Goal: Task Accomplishment & Management: Manage account settings

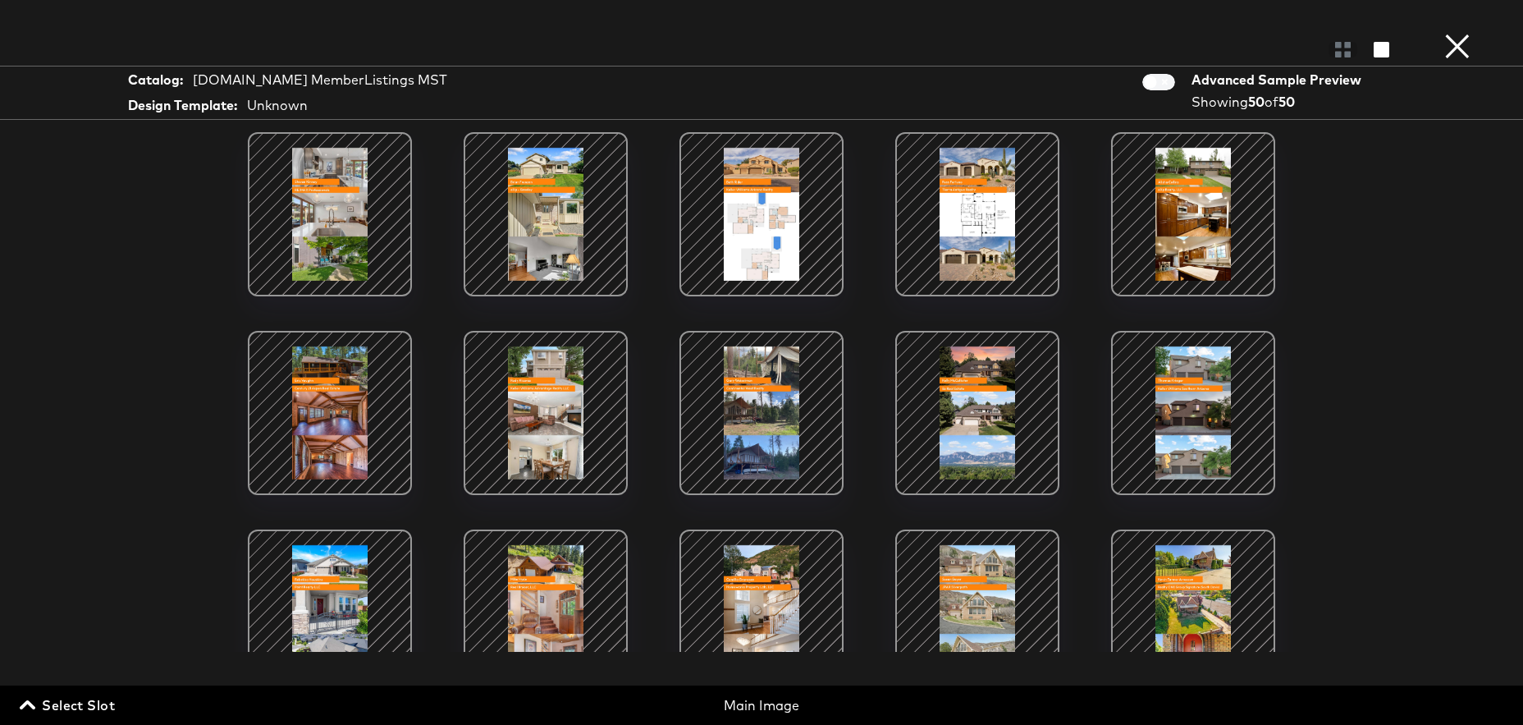
scroll to position [1027, 0]
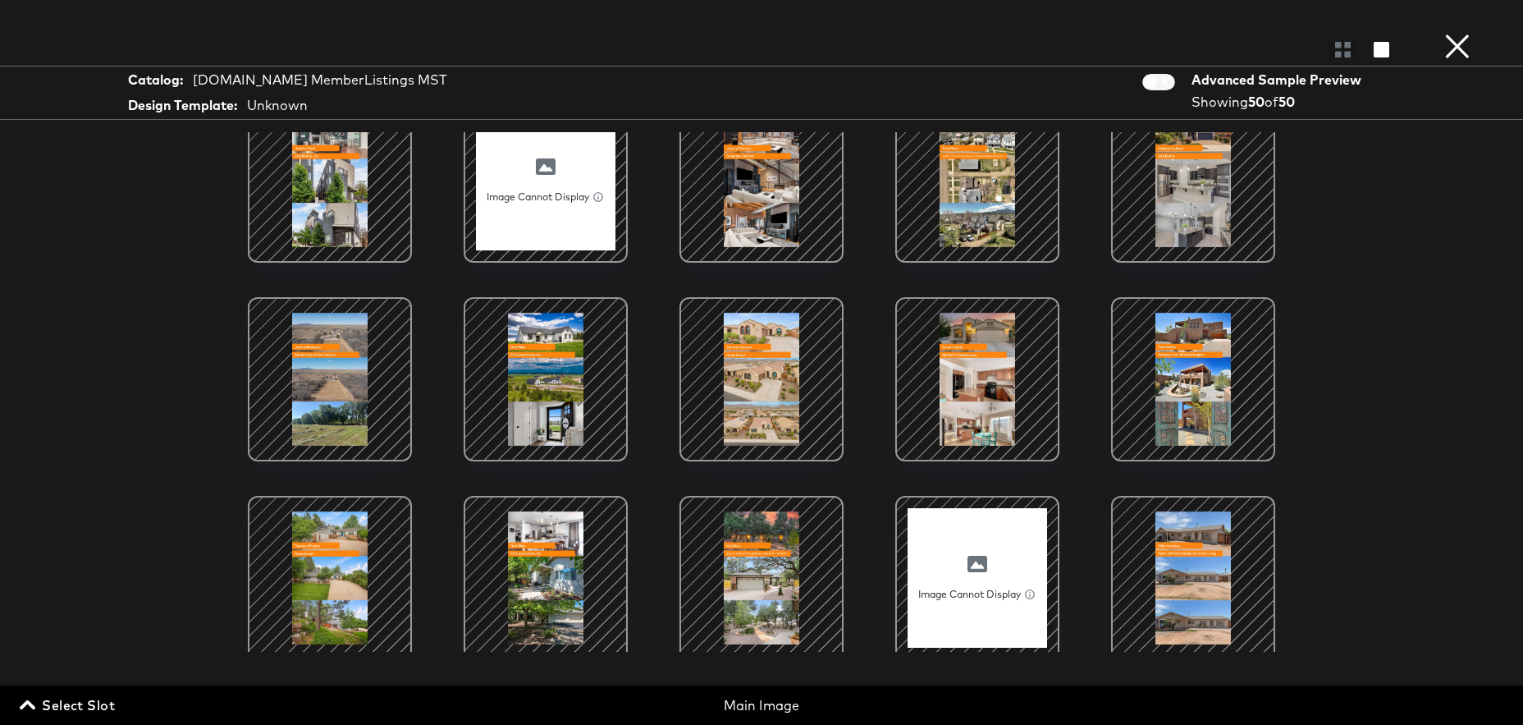
click at [1446, 33] on button "×" at bounding box center [1457, 16] width 33 height 33
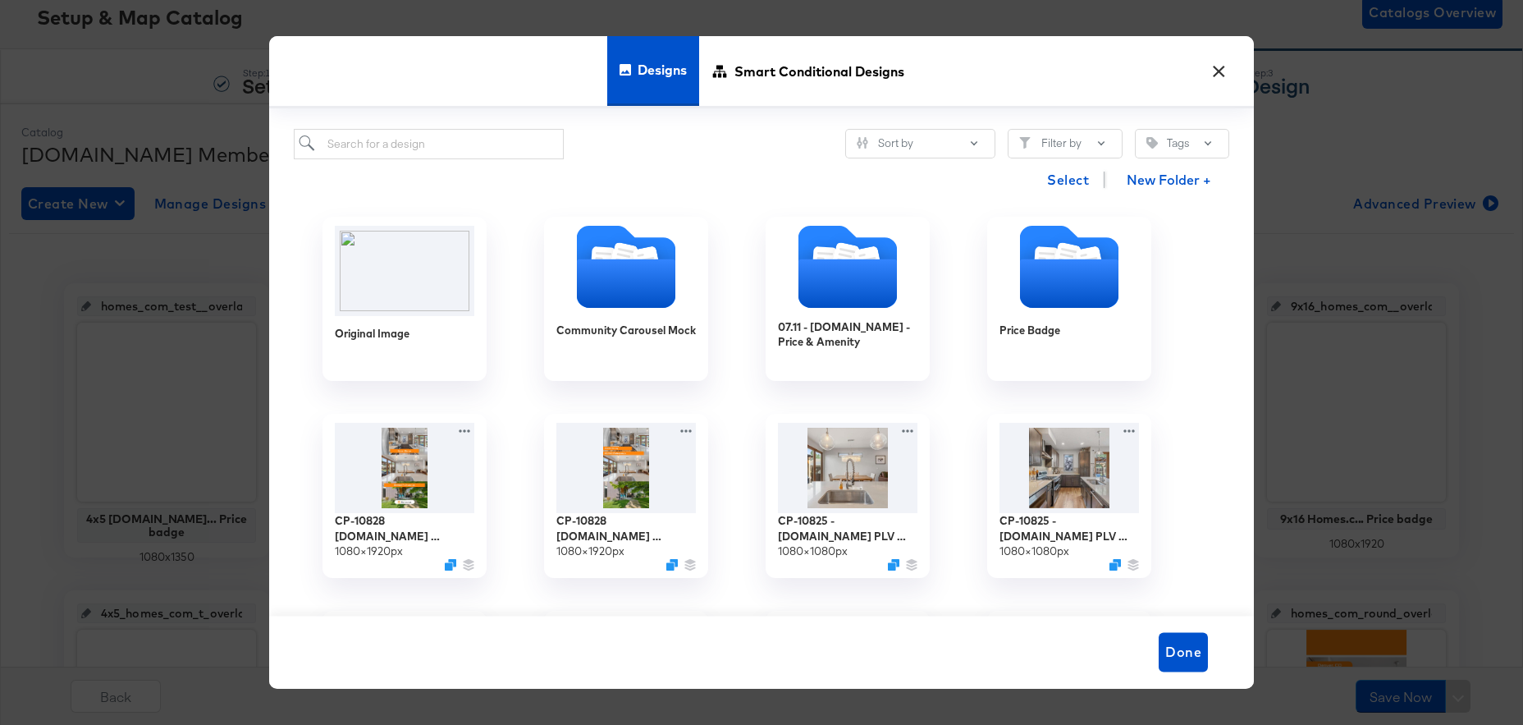
click at [1229, 74] on button "×" at bounding box center [1219, 68] width 30 height 30
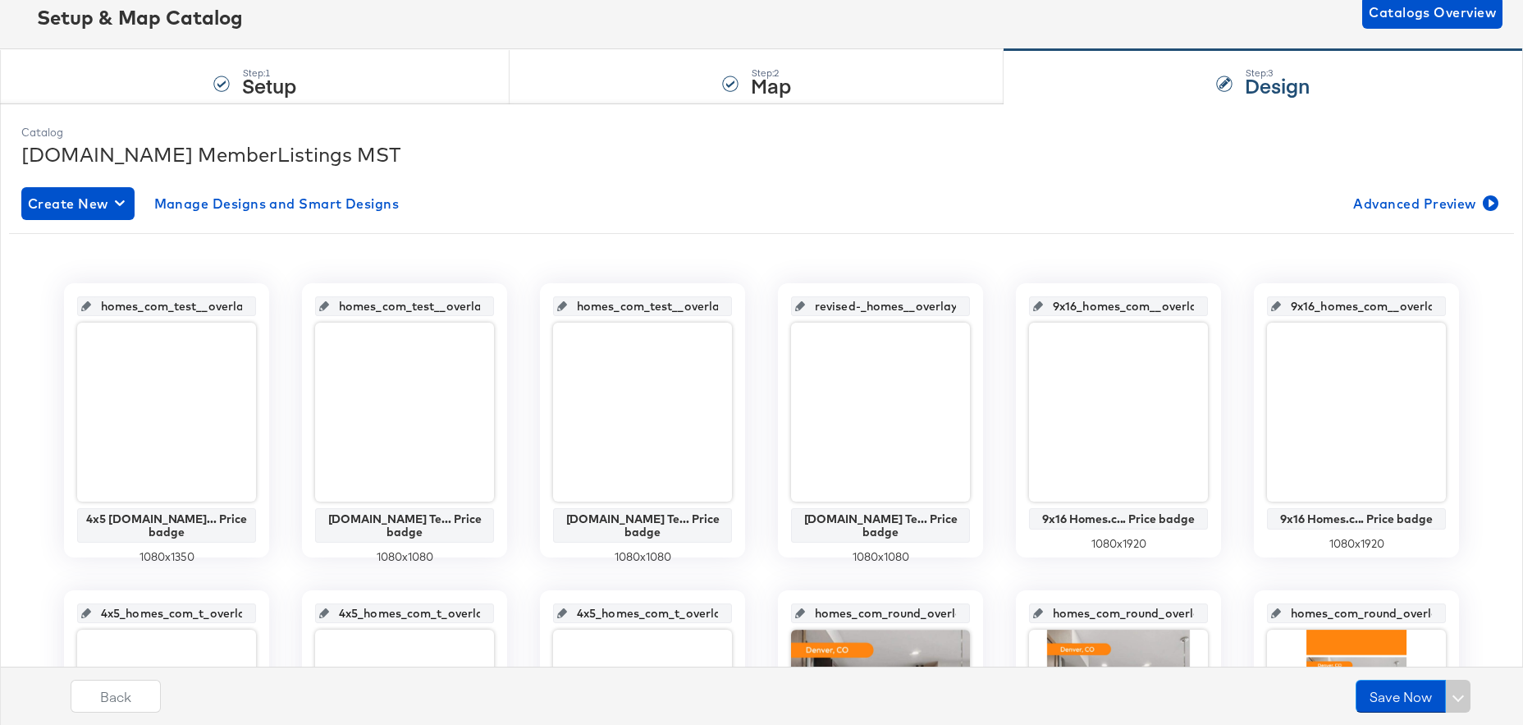
scroll to position [0, 0]
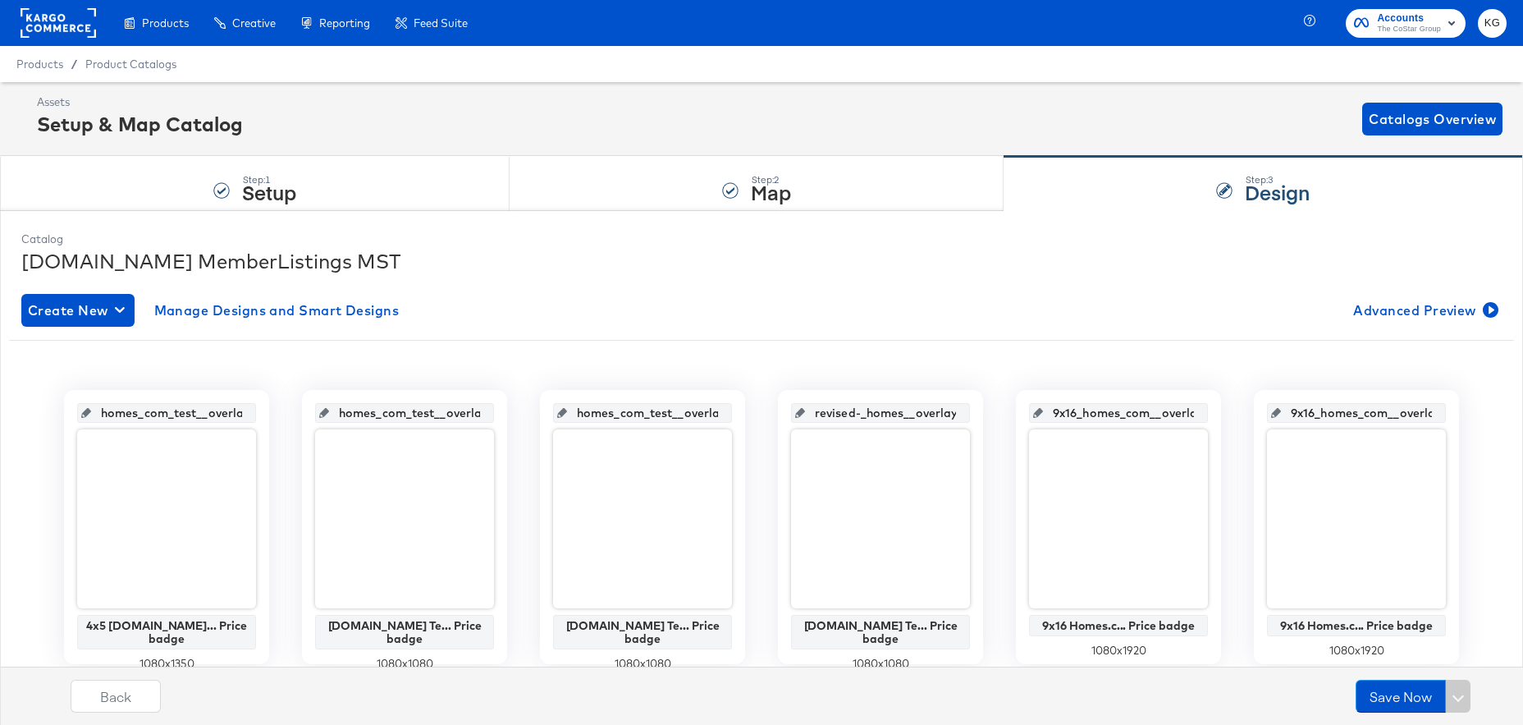
click at [51, 24] on rect at bounding box center [59, 23] width 76 height 30
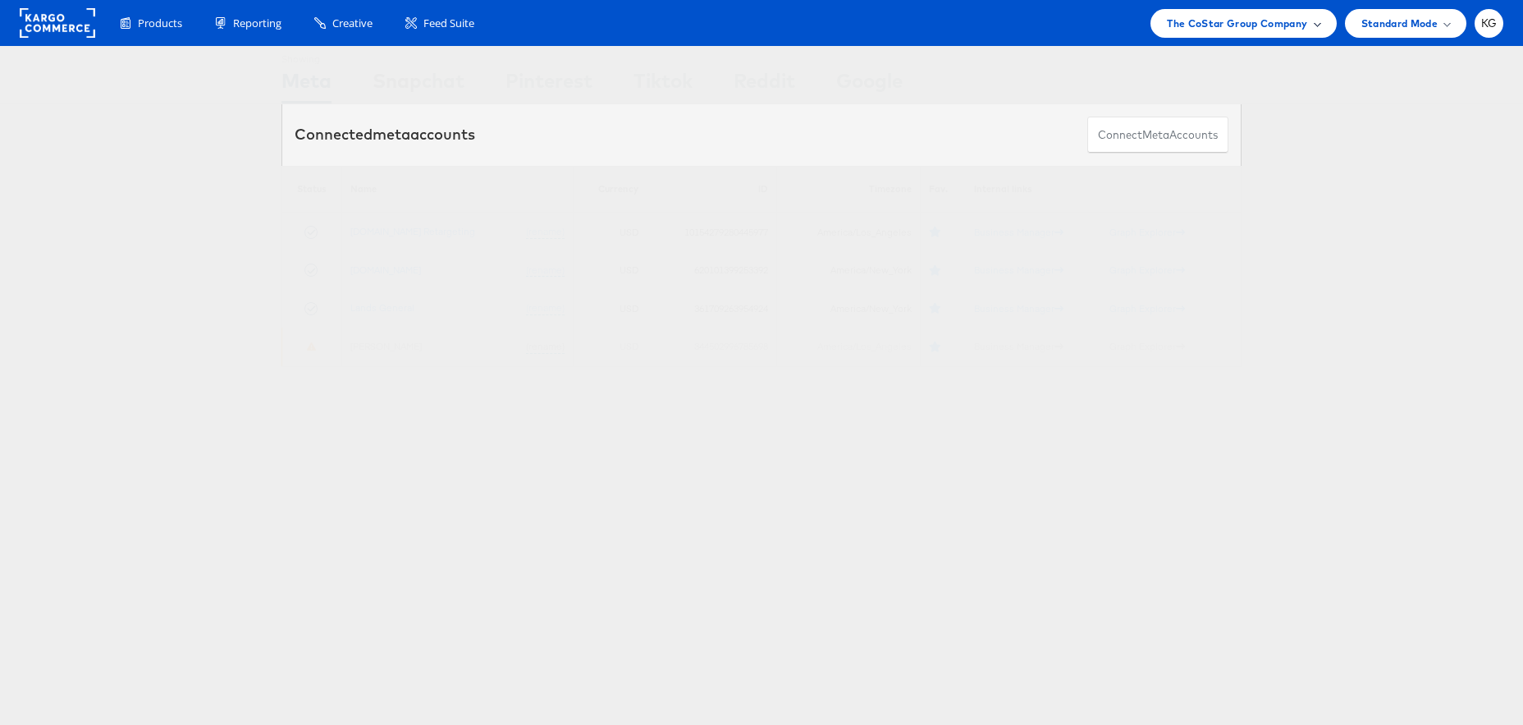
click at [1260, 21] on span "The CoStar Group Company" at bounding box center [1237, 23] width 140 height 17
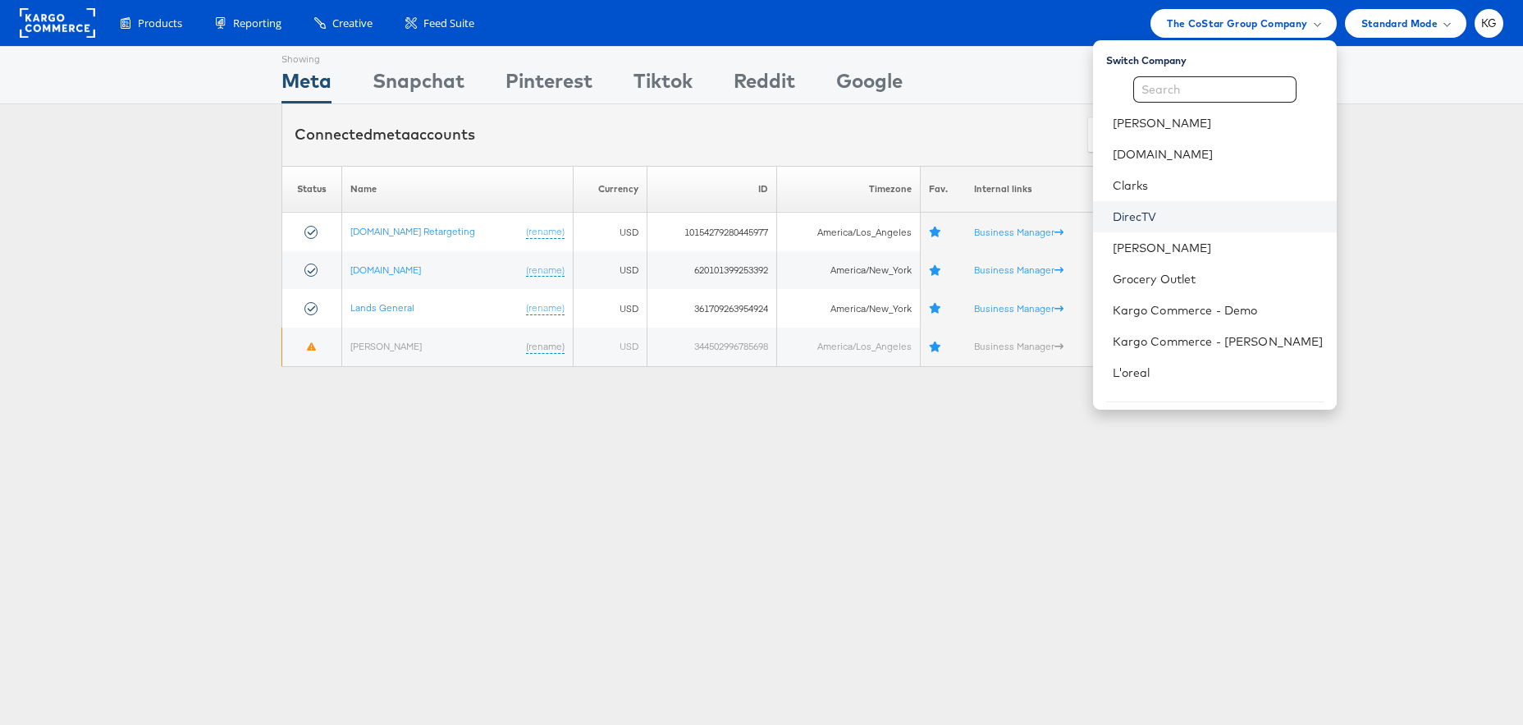
click at [1198, 217] on link "DirecTV" at bounding box center [1218, 216] width 211 height 16
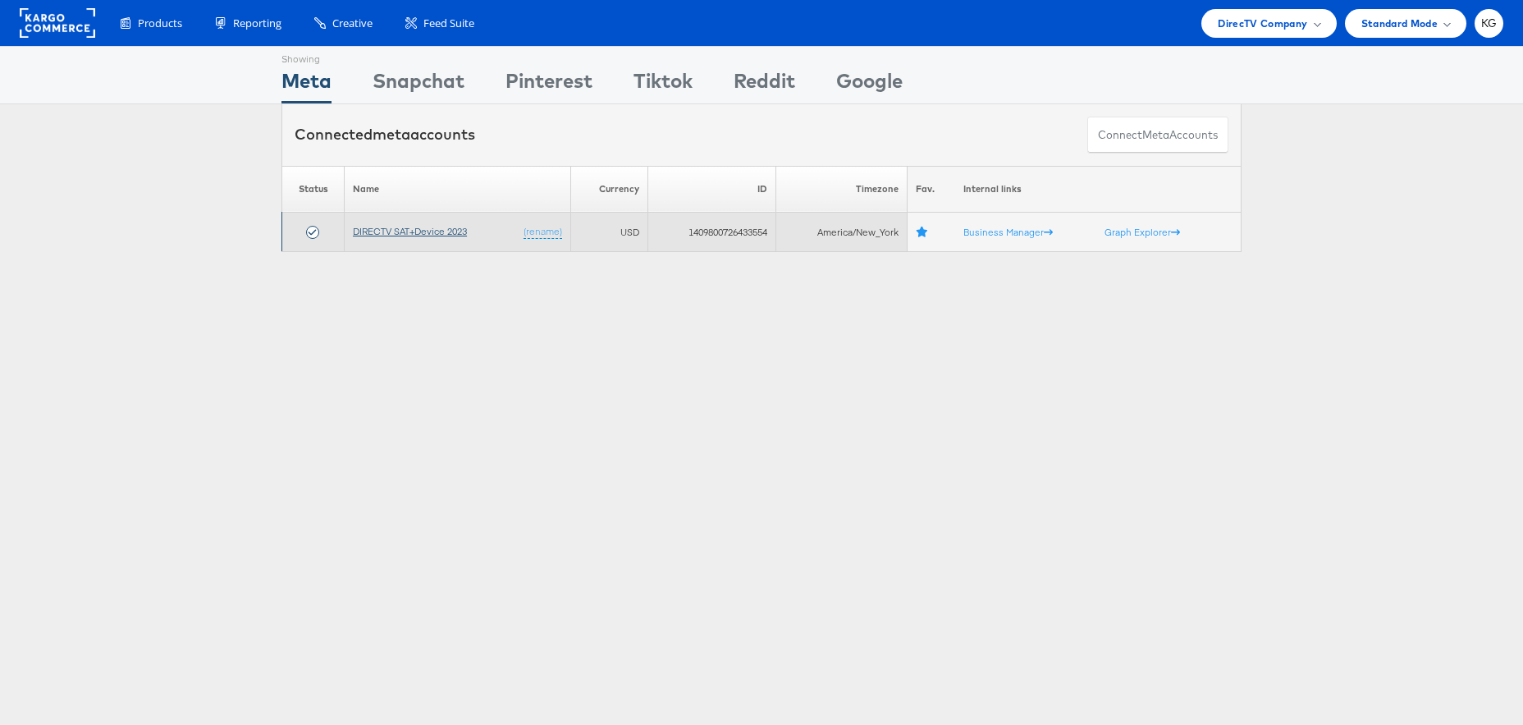
click at [466, 232] on link "DIRECTV SAT+Device 2023" at bounding box center [410, 231] width 114 height 12
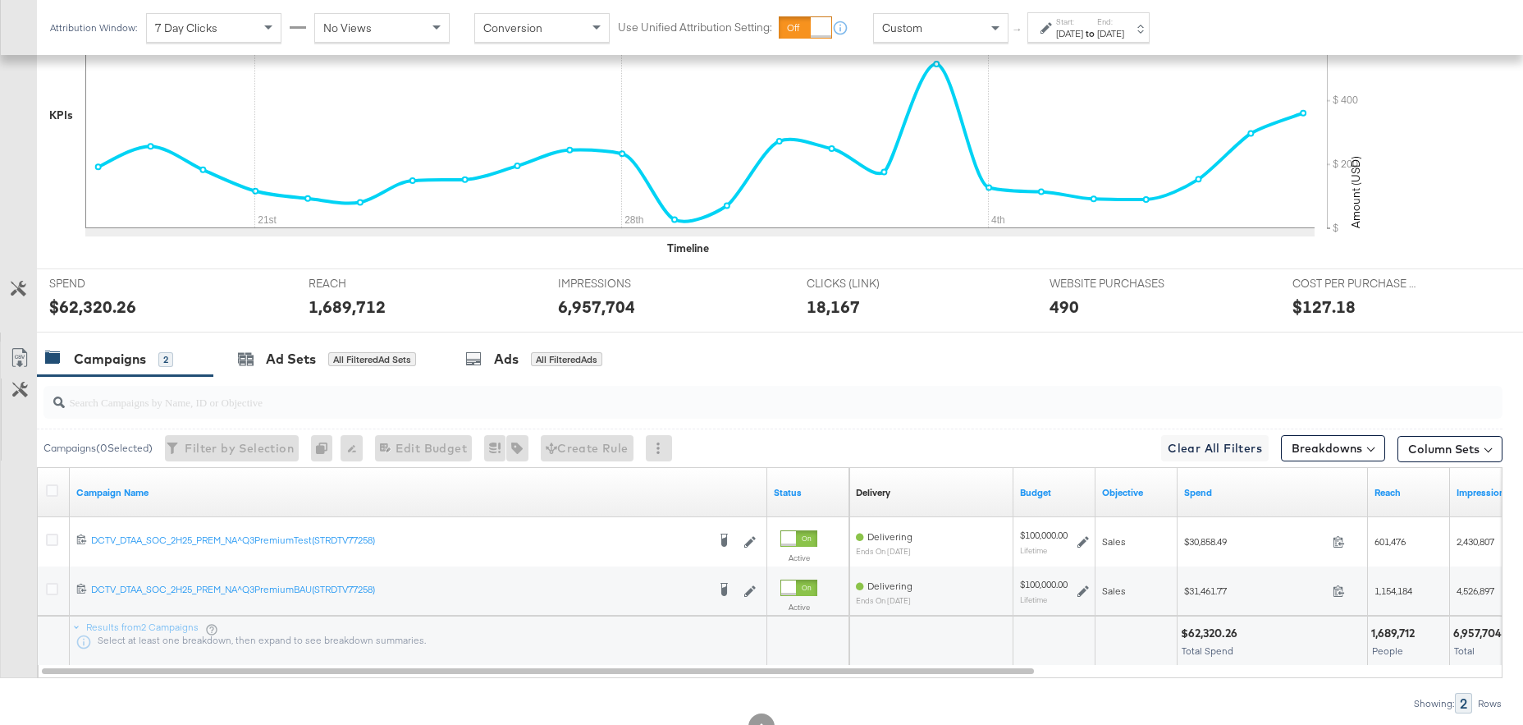
scroll to position [510, 0]
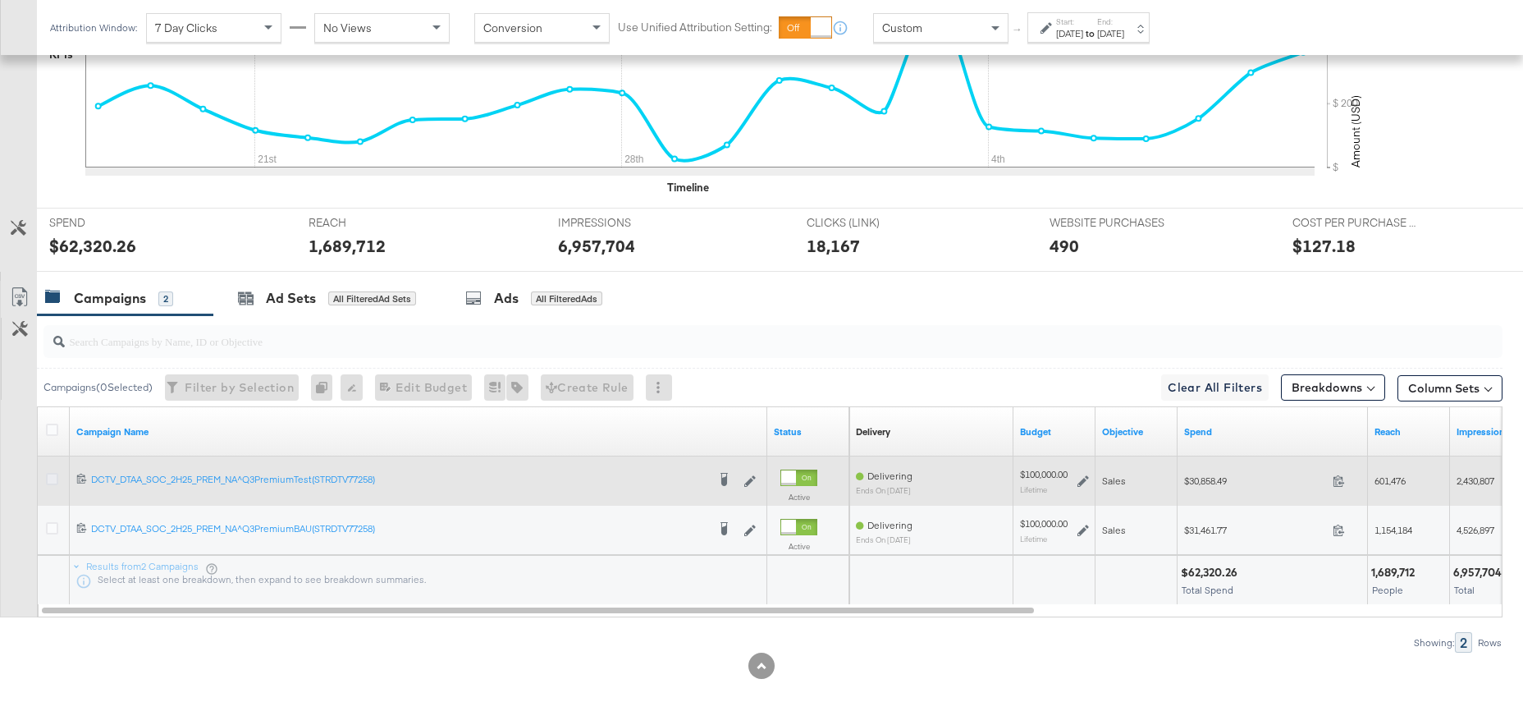
click at [53, 474] on icon at bounding box center [52, 479] width 12 height 12
click at [0, 0] on input "checkbox" at bounding box center [0, 0] width 0 height 0
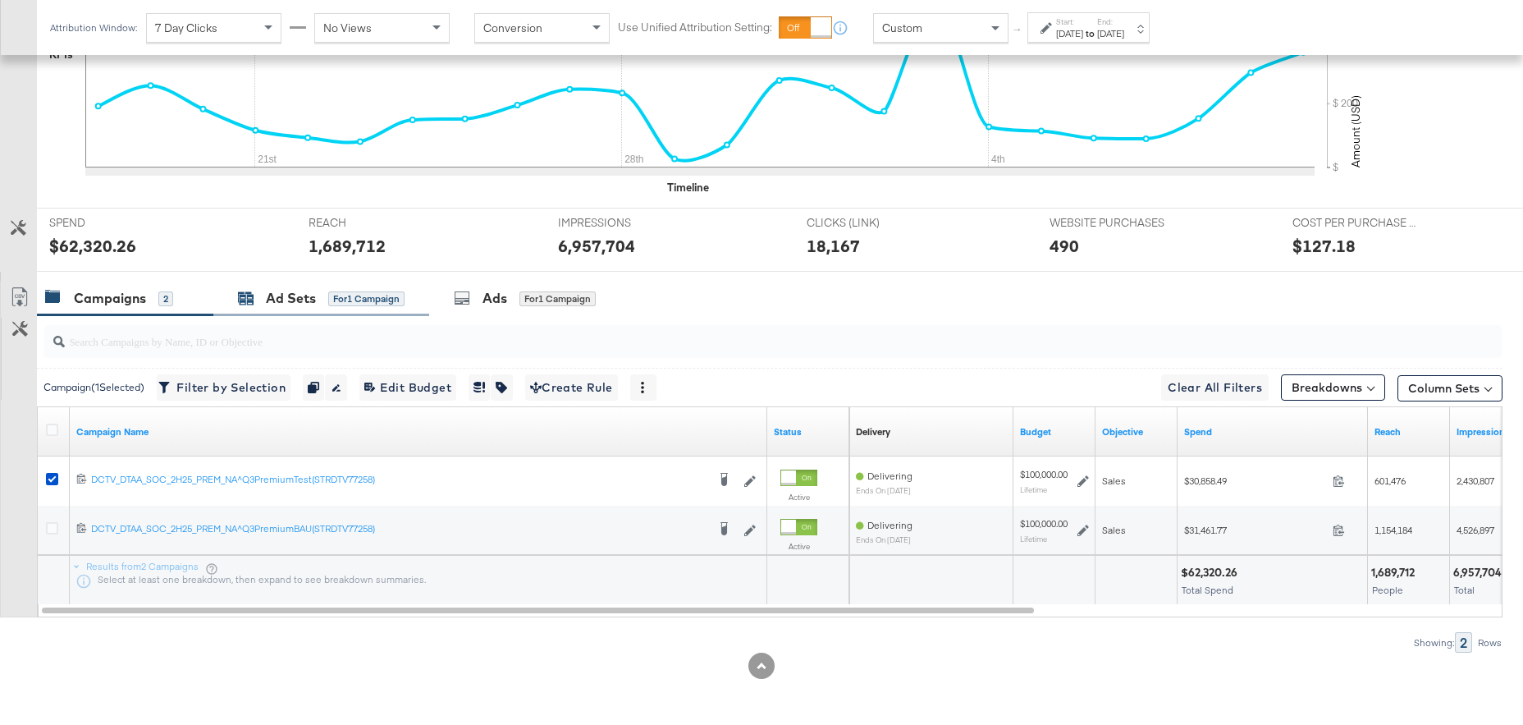
click at [299, 290] on div "Ad Sets" at bounding box center [291, 298] width 50 height 19
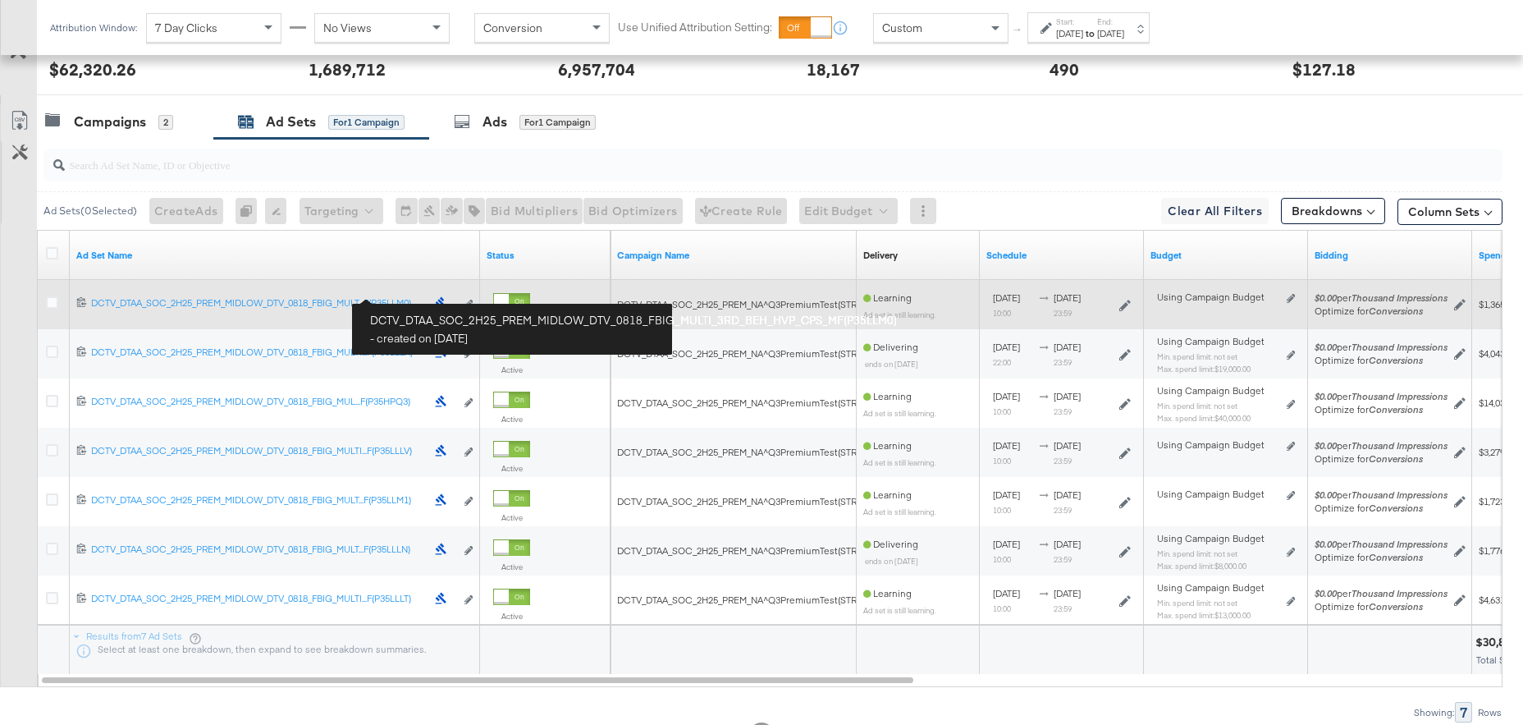
scroll to position [687, 0]
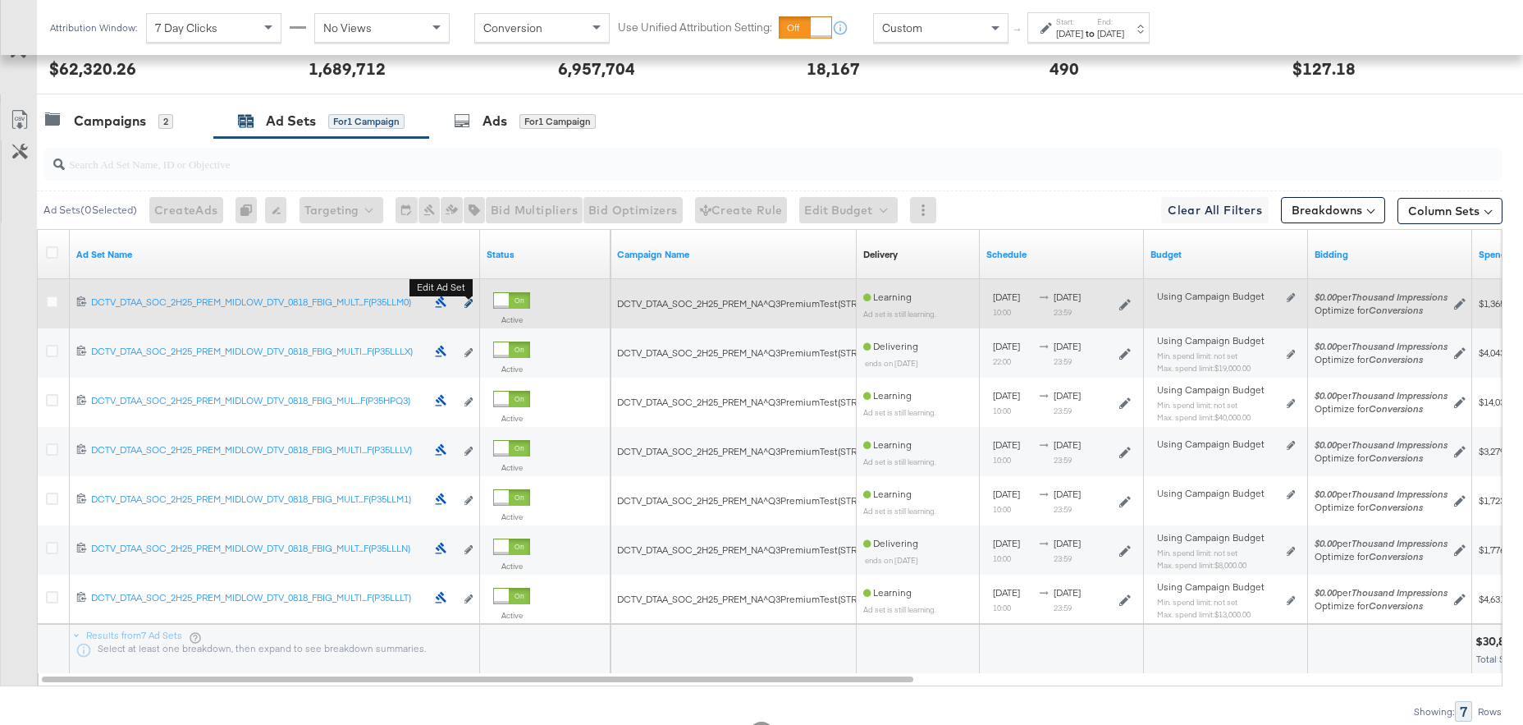
click at [467, 303] on icon "link" at bounding box center [469, 303] width 8 height 9
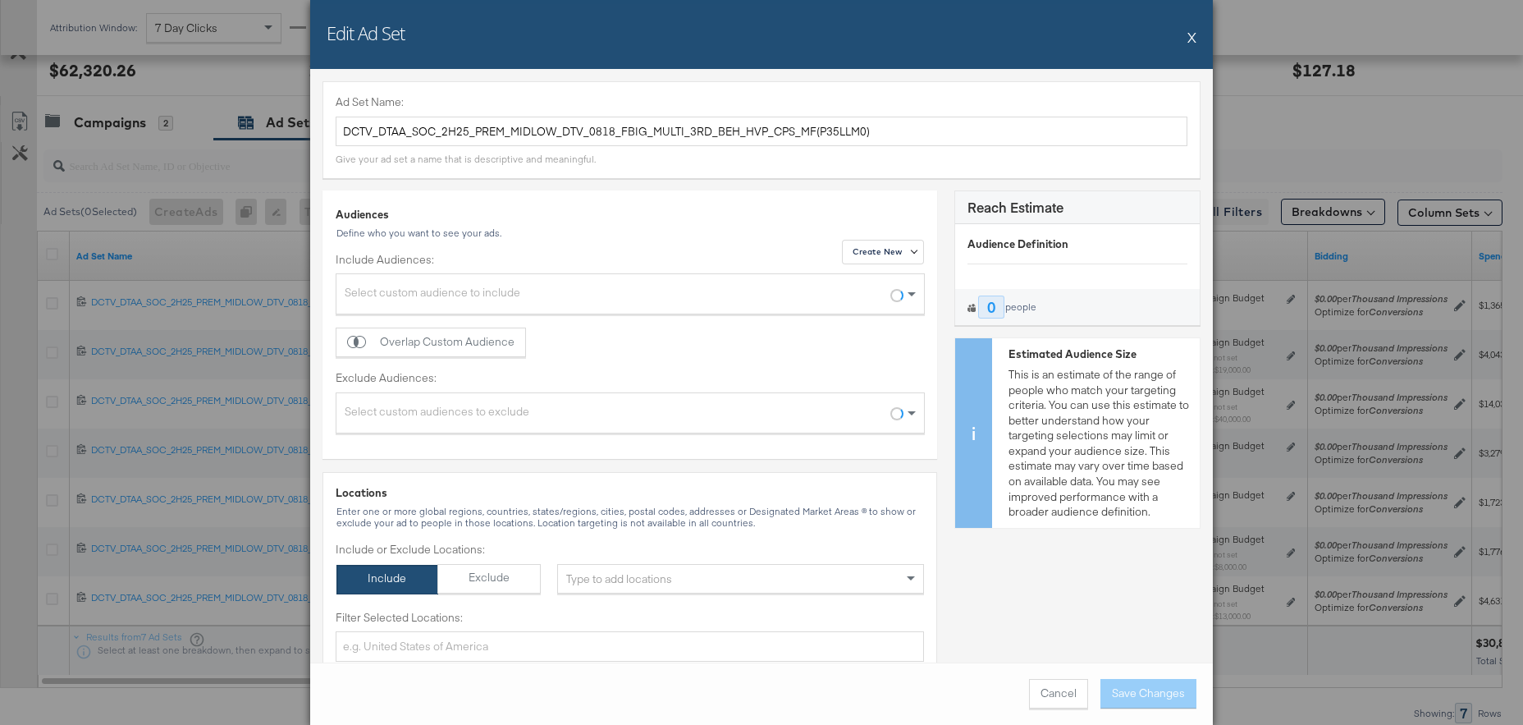
click at [1191, 39] on button "X" at bounding box center [1192, 37] width 9 height 33
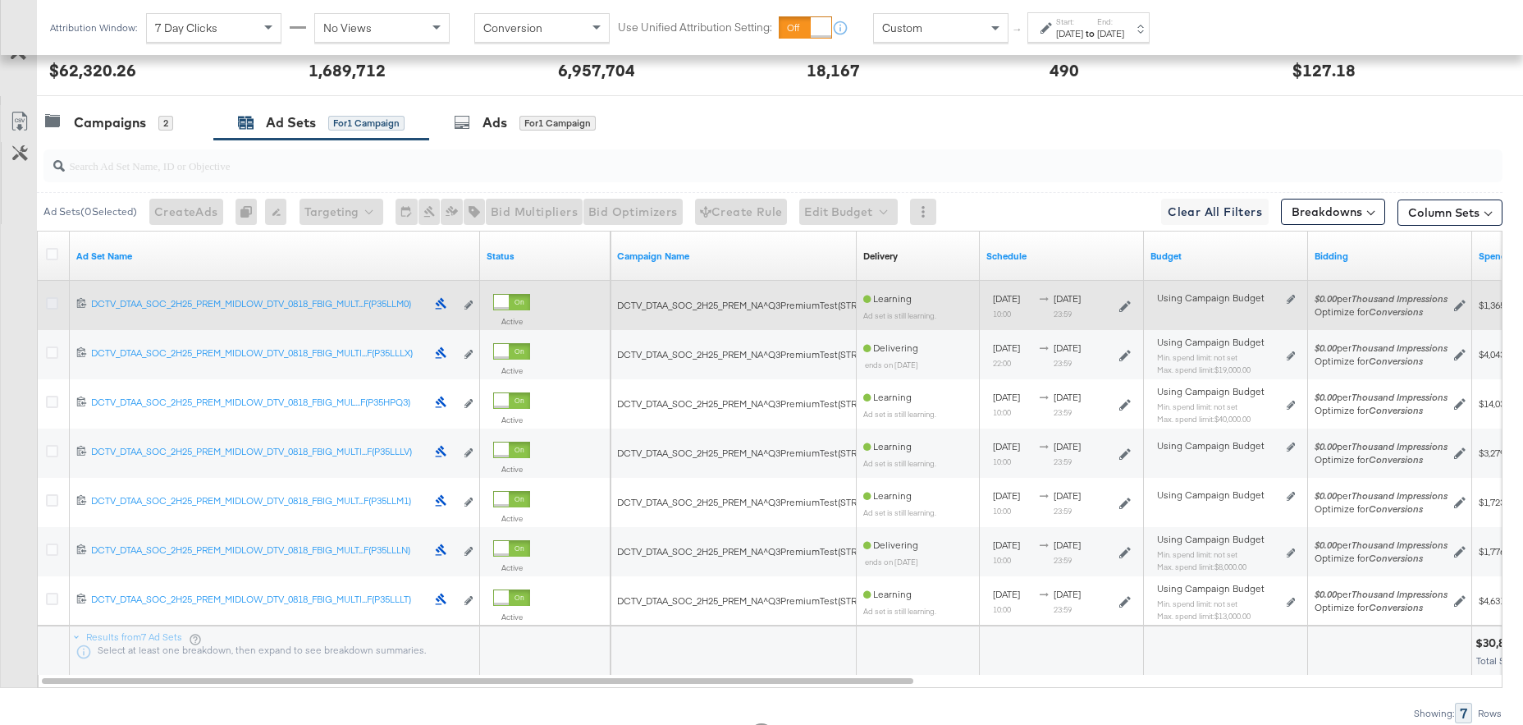
click at [51, 307] on icon at bounding box center [52, 303] width 12 height 12
click at [0, 0] on input "checkbox" at bounding box center [0, 0] width 0 height 0
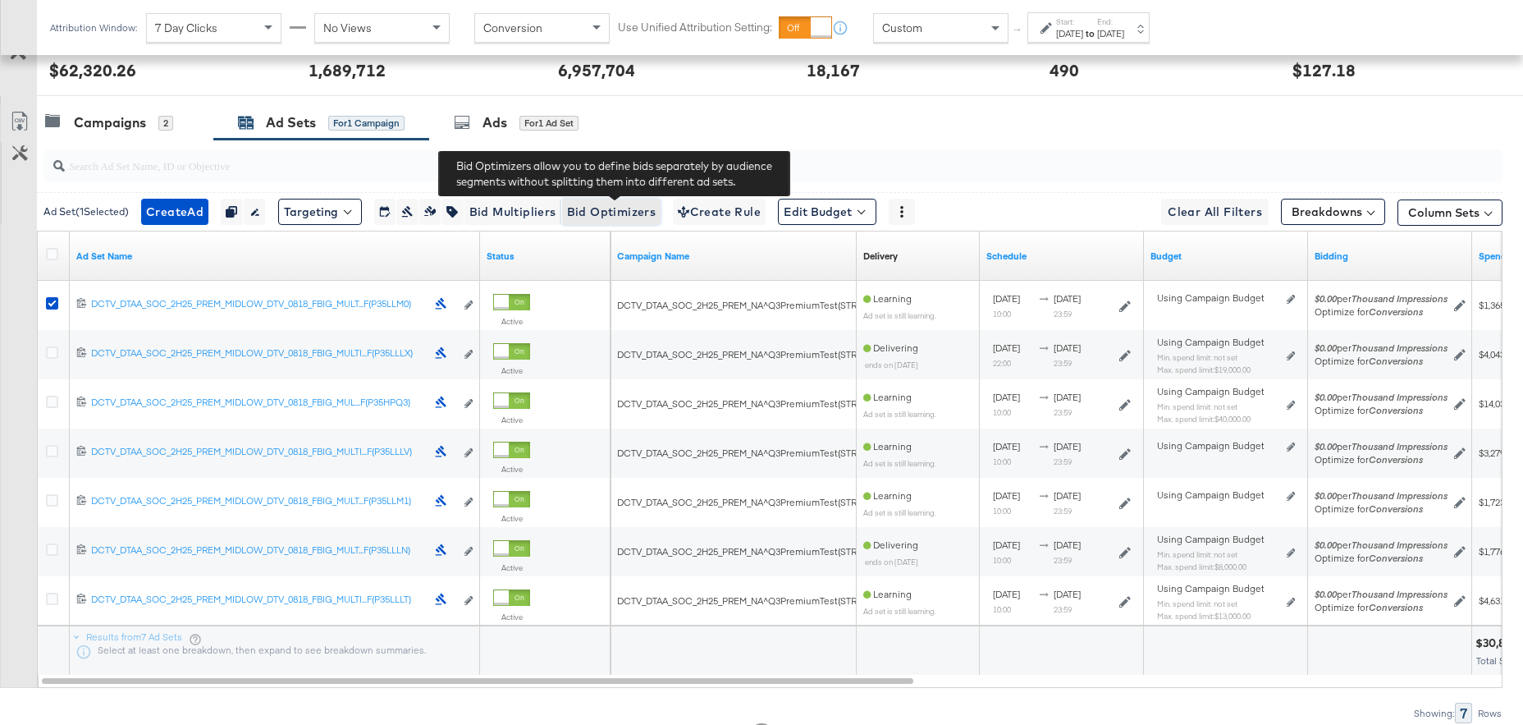
click at [629, 217] on span "Bid Optimizers" at bounding box center [611, 212] width 89 height 21
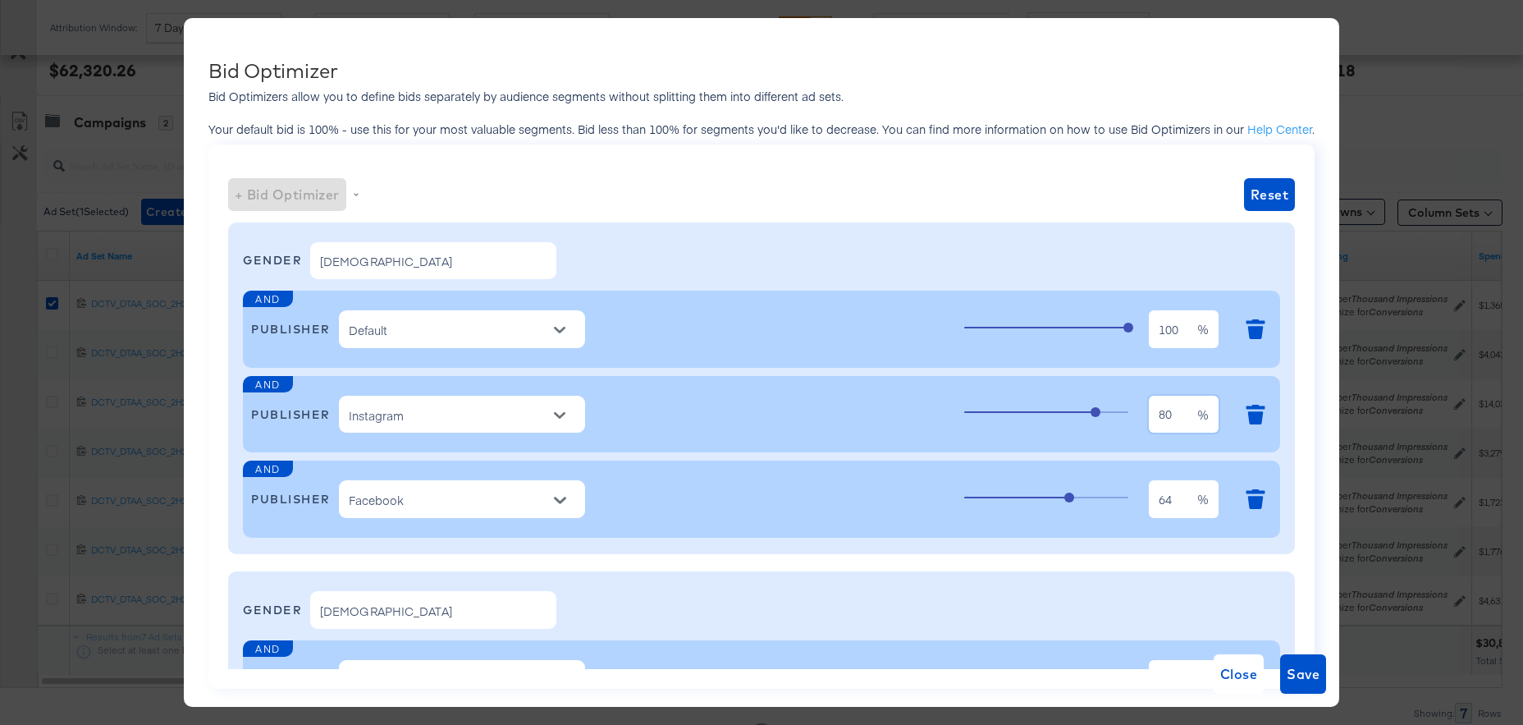
scroll to position [0, 0]
drag, startPoint x: 1182, startPoint y: 417, endPoint x: 1128, endPoint y: 414, distance: 54.2
click at [1128, 414] on div "80 80 %" at bounding box center [1118, 414] width 308 height 44
type input "100"
click at [1172, 500] on input "64" at bounding box center [1173, 493] width 48 height 38
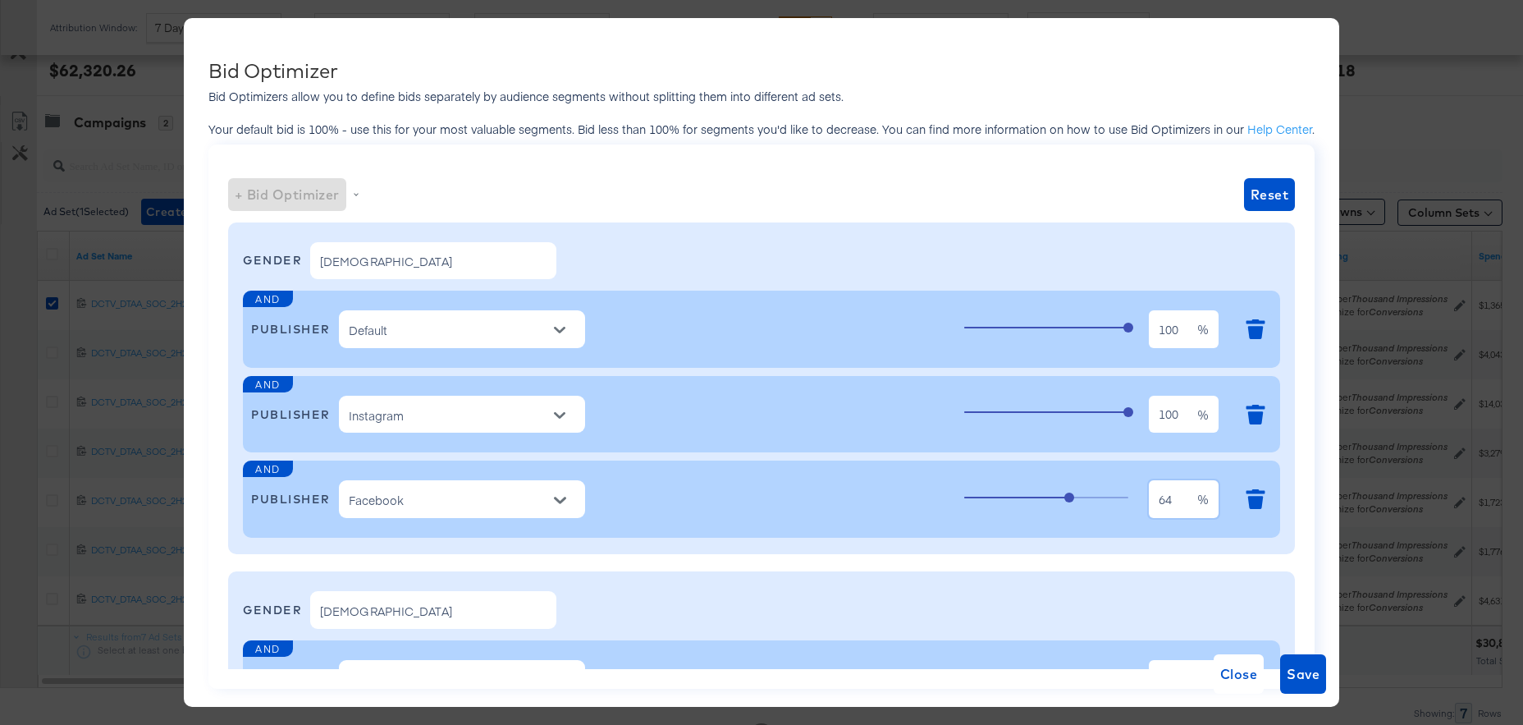
drag, startPoint x: 1179, startPoint y: 501, endPoint x: 1086, endPoint y: 496, distance: 92.9
click at [1091, 497] on div "64 64 %" at bounding box center [1118, 499] width 308 height 44
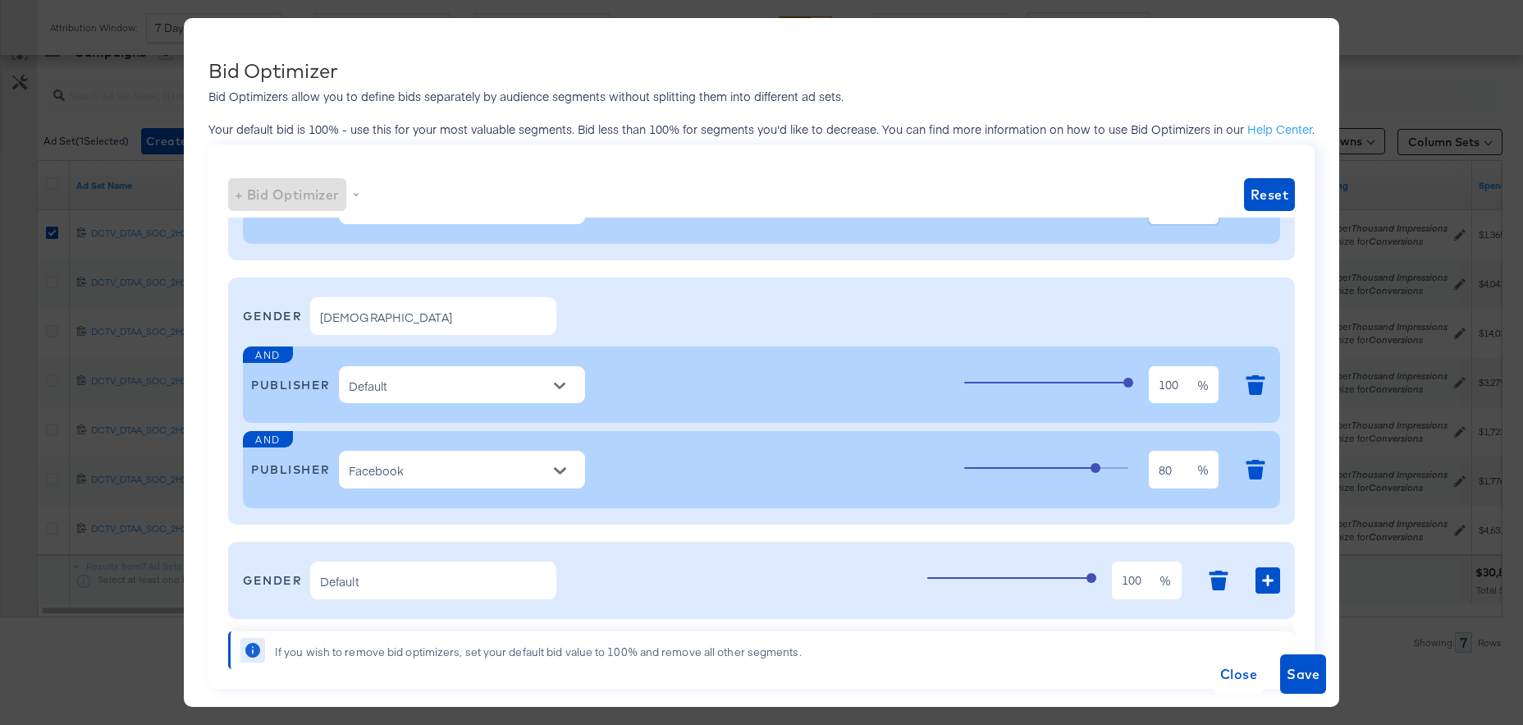
scroll to position [291, 0]
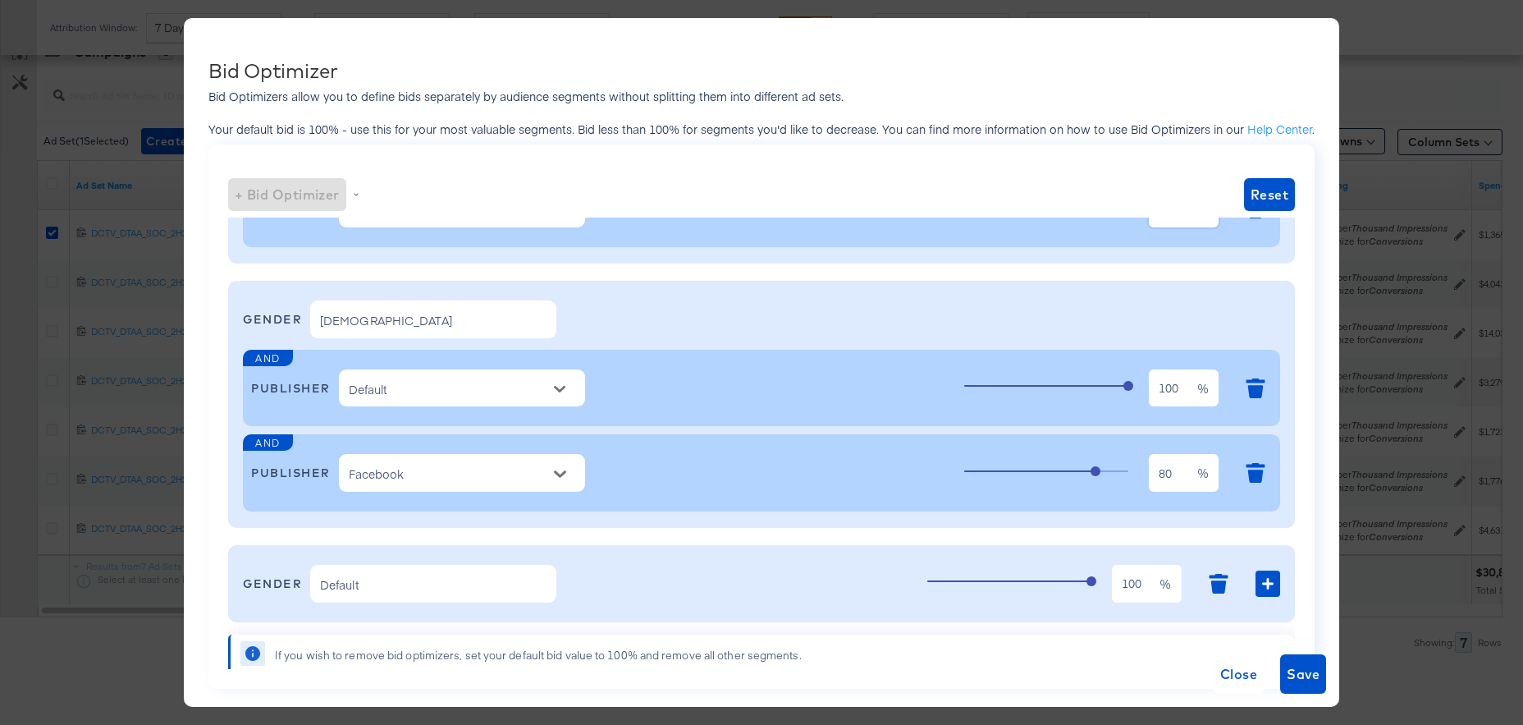
type input "70"
drag, startPoint x: 1181, startPoint y: 474, endPoint x: 1071, endPoint y: 469, distance: 110.1
click at [1071, 469] on div "80 80 %" at bounding box center [1118, 473] width 308 height 44
click at [565, 395] on button "Open" at bounding box center [559, 389] width 25 height 25
type input "63"
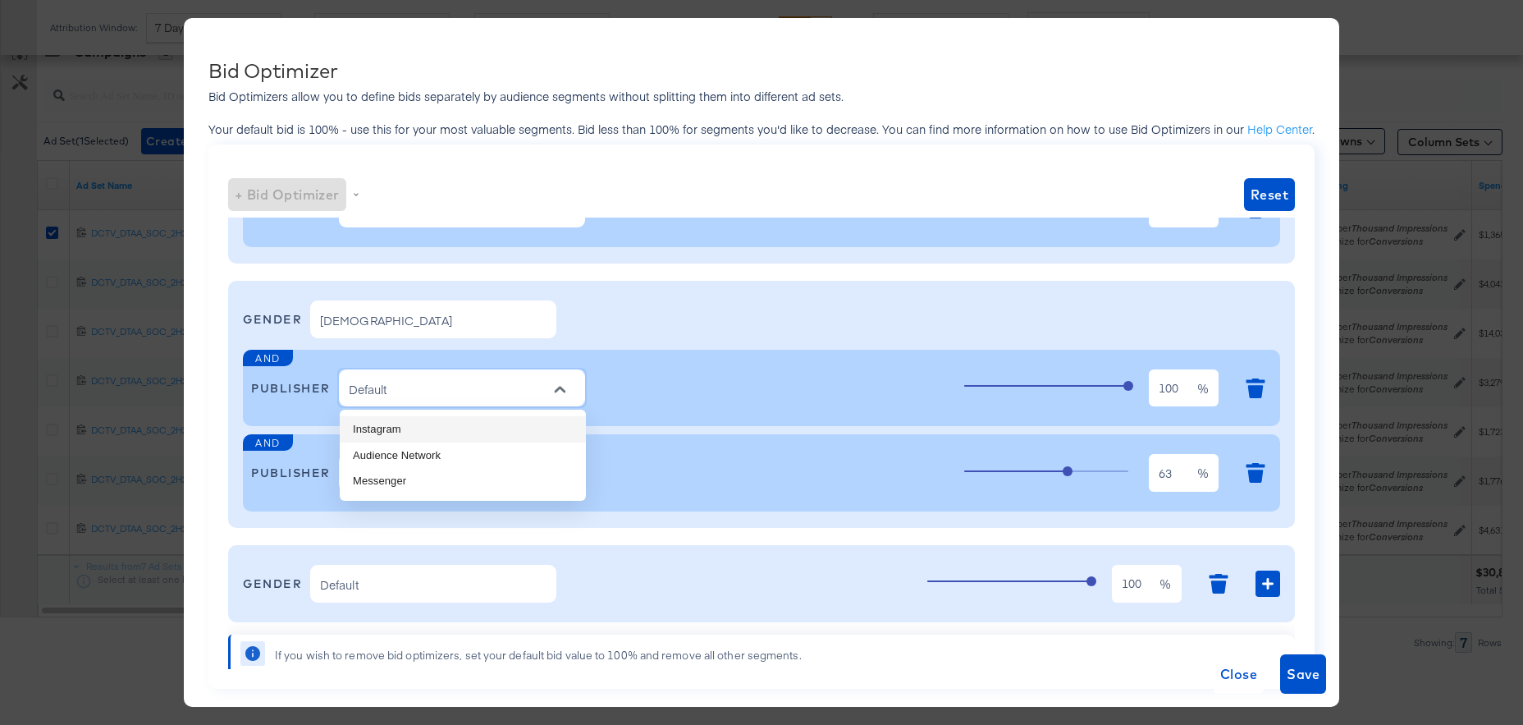
click at [490, 426] on li "Instagram" at bounding box center [463, 429] width 246 height 26
type input "Instagram"
type input "Default"
type input "100"
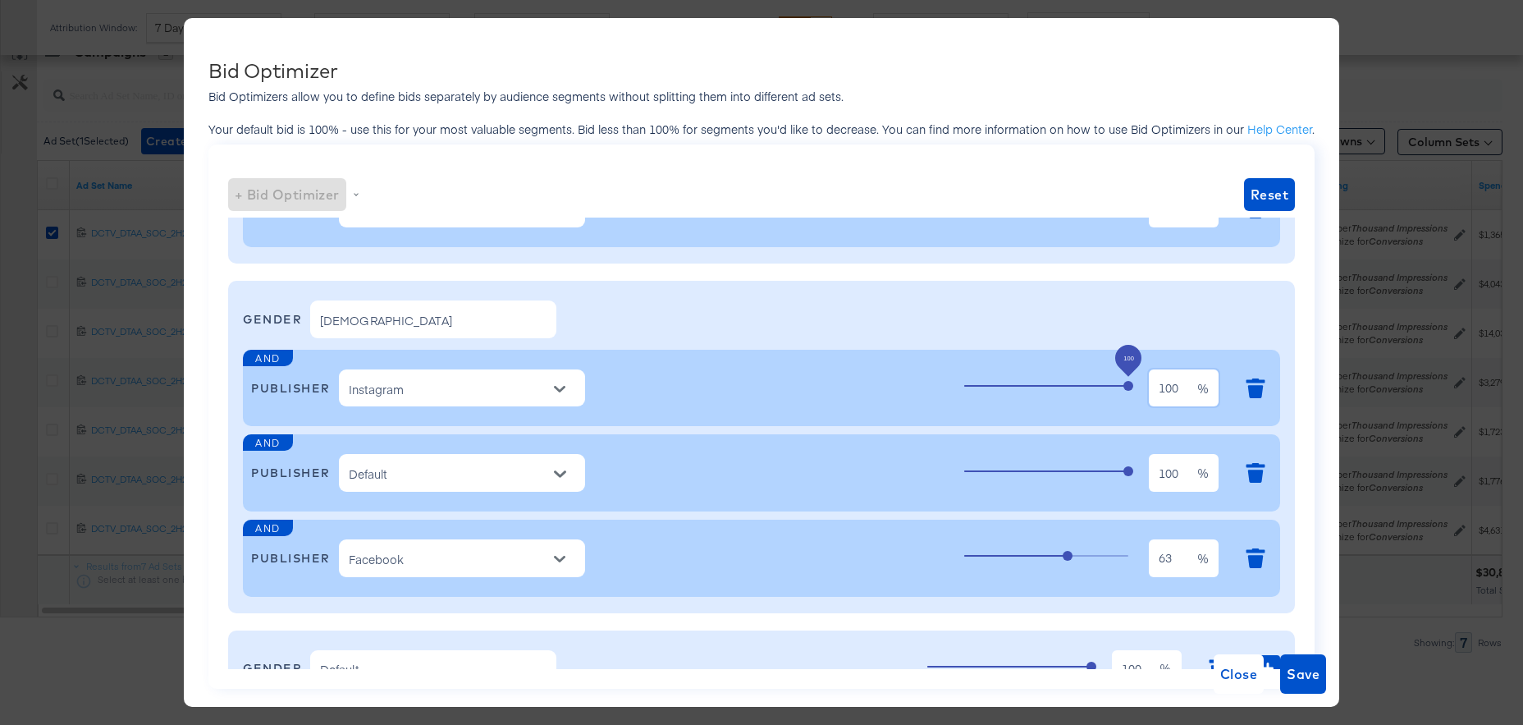
scroll to position [0, 0]
drag, startPoint x: 1180, startPoint y: 391, endPoint x: 1079, endPoint y: 396, distance: 101.1
click at [1079, 396] on div "100 100 %" at bounding box center [1118, 388] width 308 height 44
type input "90"
click at [1301, 671] on span "Save" at bounding box center [1303, 673] width 33 height 23
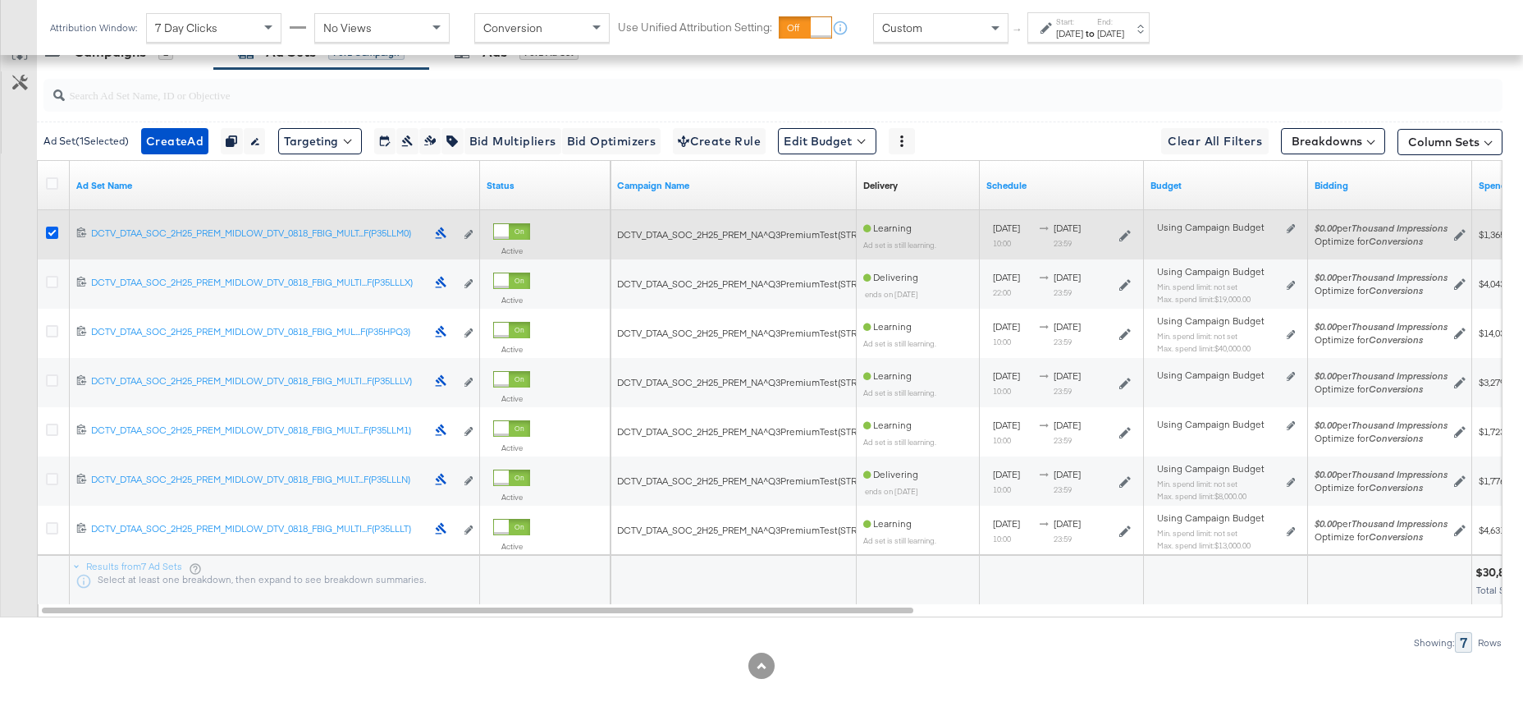
click at [53, 231] on icon at bounding box center [52, 233] width 12 height 12
click at [0, 0] on input "checkbox" at bounding box center [0, 0] width 0 height 0
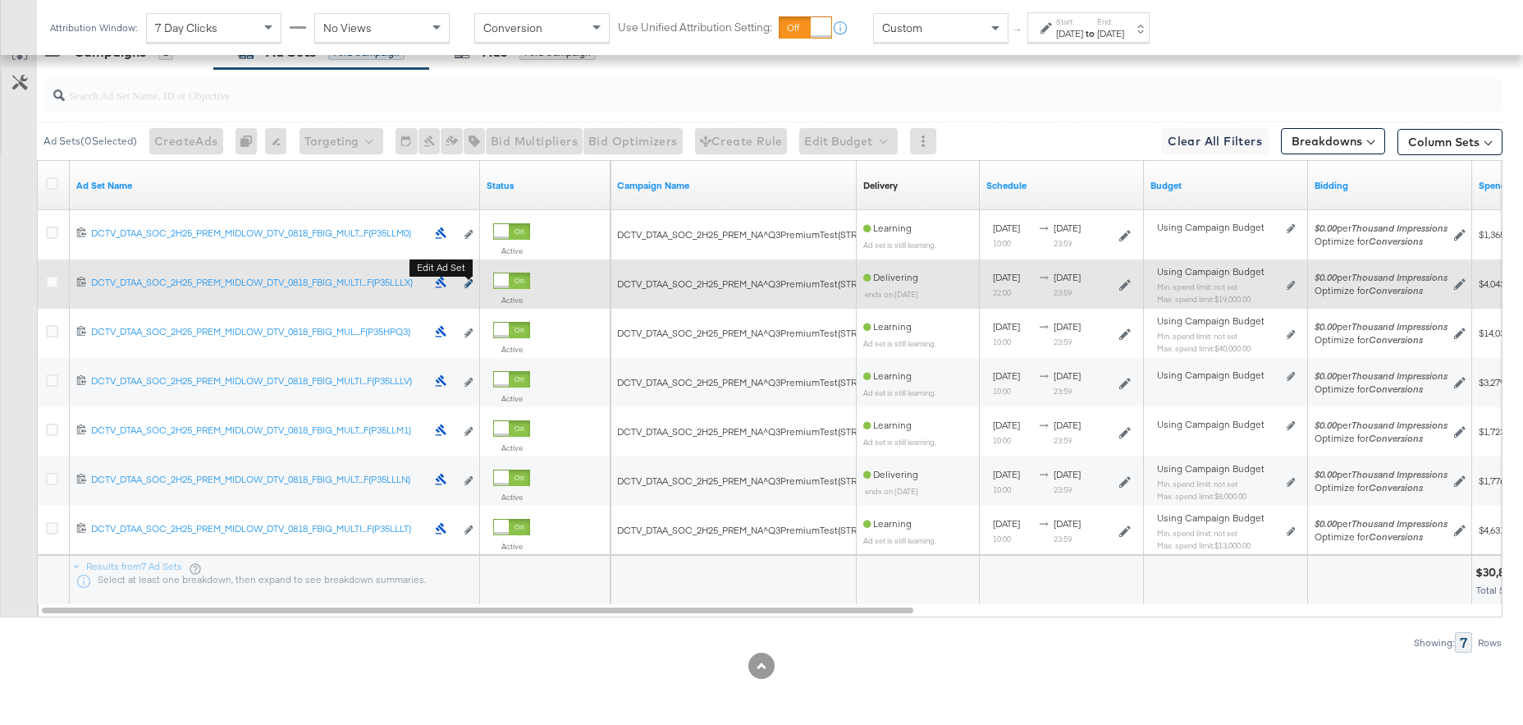
click at [467, 282] on icon "link" at bounding box center [469, 283] width 8 height 9
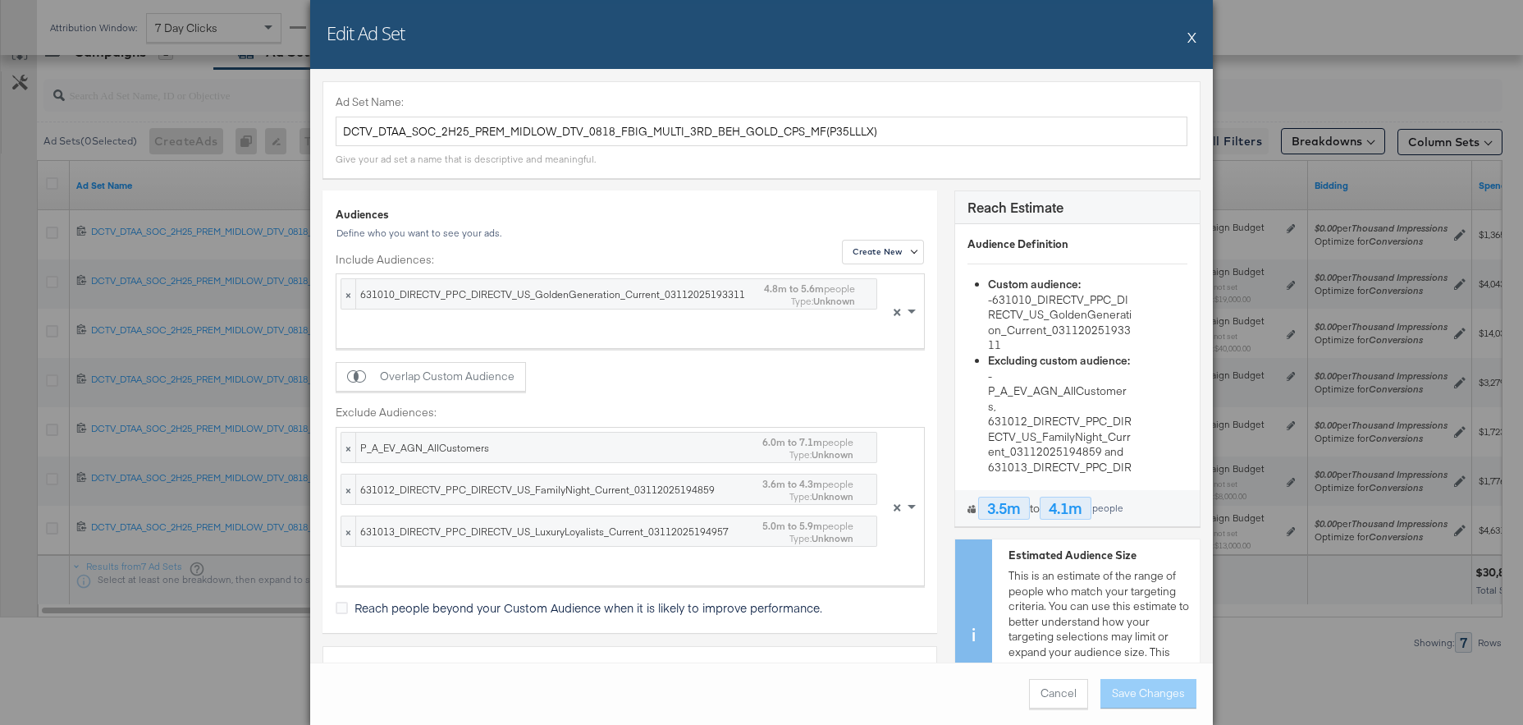
click at [1194, 38] on button "X" at bounding box center [1192, 37] width 9 height 33
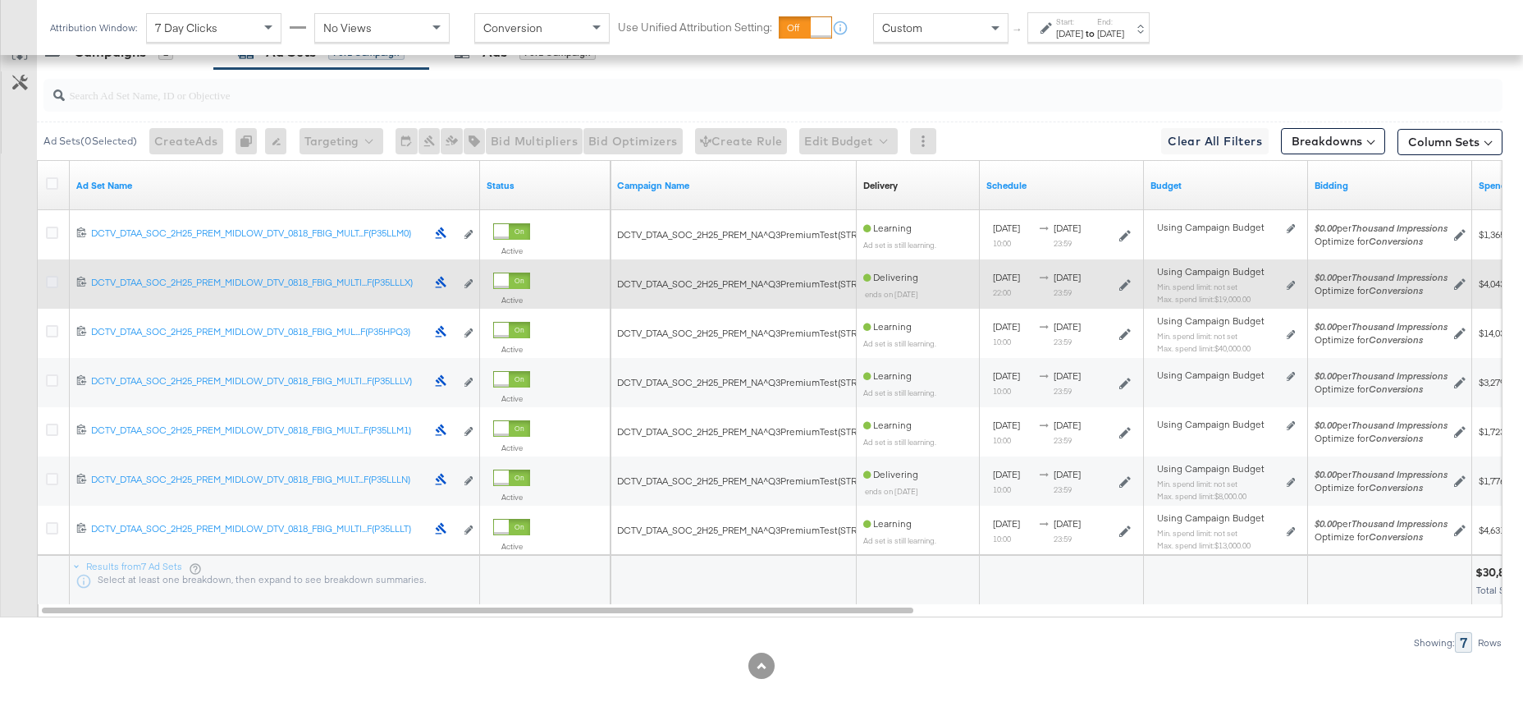
click at [55, 282] on icon at bounding box center [52, 282] width 12 height 12
click at [0, 0] on input "checkbox" at bounding box center [0, 0] width 0 height 0
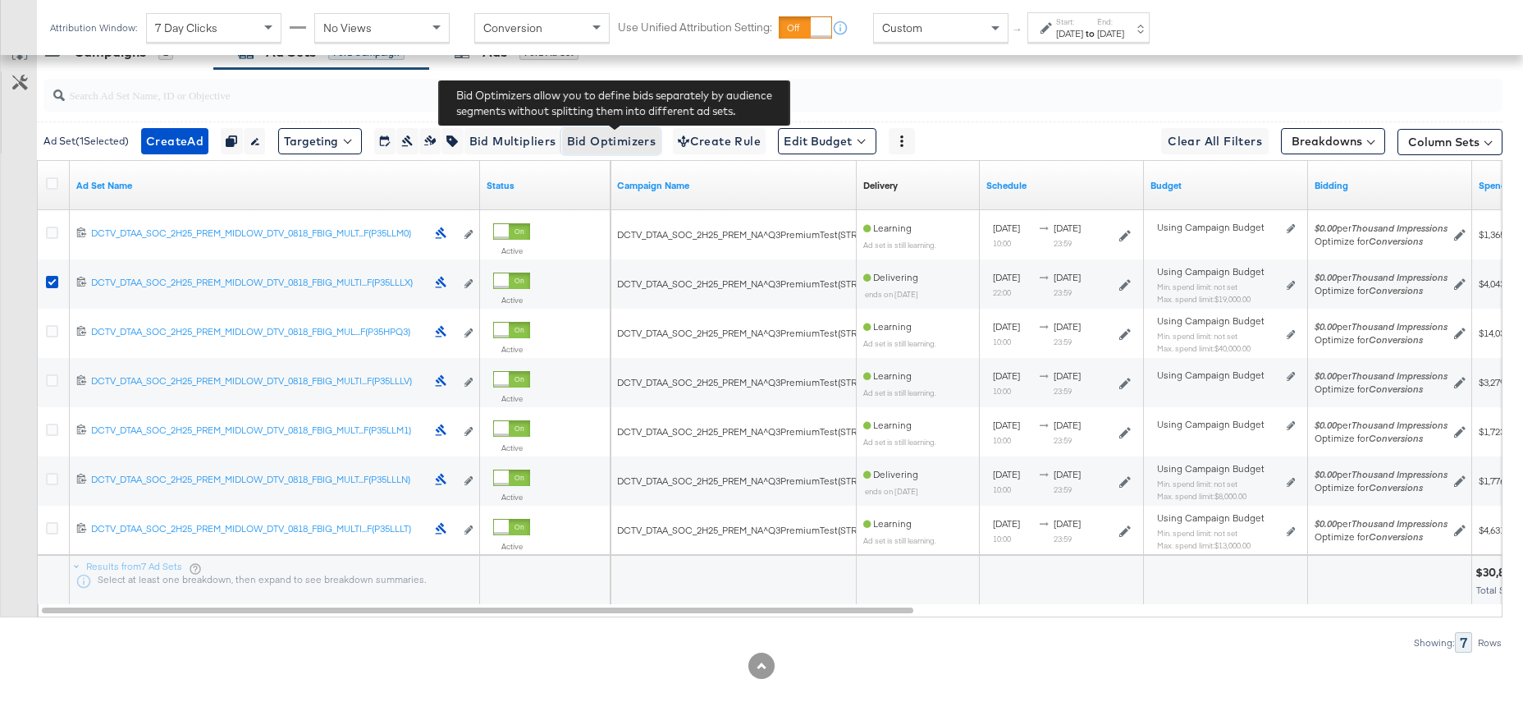
click at [616, 140] on span "Bid Optimizers" at bounding box center [611, 141] width 89 height 21
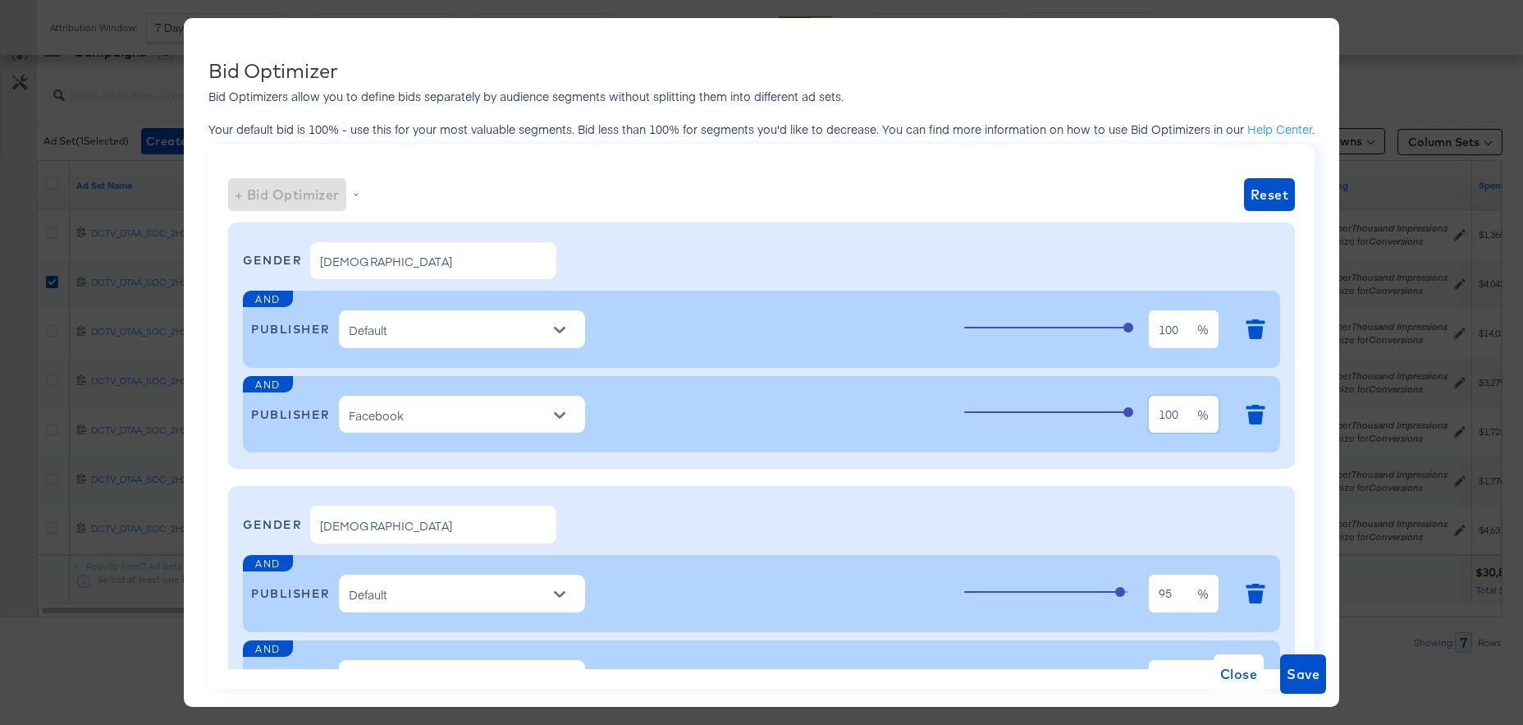
drag, startPoint x: 1180, startPoint y: 415, endPoint x: 1062, endPoint y: 420, distance: 118.3
click at [1058, 418] on div "100 100 %" at bounding box center [1118, 414] width 308 height 44
type input "85"
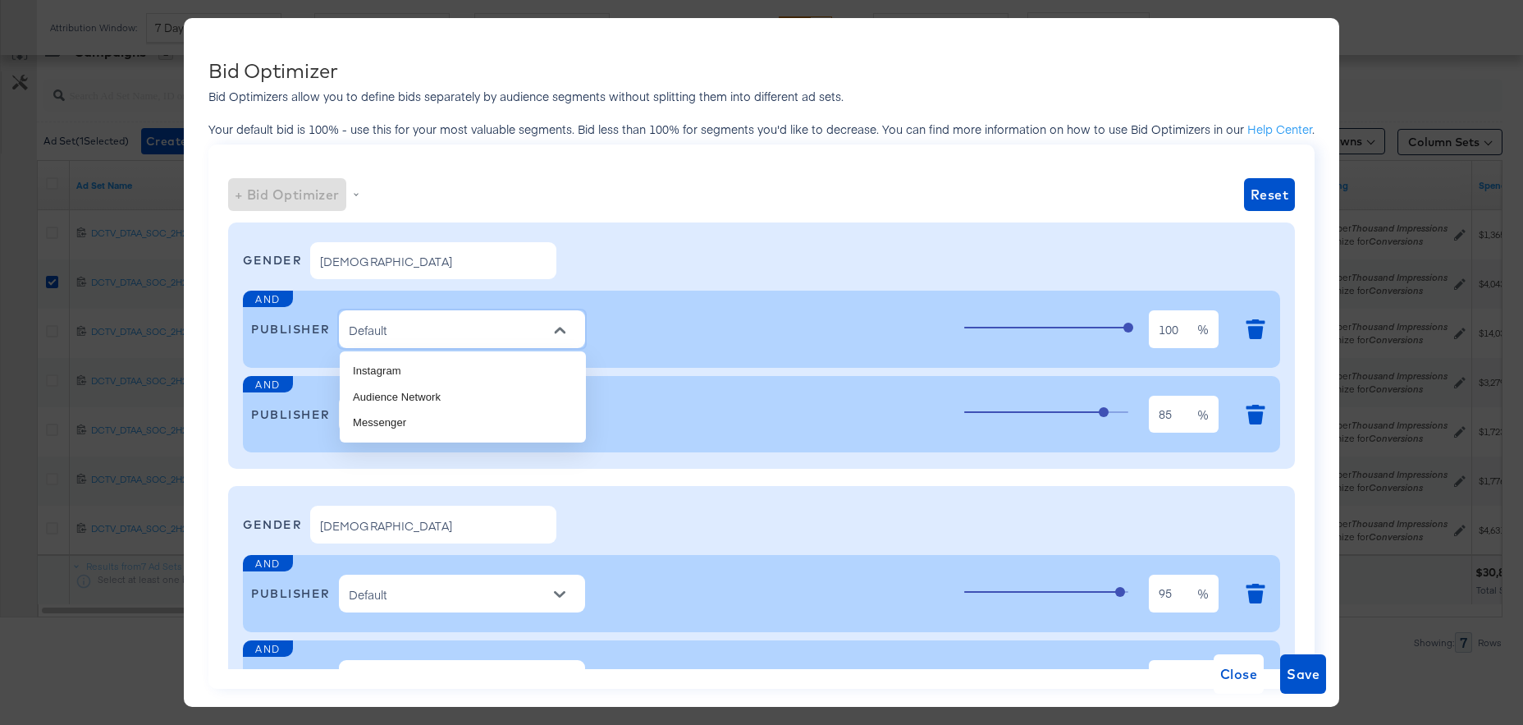
click at [431, 325] on input "Default" at bounding box center [450, 329] width 208 height 21
click at [430, 373] on li "Instagram" at bounding box center [463, 371] width 246 height 26
type input "Instagram"
type input "Default"
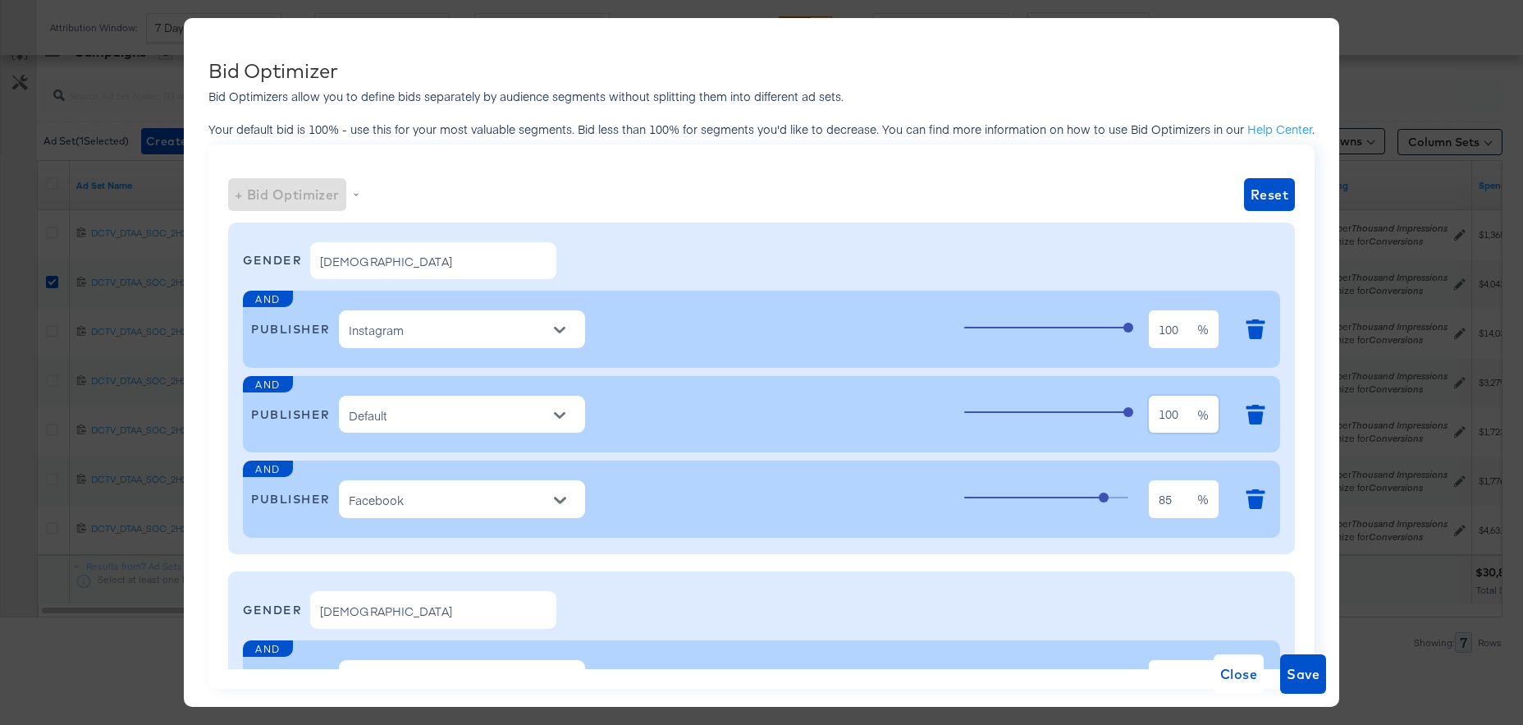
click at [1184, 417] on input "100" at bounding box center [1173, 408] width 48 height 38
drag, startPoint x: 1170, startPoint y: 413, endPoint x: 1124, endPoint y: 414, distance: 46.0
click at [1124, 414] on div "100 100 %" at bounding box center [1118, 414] width 308 height 44
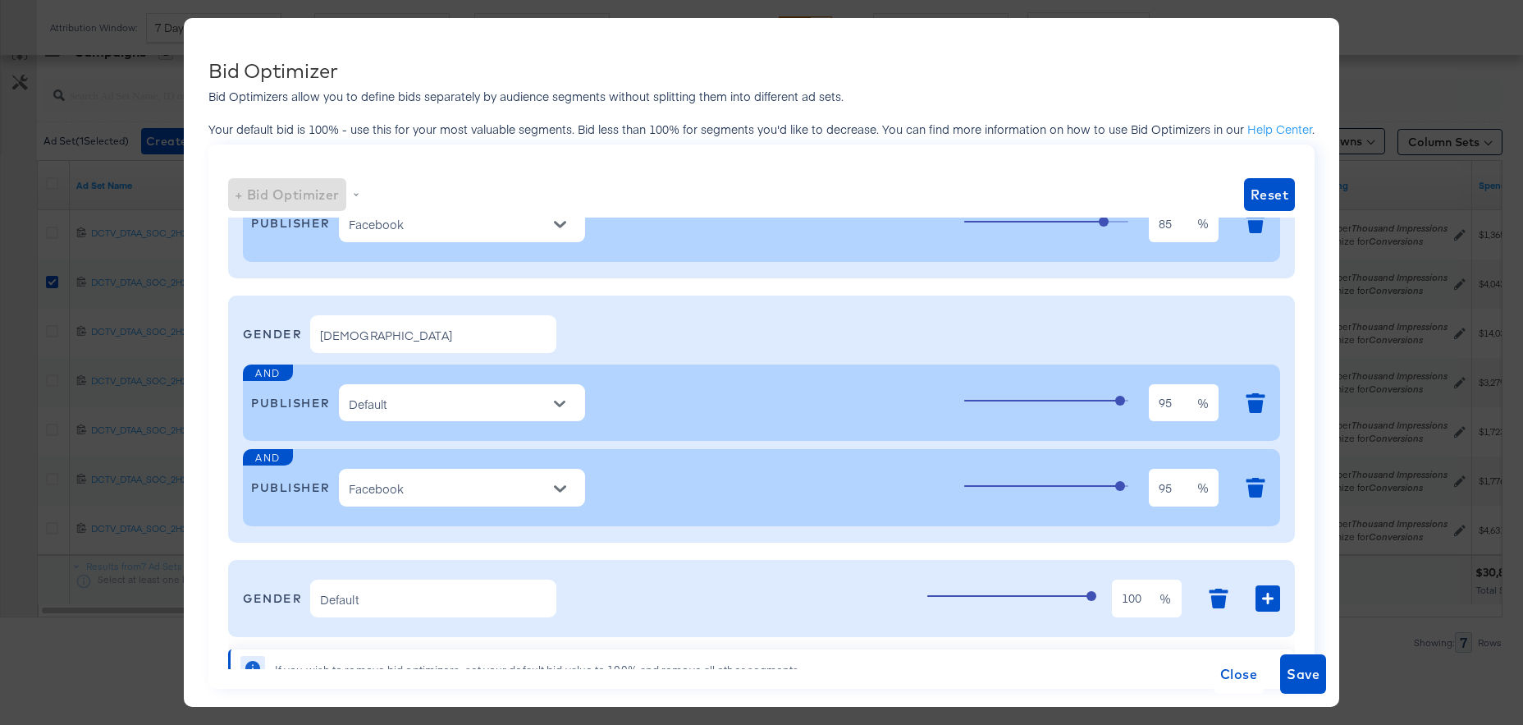
scroll to position [294, 0]
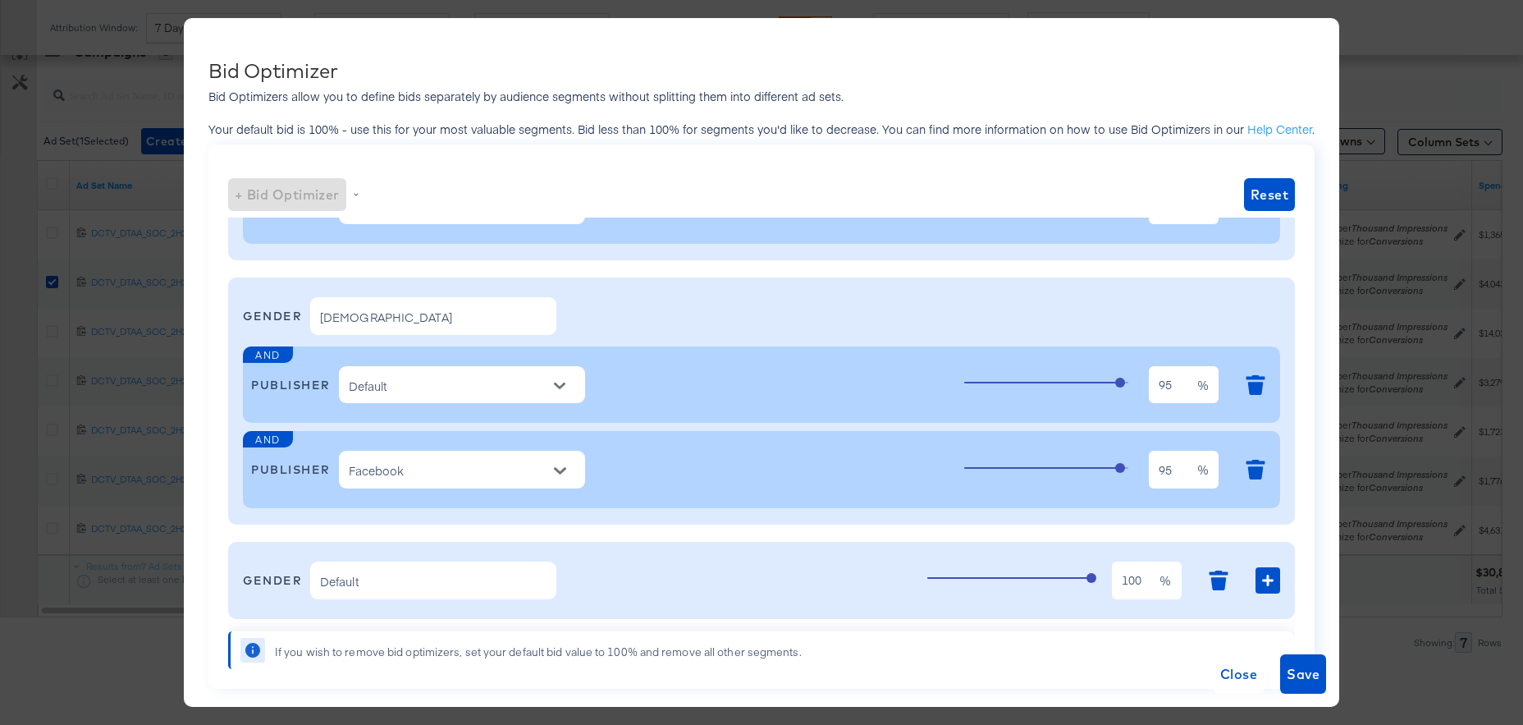
type input "95"
click at [1176, 469] on input "95" at bounding box center [1173, 463] width 48 height 38
drag, startPoint x: 1180, startPoint y: 469, endPoint x: 1045, endPoint y: 464, distance: 135.5
click at [1045, 464] on div "95 95 %" at bounding box center [1118, 469] width 308 height 44
click at [548, 387] on div at bounding box center [560, 385] width 34 height 25
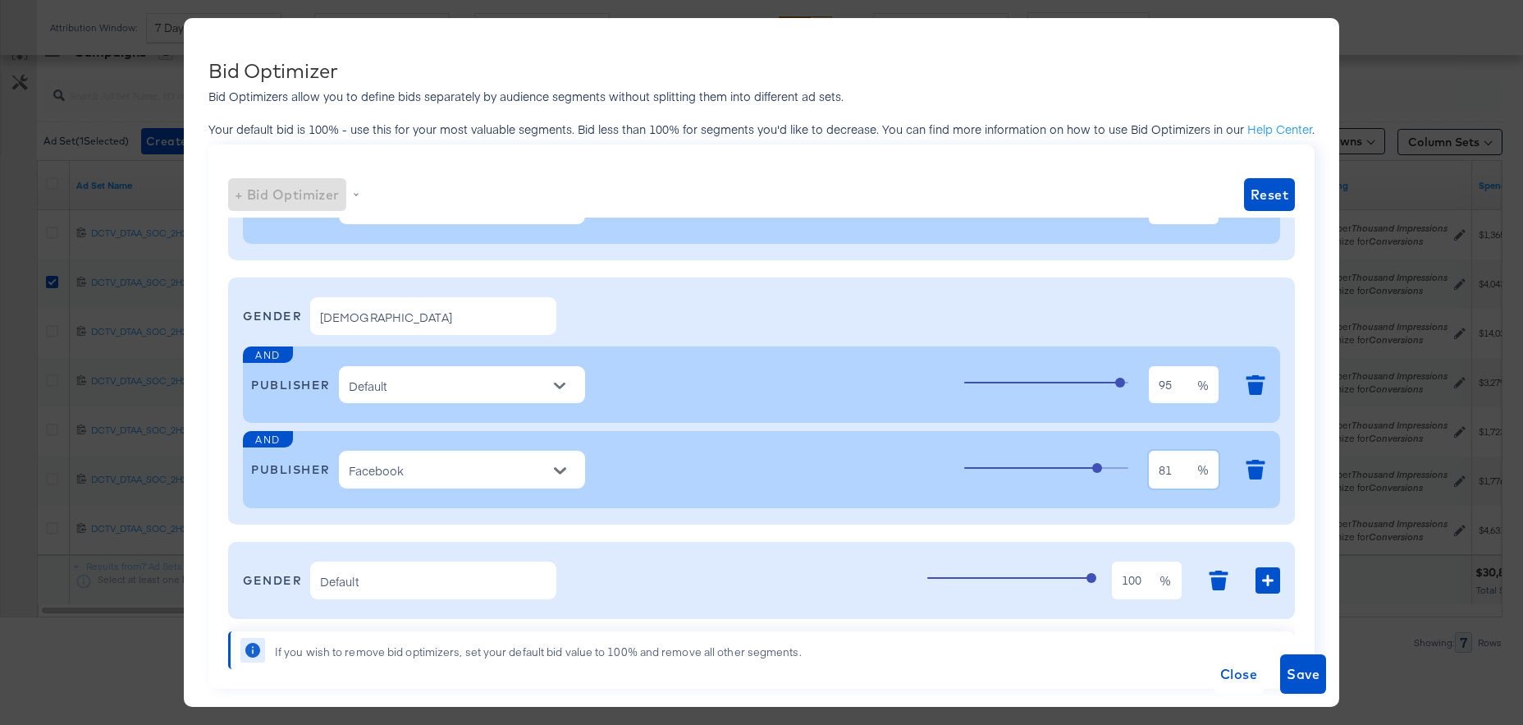
type input "81"
click at [534, 387] on input "Default" at bounding box center [450, 385] width 208 height 21
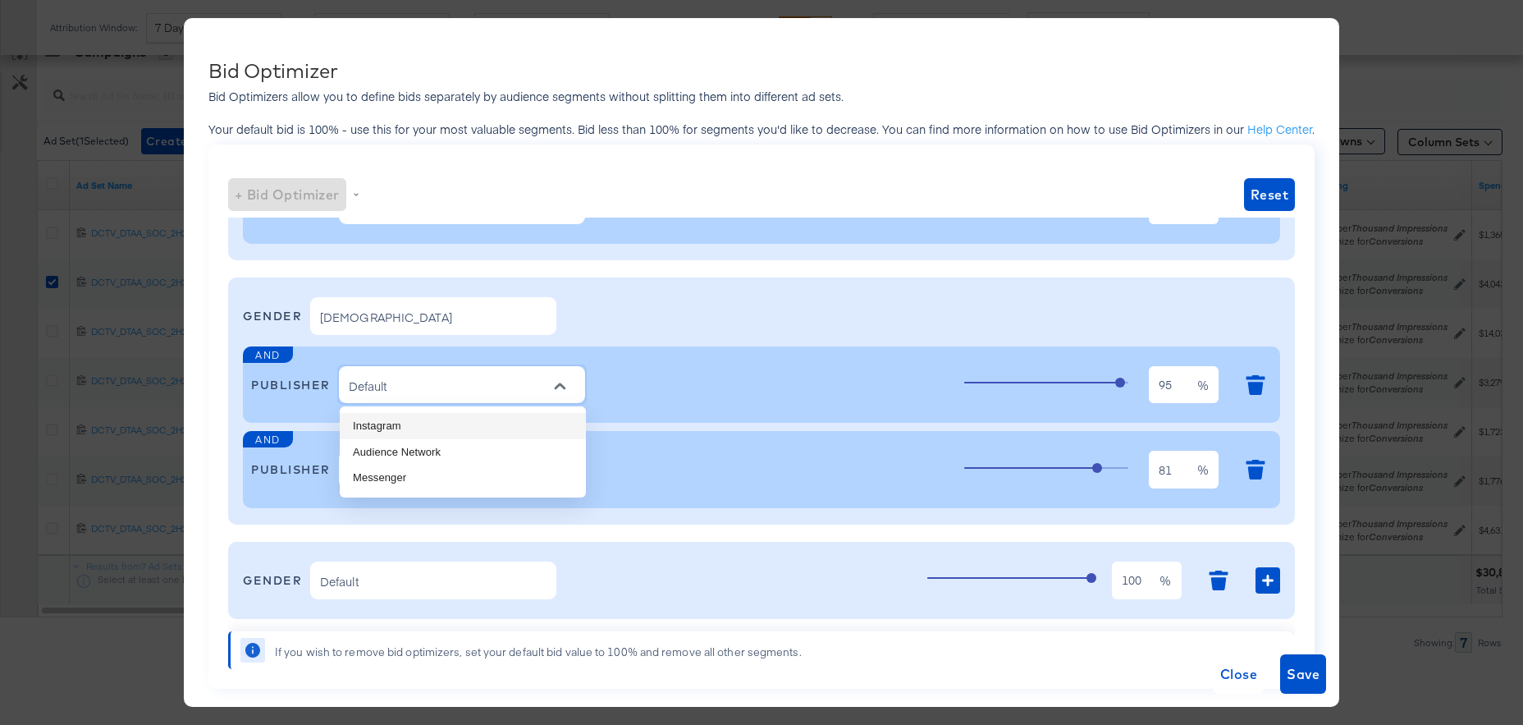
click at [478, 422] on li "Instagram" at bounding box center [463, 426] width 246 height 26
type input "Instagram"
type input "100"
type input "Default"
type input "95"
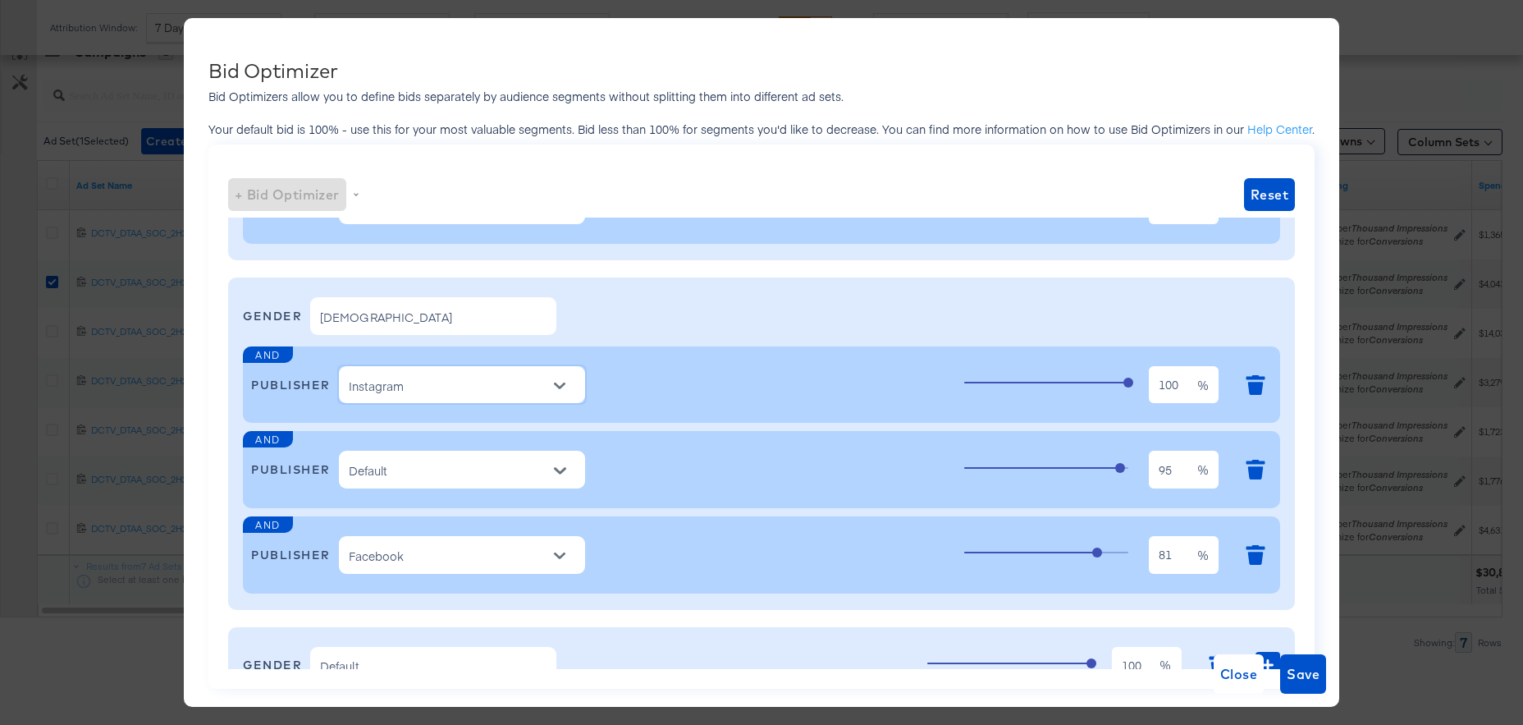
scroll to position [298, 0]
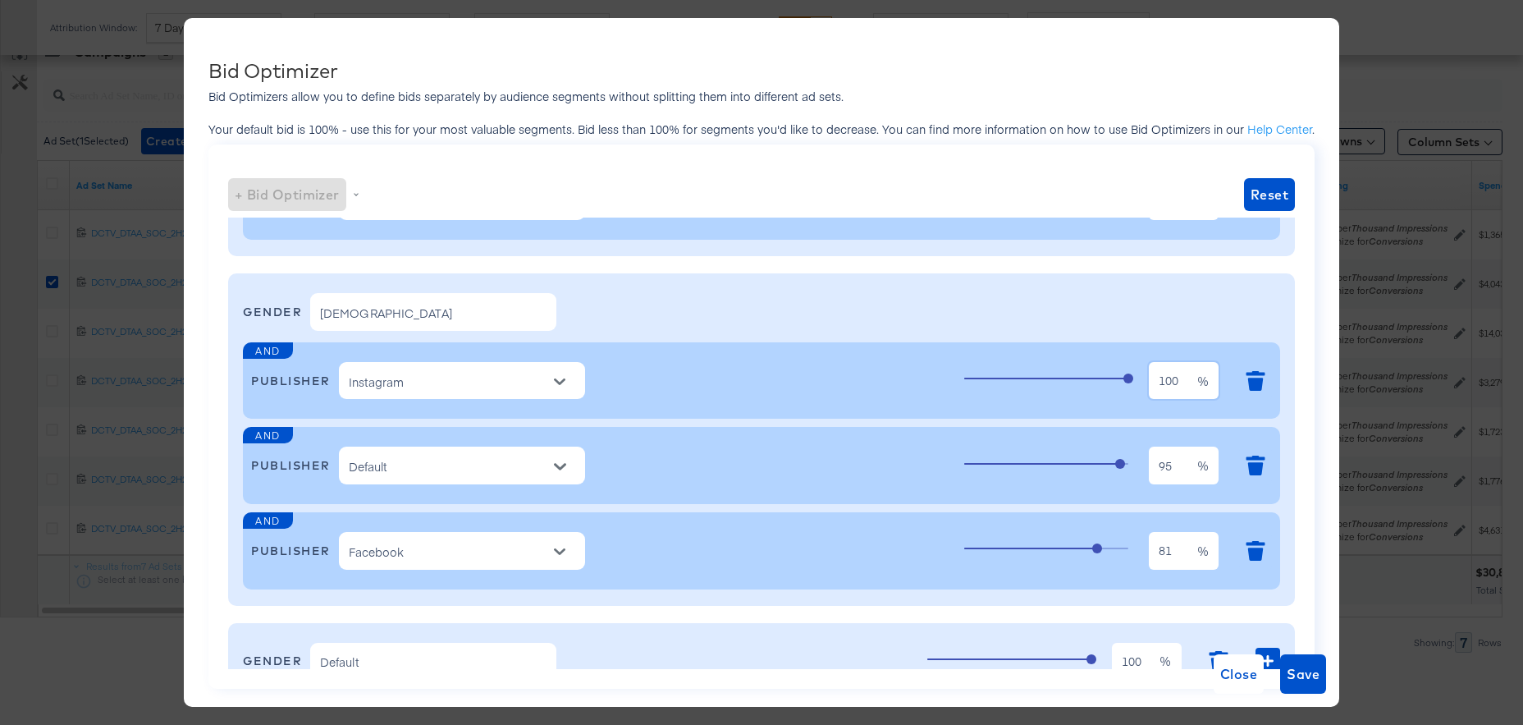
drag, startPoint x: 1183, startPoint y: 378, endPoint x: 1050, endPoint y: 373, distance: 133.1
click at [1050, 373] on div "100 100 %" at bounding box center [1118, 381] width 308 height 44
type input "91"
click at [1301, 675] on span "Save" at bounding box center [1303, 673] width 33 height 23
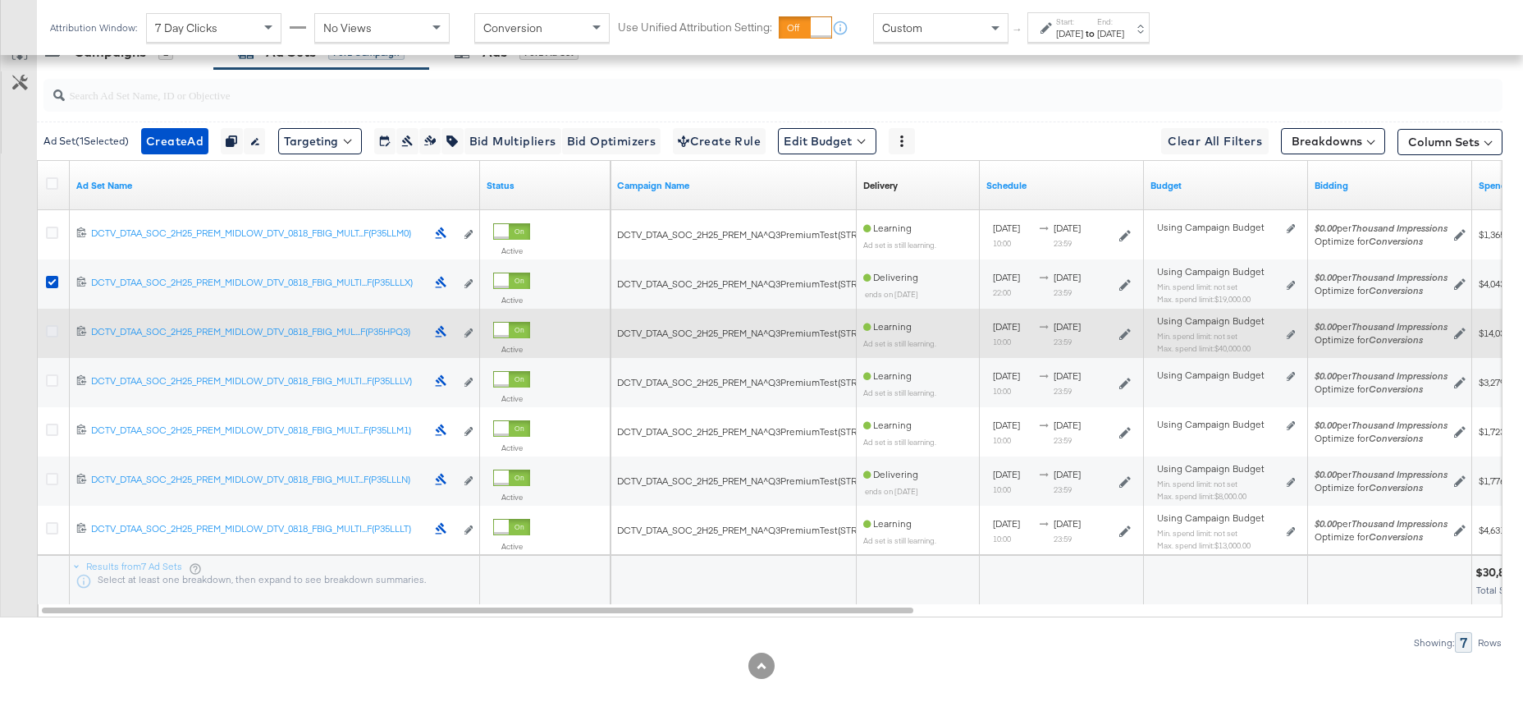
click at [48, 333] on icon at bounding box center [52, 331] width 12 height 12
click at [0, 0] on input "checkbox" at bounding box center [0, 0] width 0 height 0
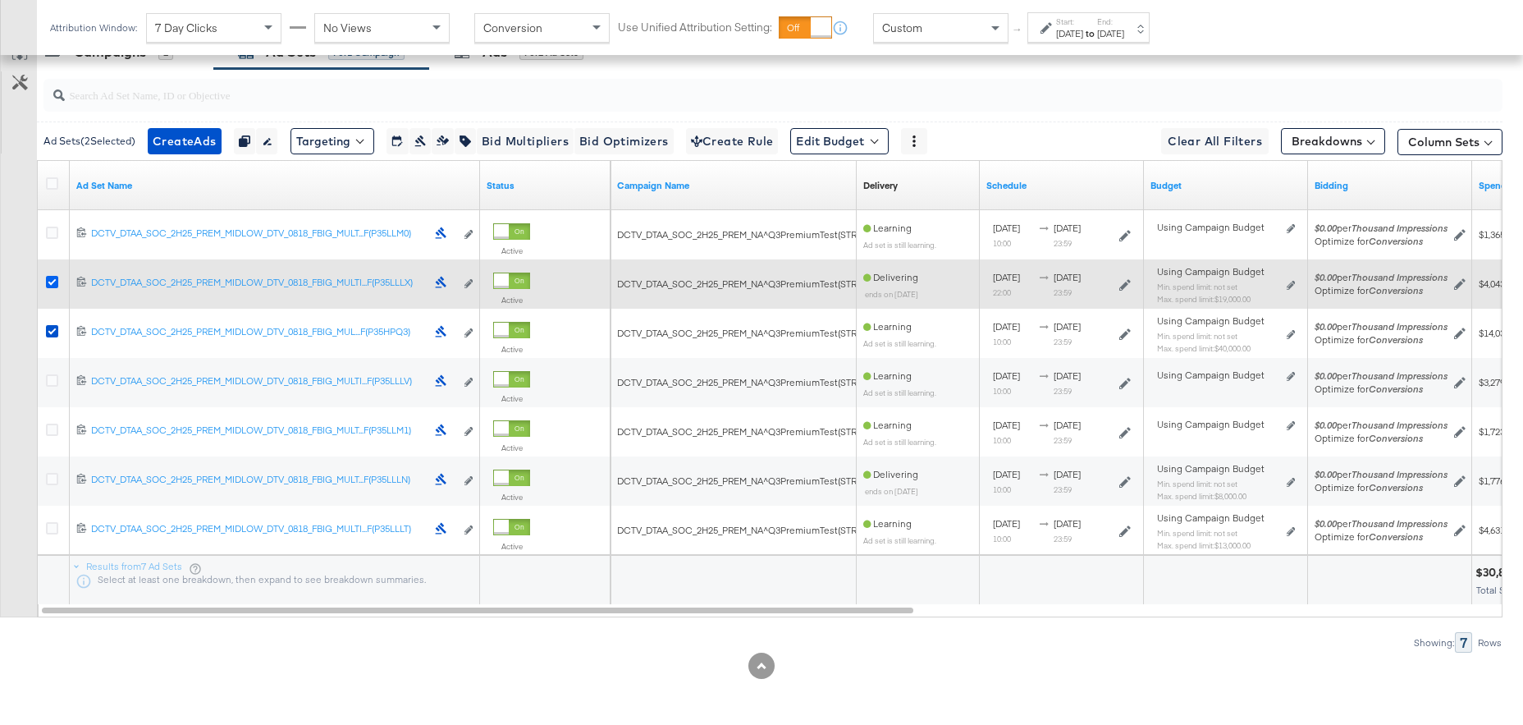
click at [49, 282] on icon at bounding box center [52, 282] width 12 height 12
click at [0, 0] on input "checkbox" at bounding box center [0, 0] width 0 height 0
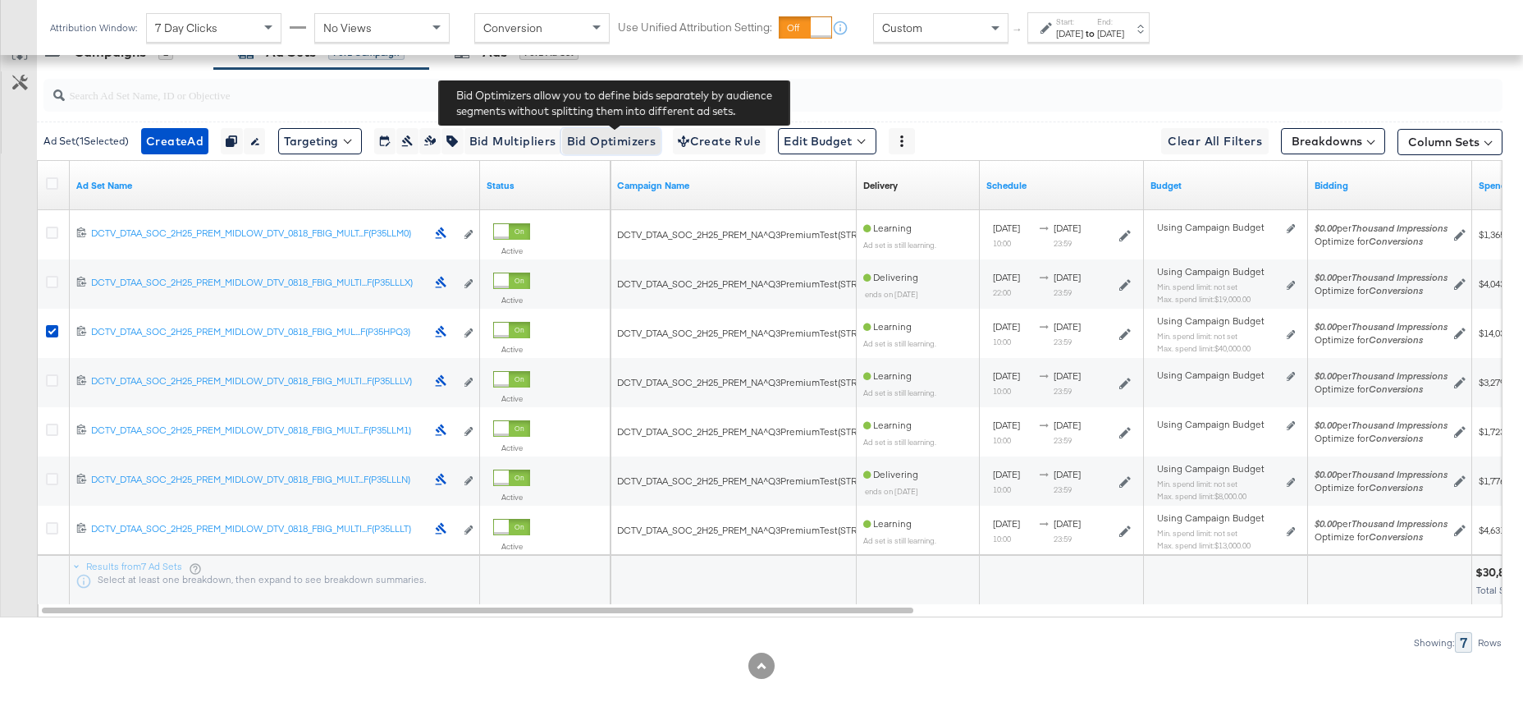
click at [607, 144] on span "Bid Optimizers" at bounding box center [611, 141] width 89 height 21
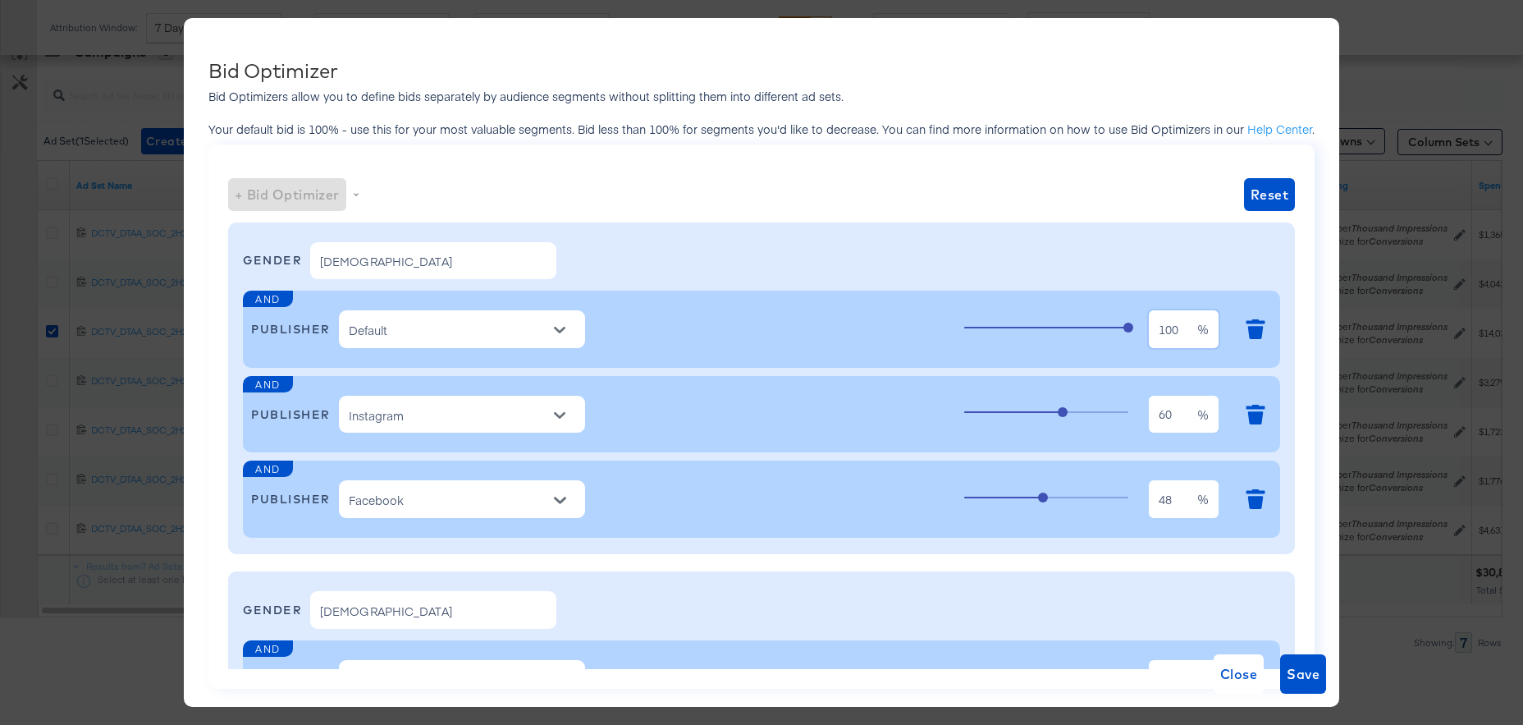
drag, startPoint x: 1167, startPoint y: 329, endPoint x: 1031, endPoint y: 326, distance: 136.3
click at [1037, 326] on div "100 100 %" at bounding box center [1118, 329] width 308 height 44
type input "60"
click at [1181, 502] on input "48" at bounding box center [1173, 493] width 48 height 38
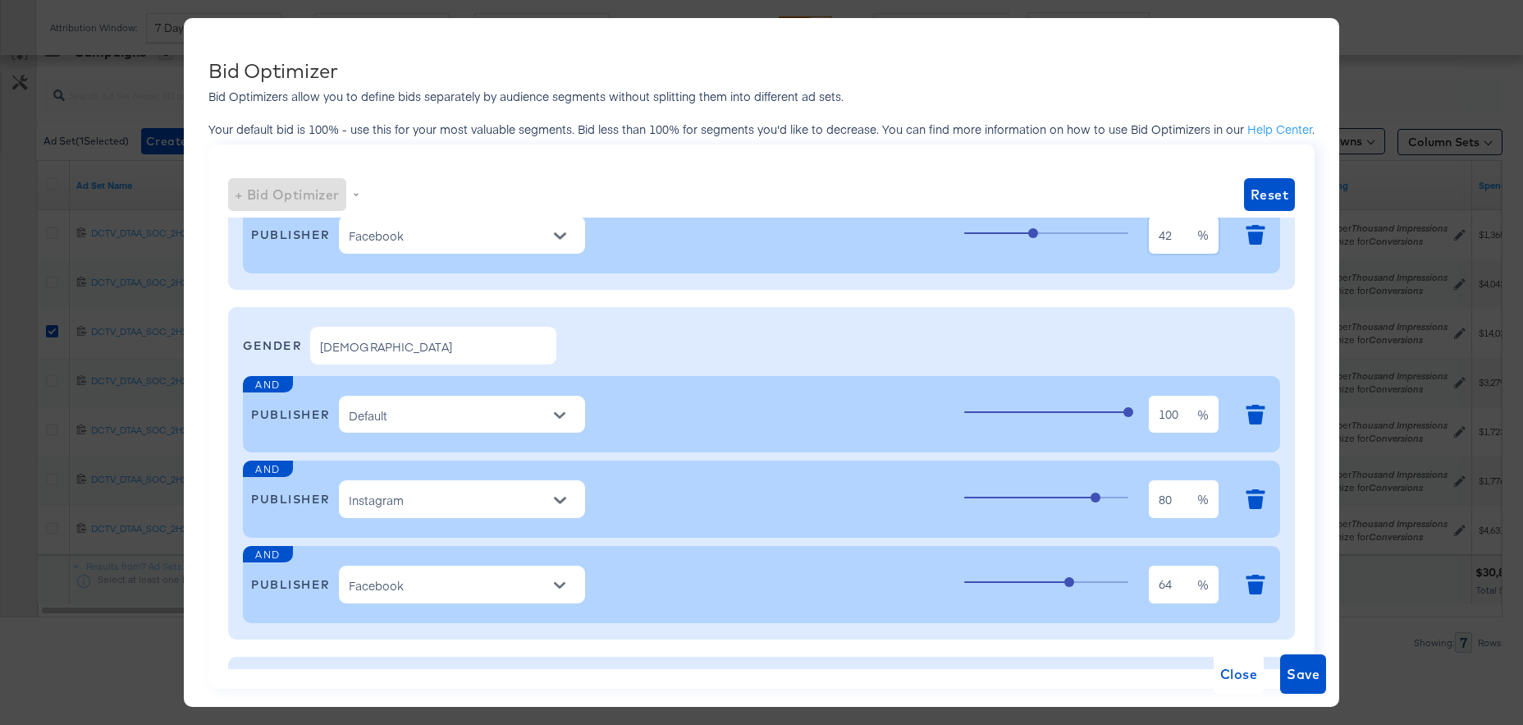
scroll to position [278, 0]
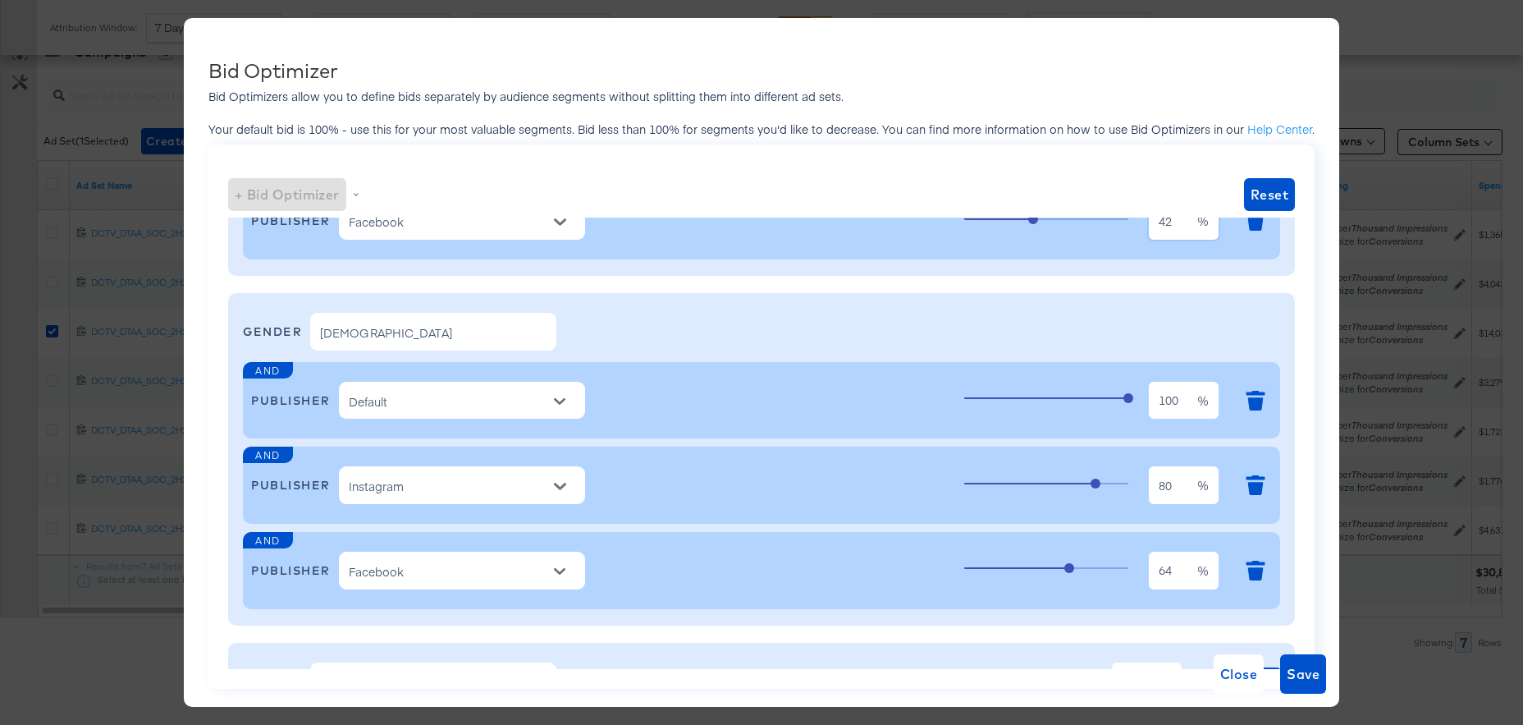
type input "42"
drag, startPoint x: 1181, startPoint y: 401, endPoint x: 1007, endPoint y: 396, distance: 174.1
click at [1007, 396] on div "100 100 %" at bounding box center [1118, 400] width 308 height 44
type input "75"
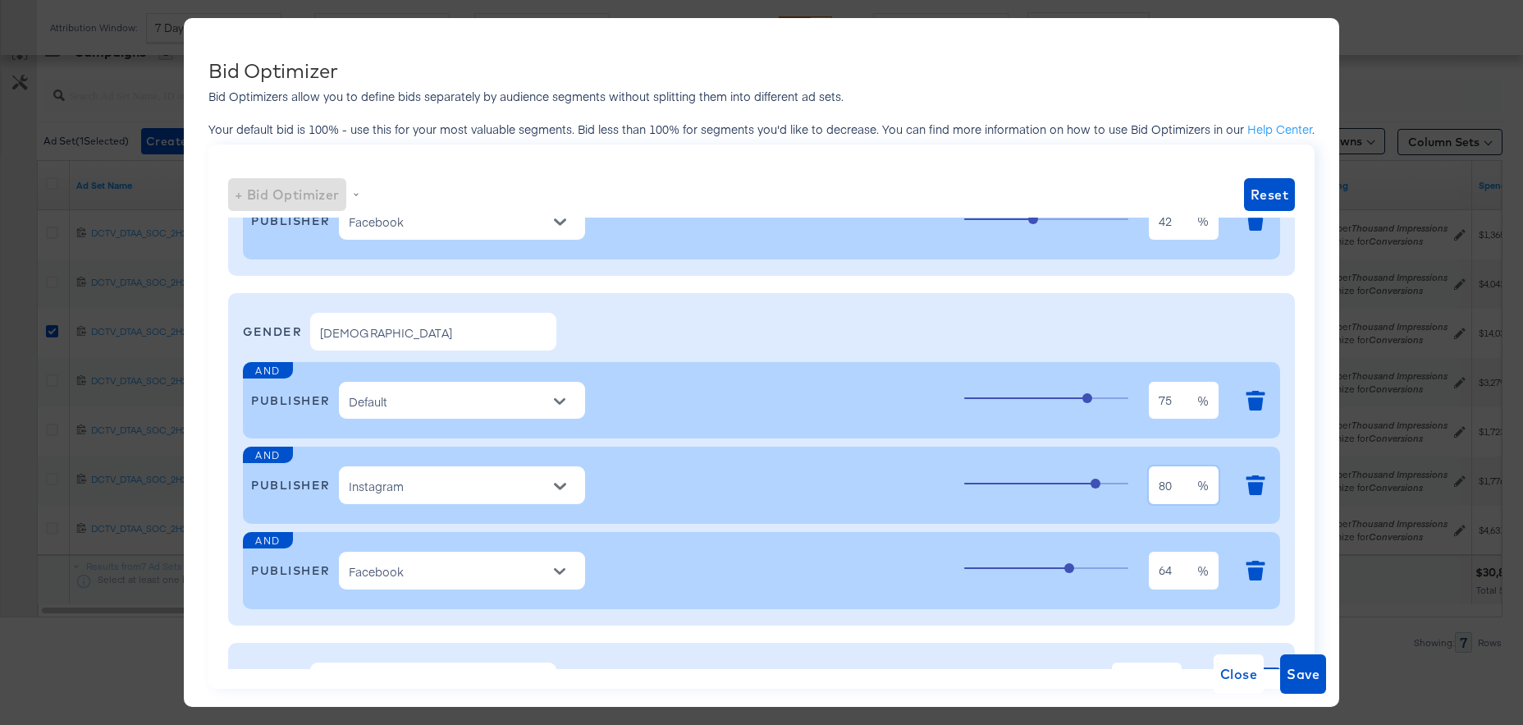
drag, startPoint x: 1184, startPoint y: 488, endPoint x: 1007, endPoint y: 477, distance: 177.6
click at [1007, 477] on div "80 80 %" at bounding box center [1118, 485] width 308 height 44
type input "75"
drag, startPoint x: 1171, startPoint y: 572, endPoint x: 1101, endPoint y: 574, distance: 69.8
click at [1101, 574] on div "64 64 %" at bounding box center [1118, 570] width 308 height 44
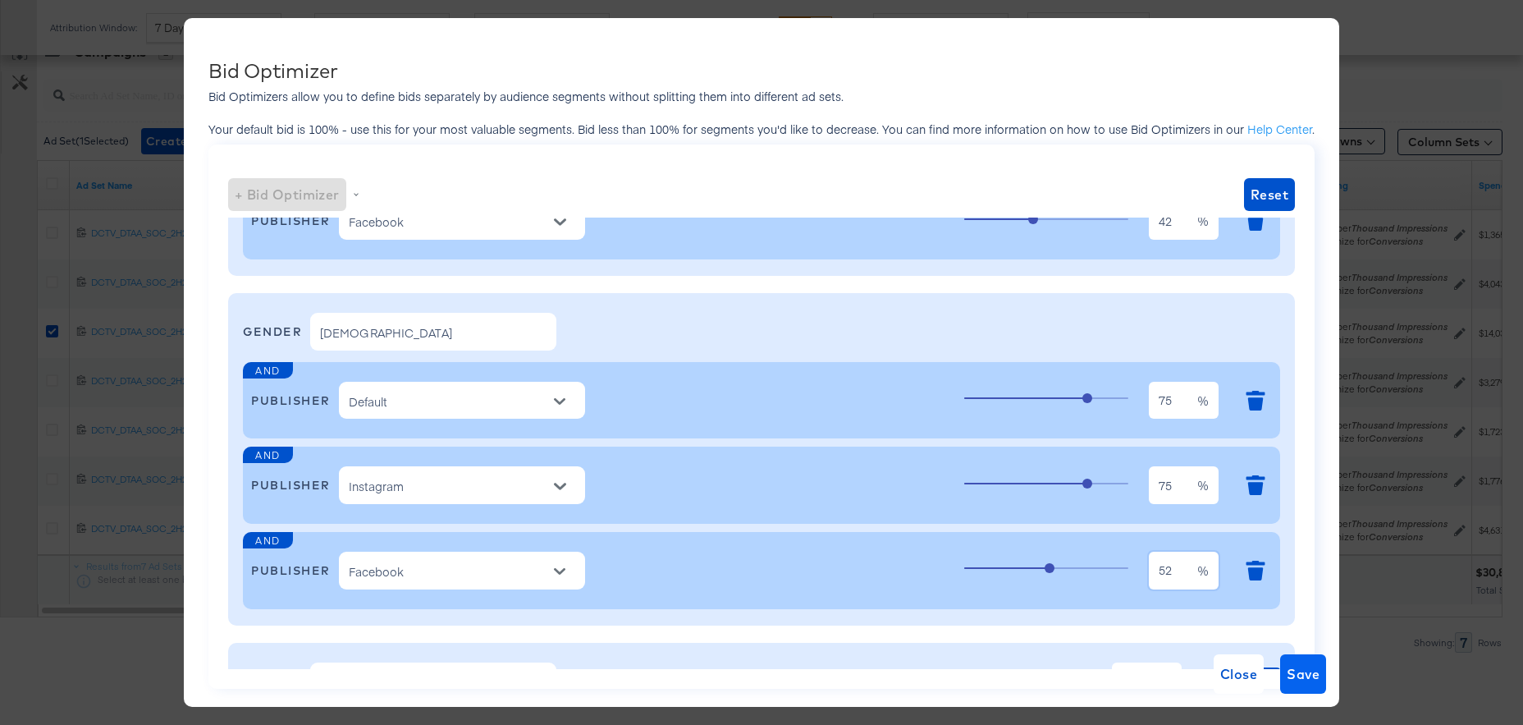
type input "52"
click at [1308, 680] on span "Save" at bounding box center [1303, 673] width 33 height 23
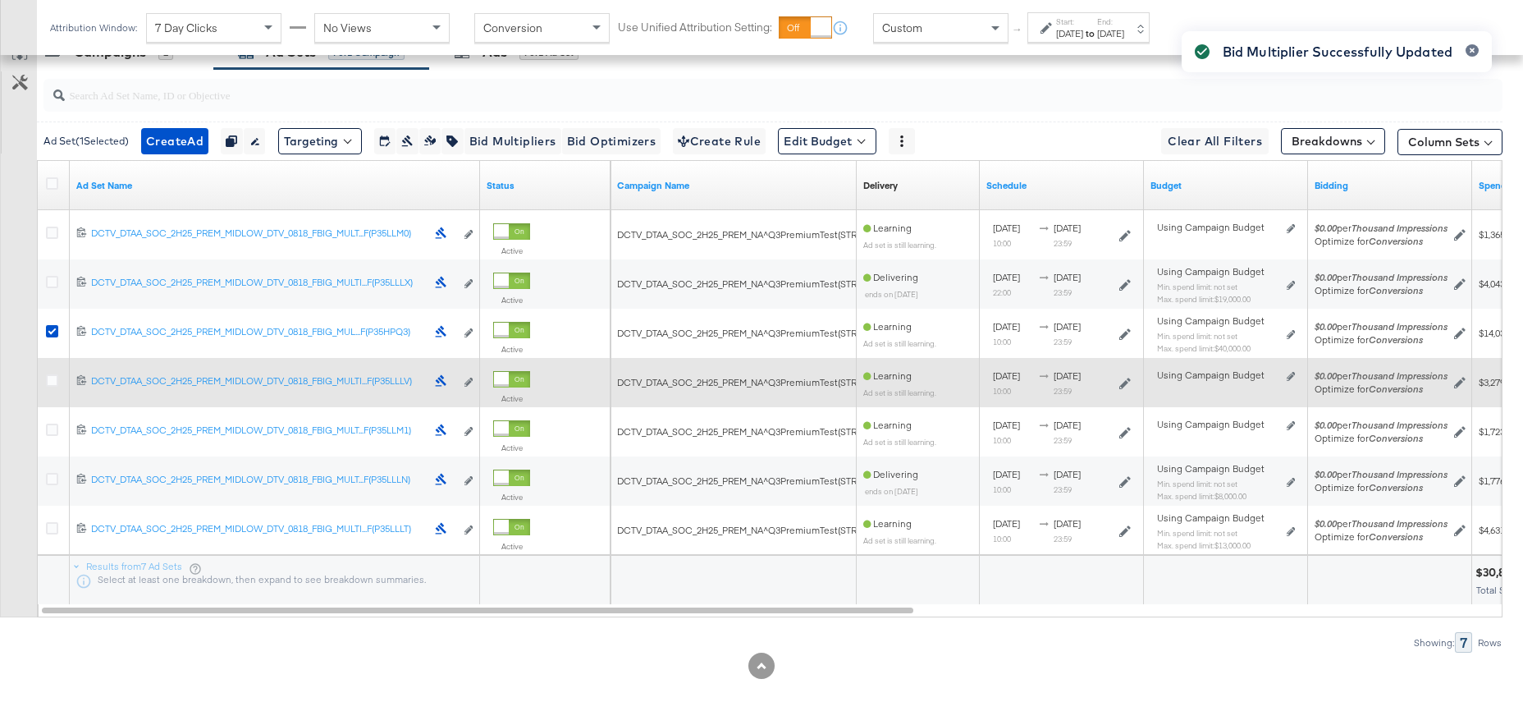
click at [58, 376] on div at bounding box center [54, 382] width 17 height 16
drag, startPoint x: 57, startPoint y: 379, endPoint x: 57, endPoint y: 368, distance: 11.5
click at [57, 379] on icon at bounding box center [52, 380] width 12 height 12
click at [0, 0] on input "checkbox" at bounding box center [0, 0] width 0 height 0
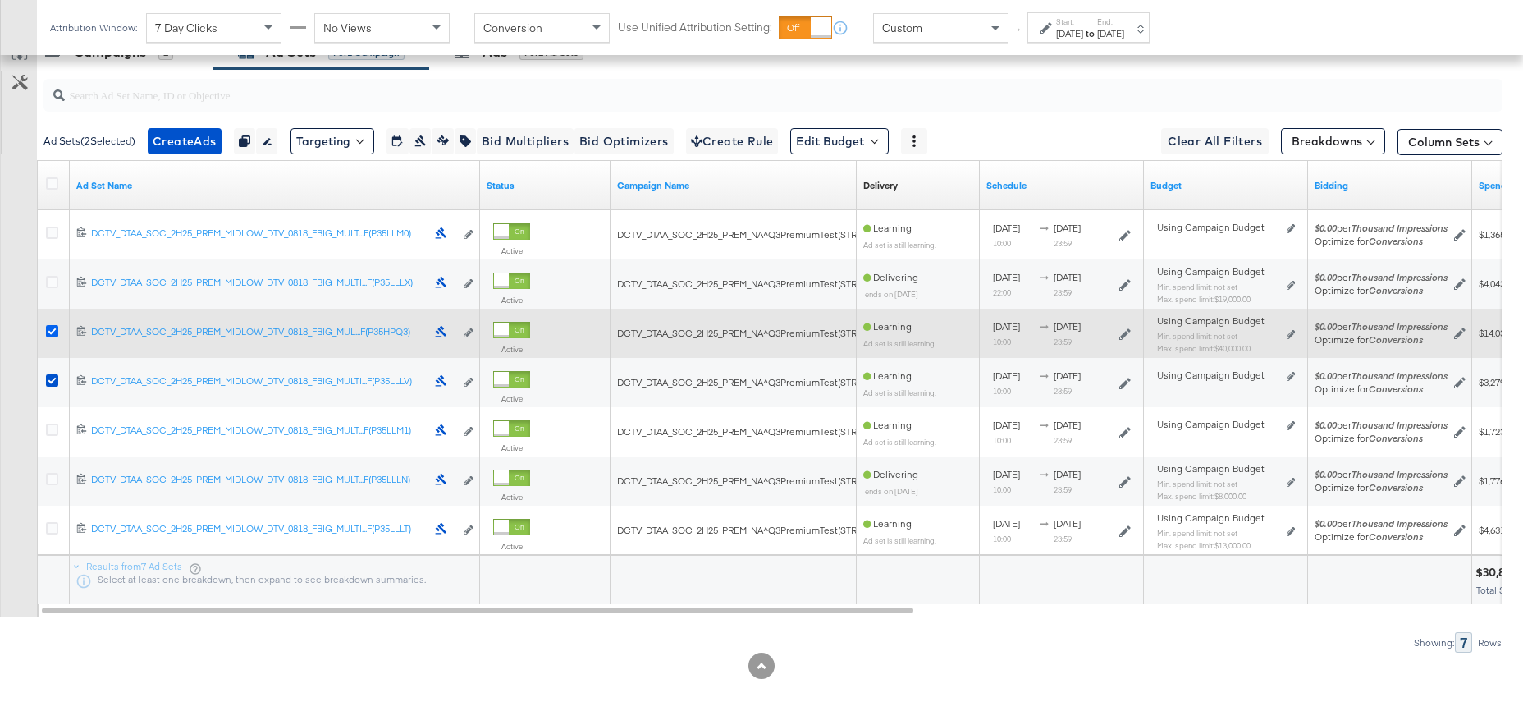
click at [55, 330] on icon at bounding box center [52, 331] width 12 height 12
click at [0, 0] on input "checkbox" at bounding box center [0, 0] width 0 height 0
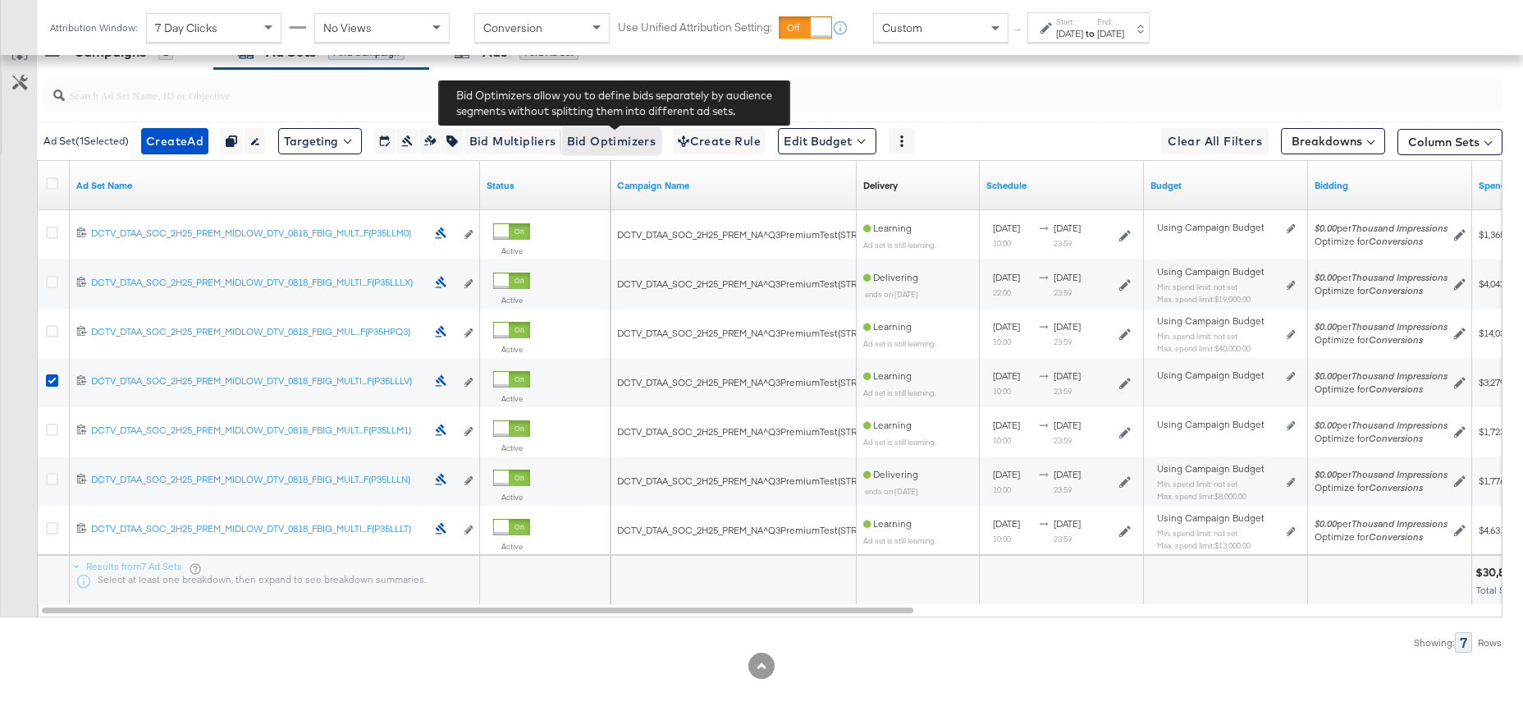
click at [621, 141] on span "Bid Optimizers" at bounding box center [611, 141] width 89 height 21
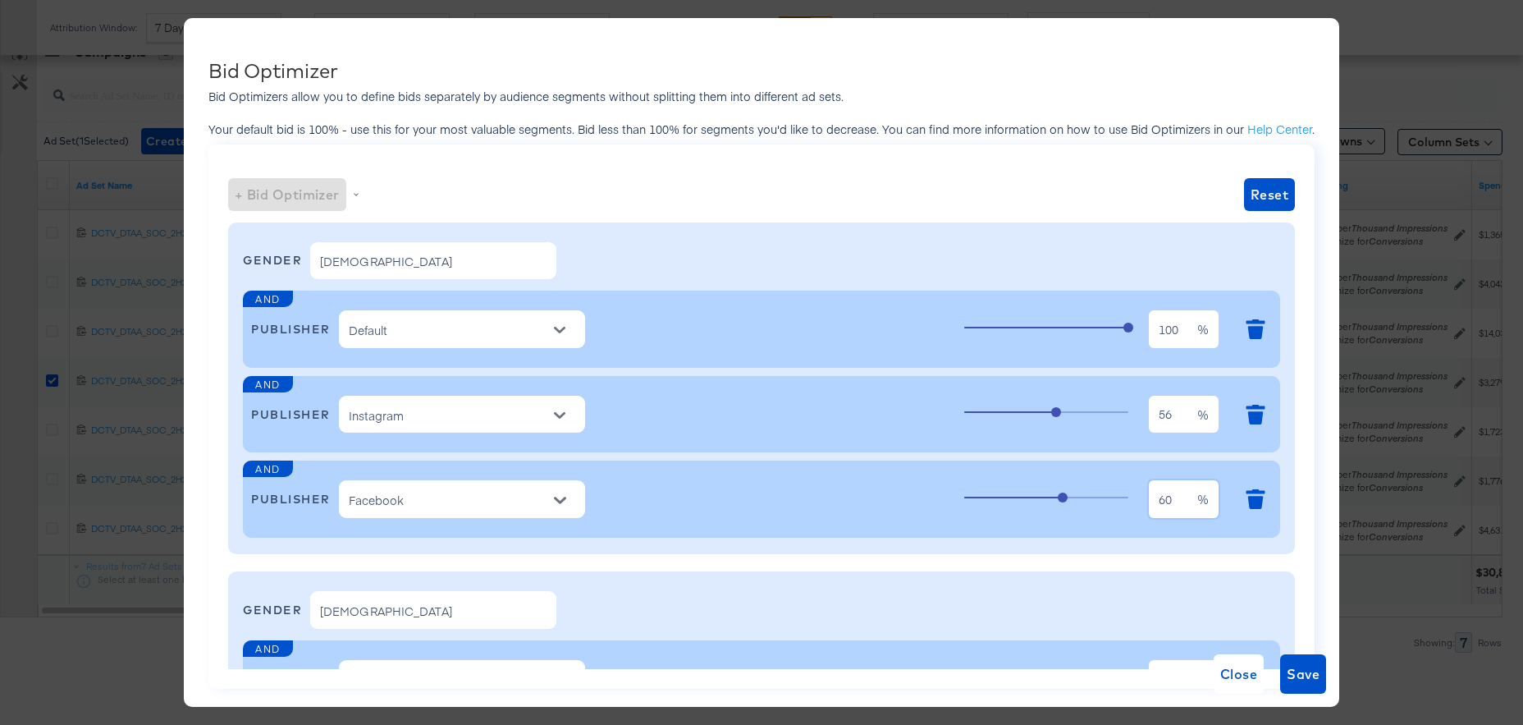
click at [1185, 498] on input "60" at bounding box center [1173, 493] width 48 height 38
type input "6"
type input "100"
drag, startPoint x: 1170, startPoint y: 410, endPoint x: 1078, endPoint y: 411, distance: 92.8
click at [1078, 411] on div "56 56 %" at bounding box center [1118, 414] width 308 height 44
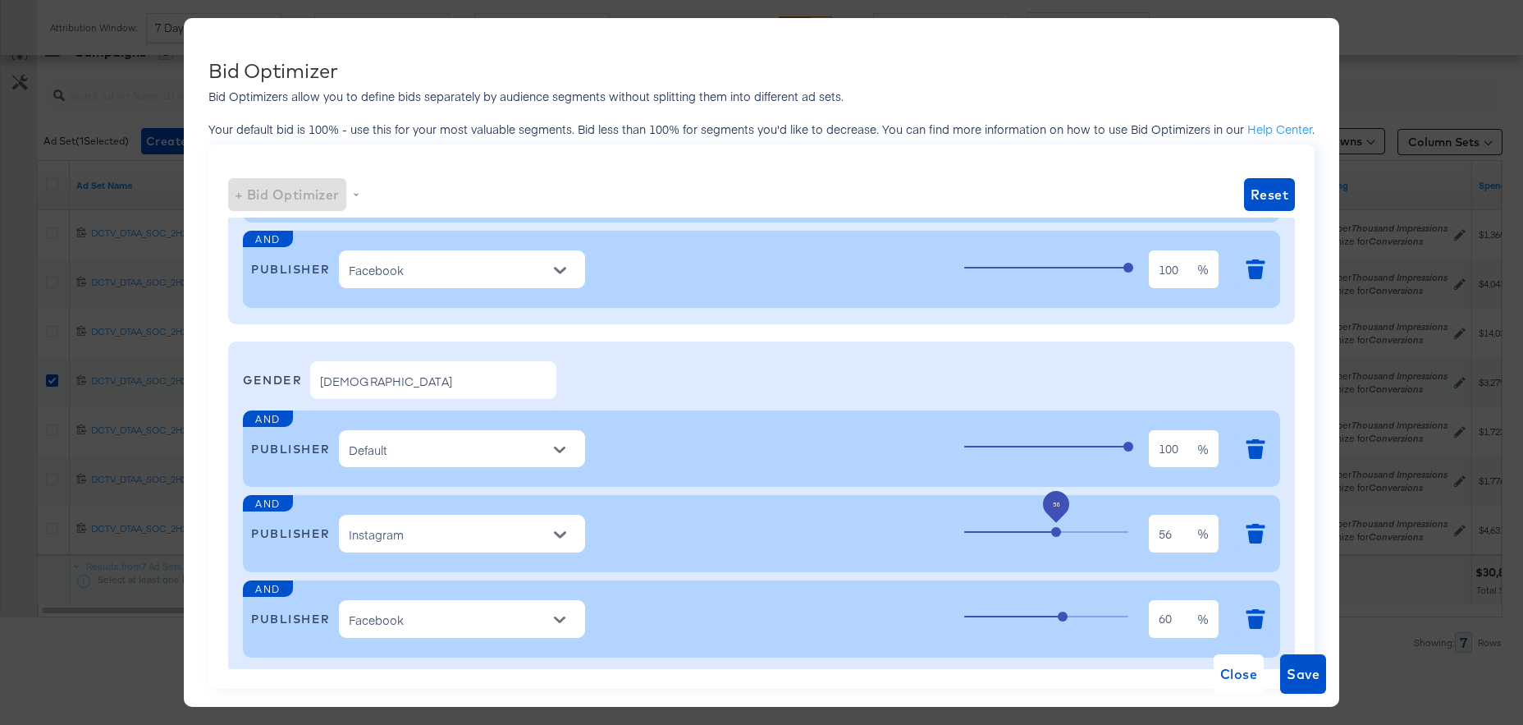
scroll to position [270, 0]
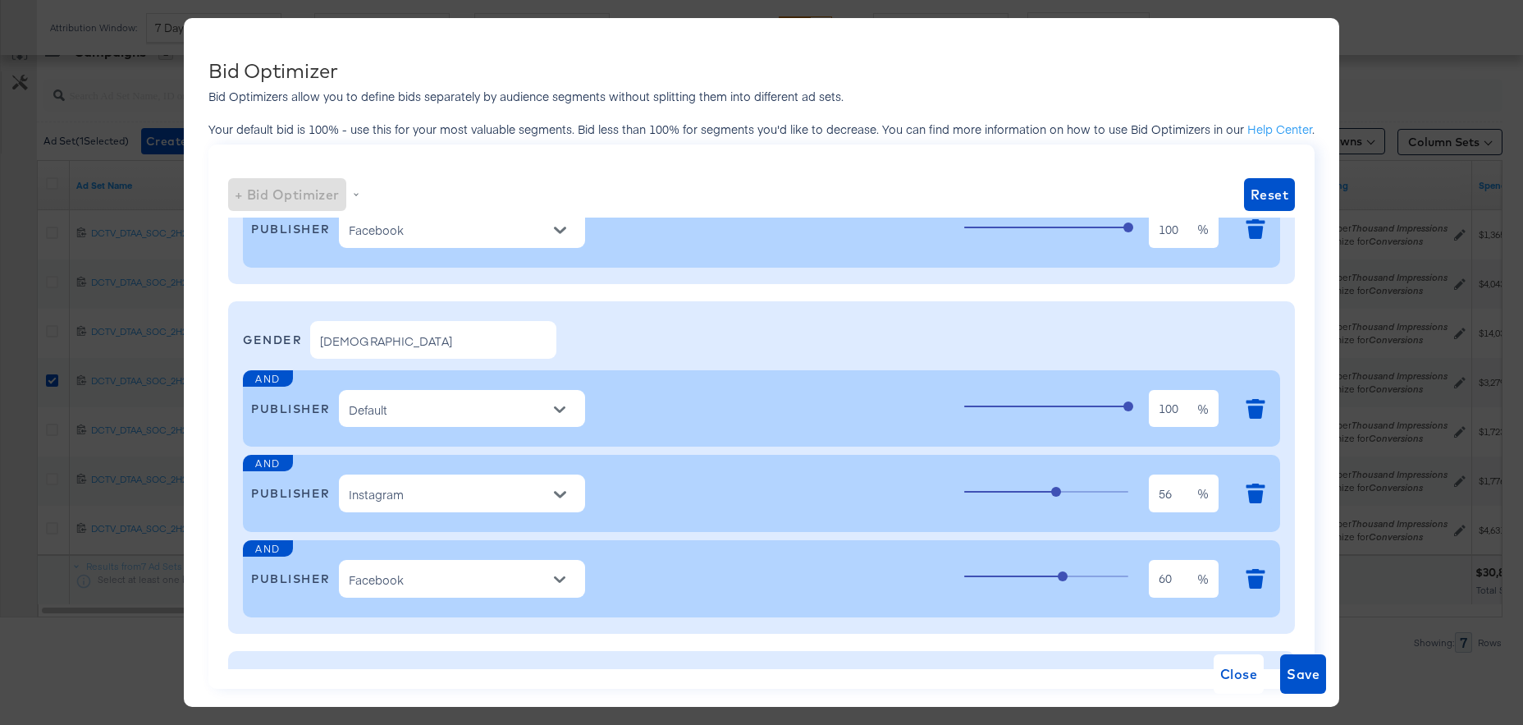
type input "95"
drag, startPoint x: 1152, startPoint y: 408, endPoint x: 931, endPoint y: 403, distance: 220.8
click at [927, 402] on div "AND PUBLISHER Default 100 100 %" at bounding box center [761, 408] width 1021 height 61
type input "95"
drag, startPoint x: 1184, startPoint y: 577, endPoint x: 1047, endPoint y: 570, distance: 136.4
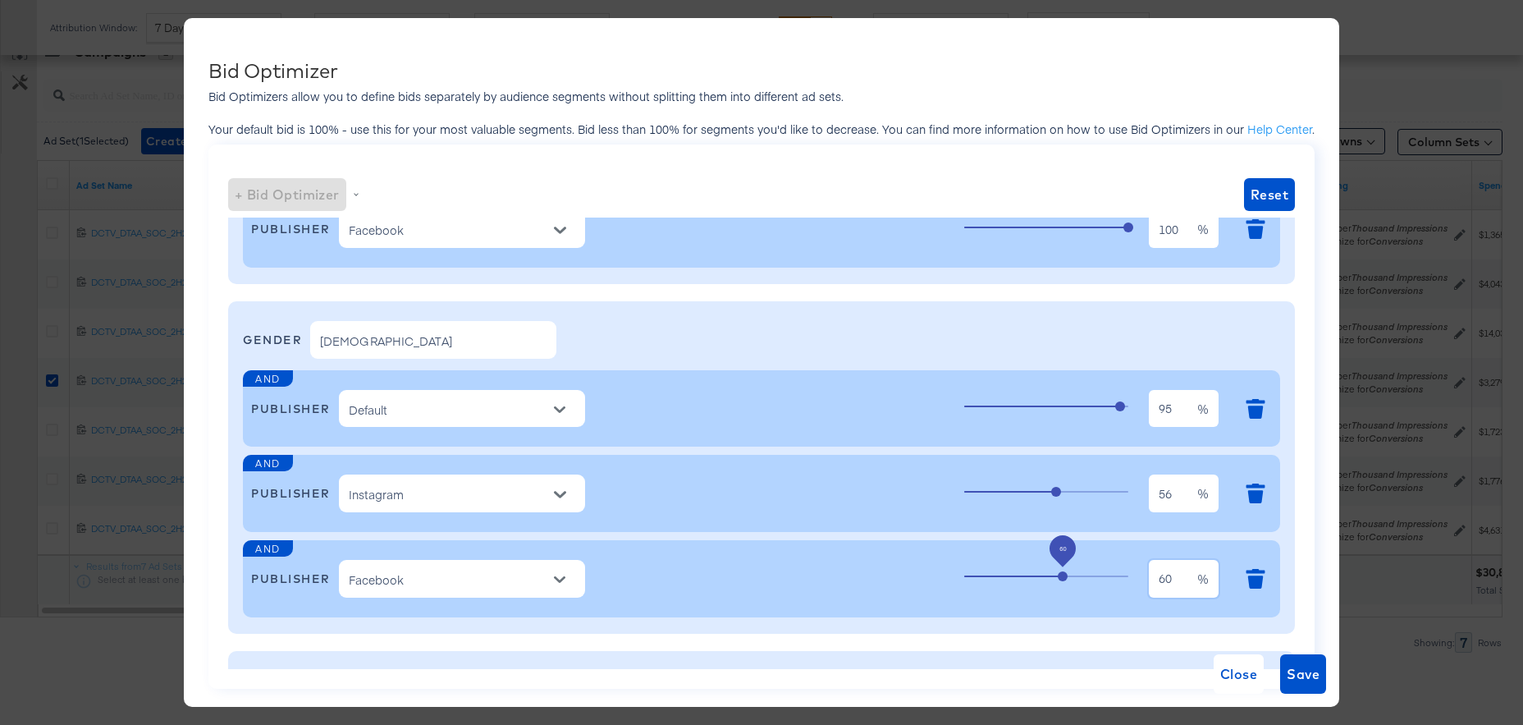
click at [1047, 570] on div "60 60 %" at bounding box center [1118, 578] width 308 height 44
type input "95"
drag, startPoint x: 1174, startPoint y: 492, endPoint x: 958, endPoint y: 492, distance: 215.9
click at [958, 492] on div "AND PUBLISHER Instagram 56 56 %" at bounding box center [761, 493] width 1021 height 61
type input "90"
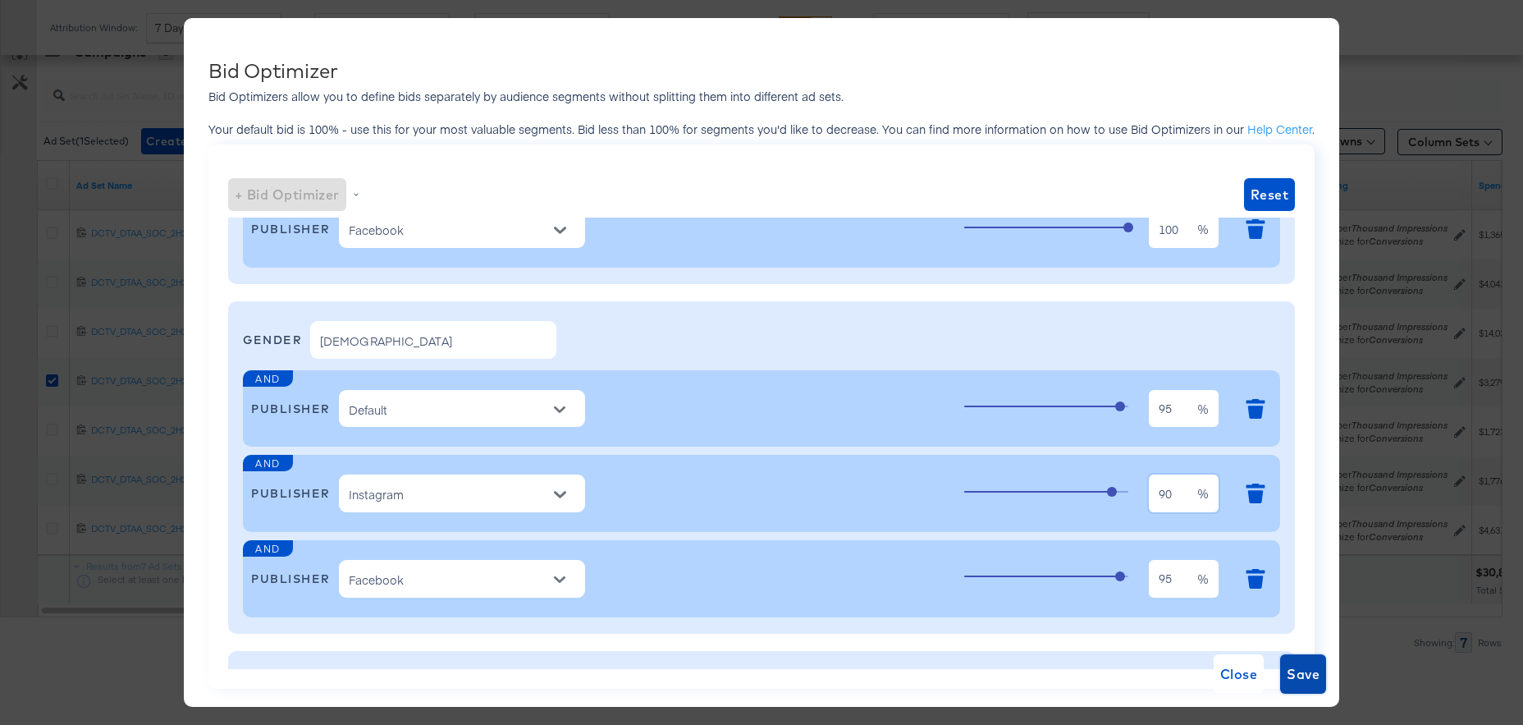
click at [1307, 667] on span "Save" at bounding box center [1303, 673] width 33 height 23
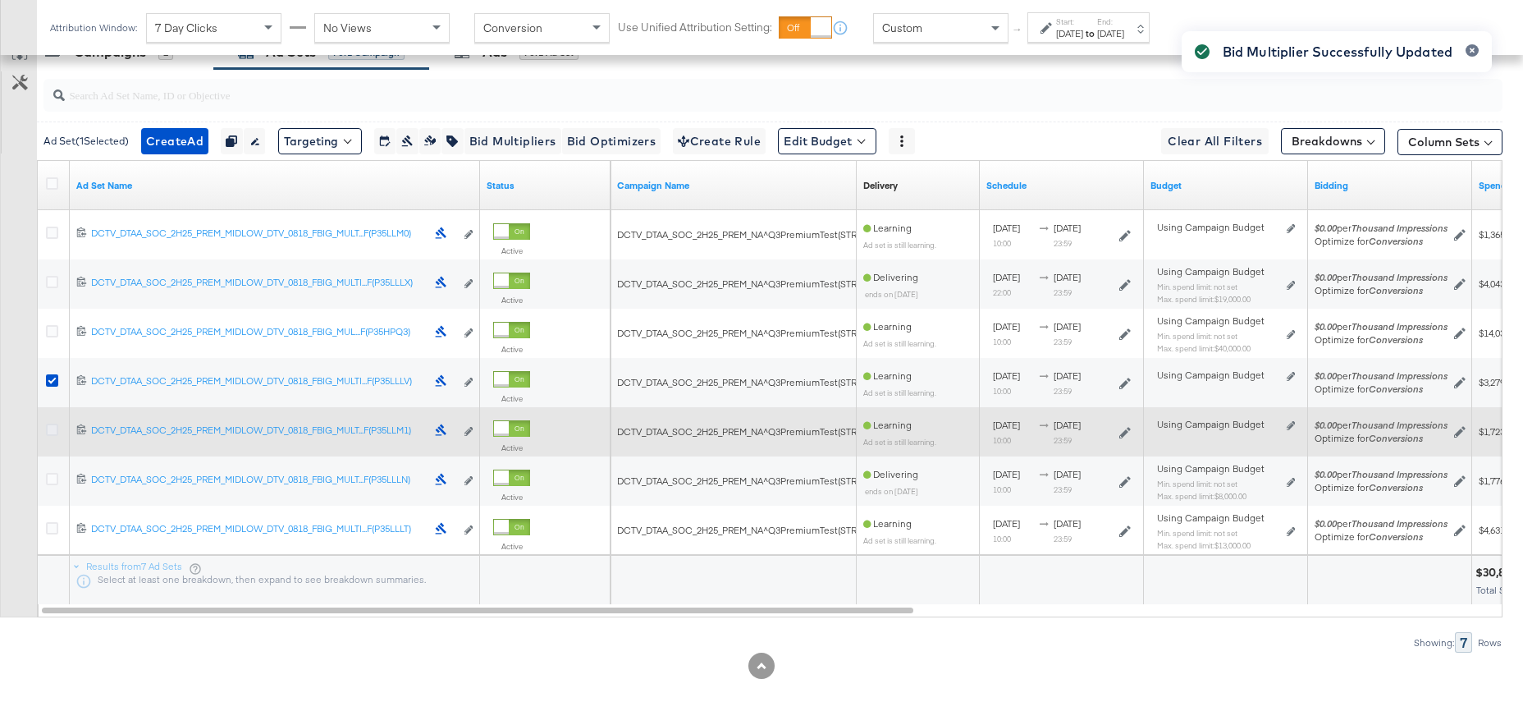
click at [51, 432] on icon at bounding box center [52, 430] width 12 height 12
click at [0, 0] on input "checkbox" at bounding box center [0, 0] width 0 height 0
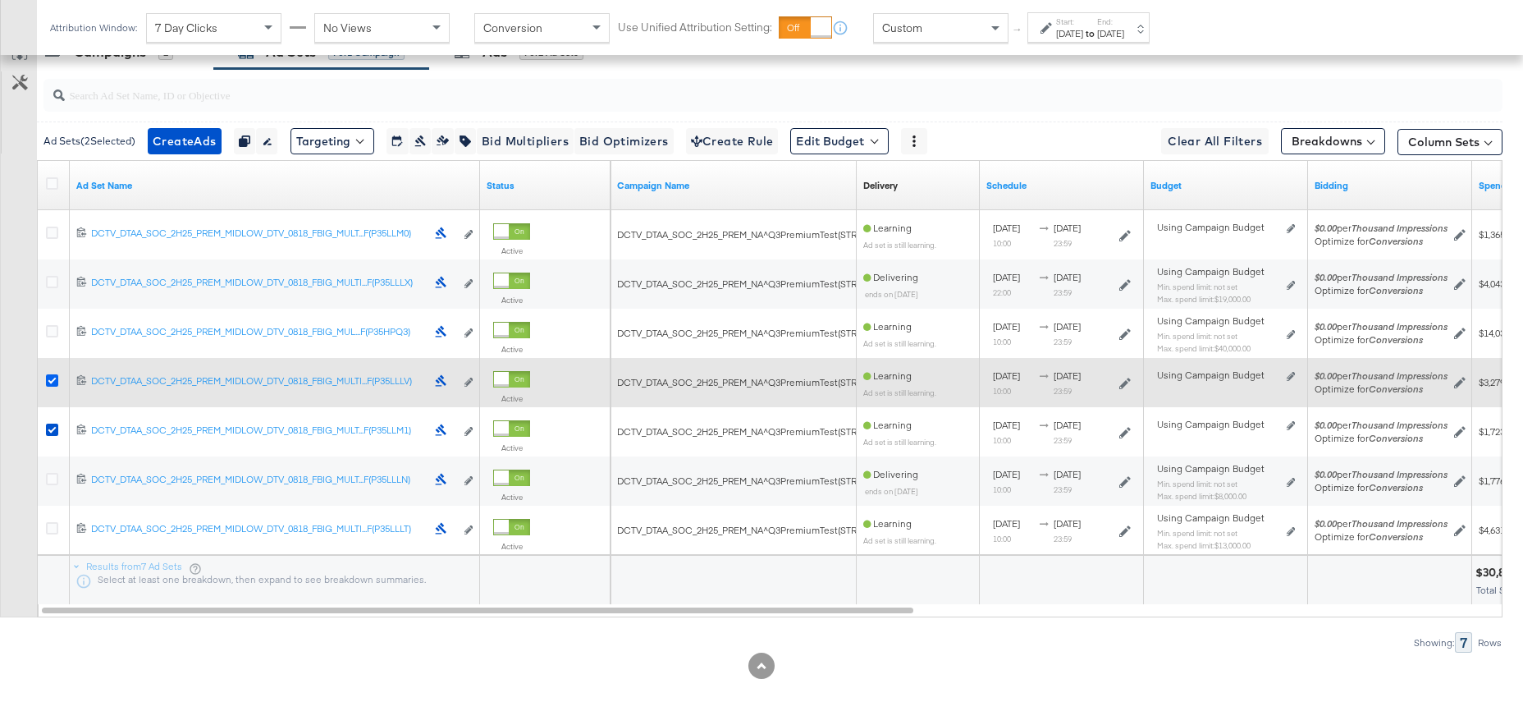
click at [54, 380] on icon at bounding box center [52, 380] width 12 height 12
click at [0, 0] on input "checkbox" at bounding box center [0, 0] width 0 height 0
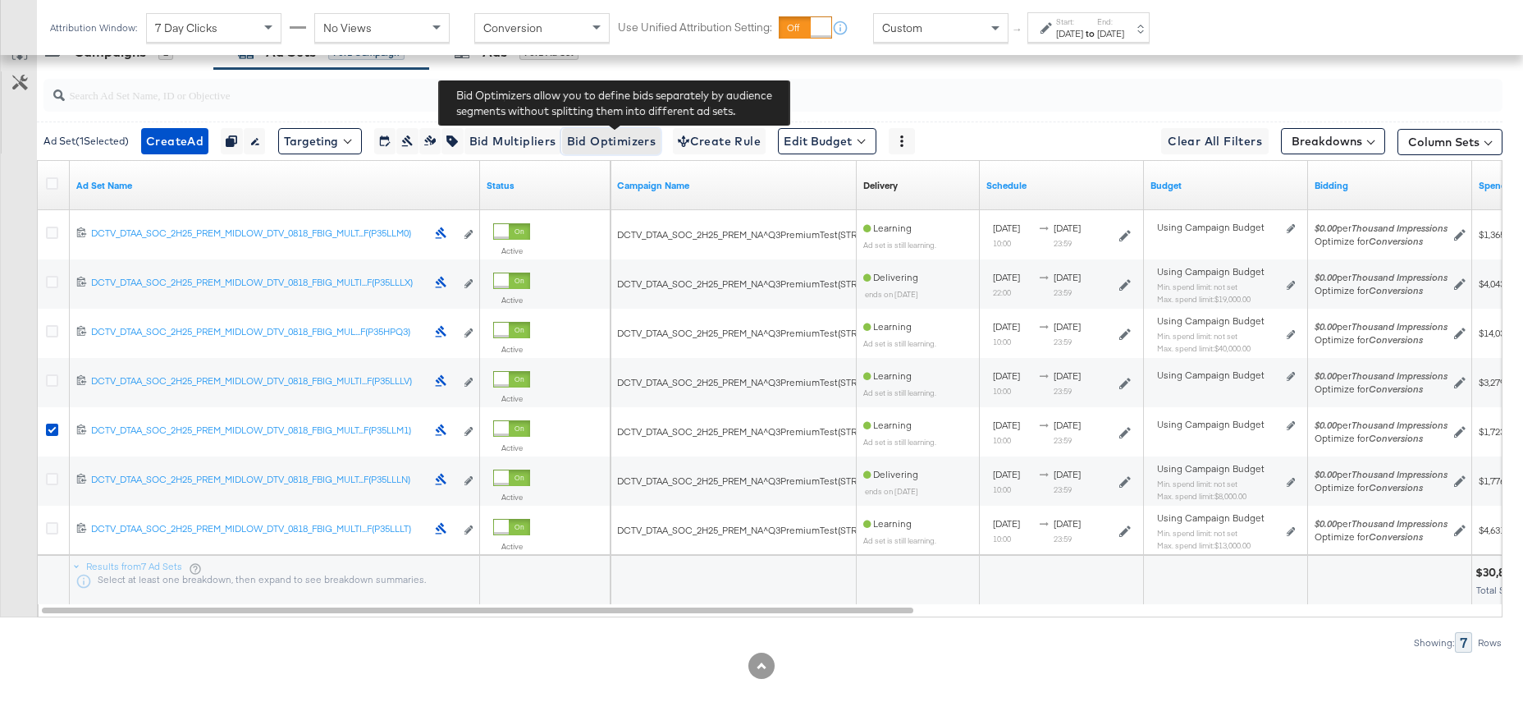
click at [619, 146] on span "Bid Optimizers" at bounding box center [611, 141] width 89 height 21
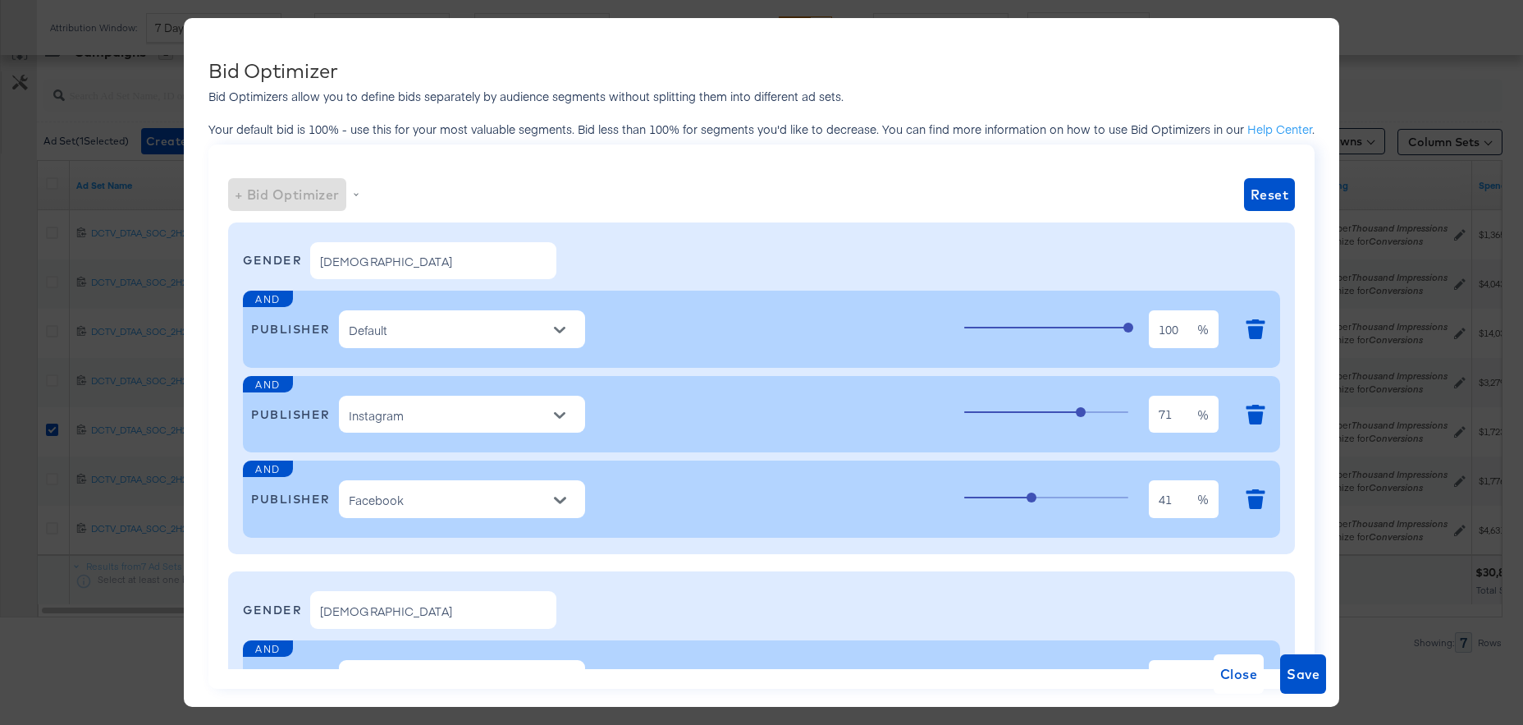
scroll to position [1, 0]
click at [1234, 668] on span "Close" at bounding box center [1238, 673] width 37 height 23
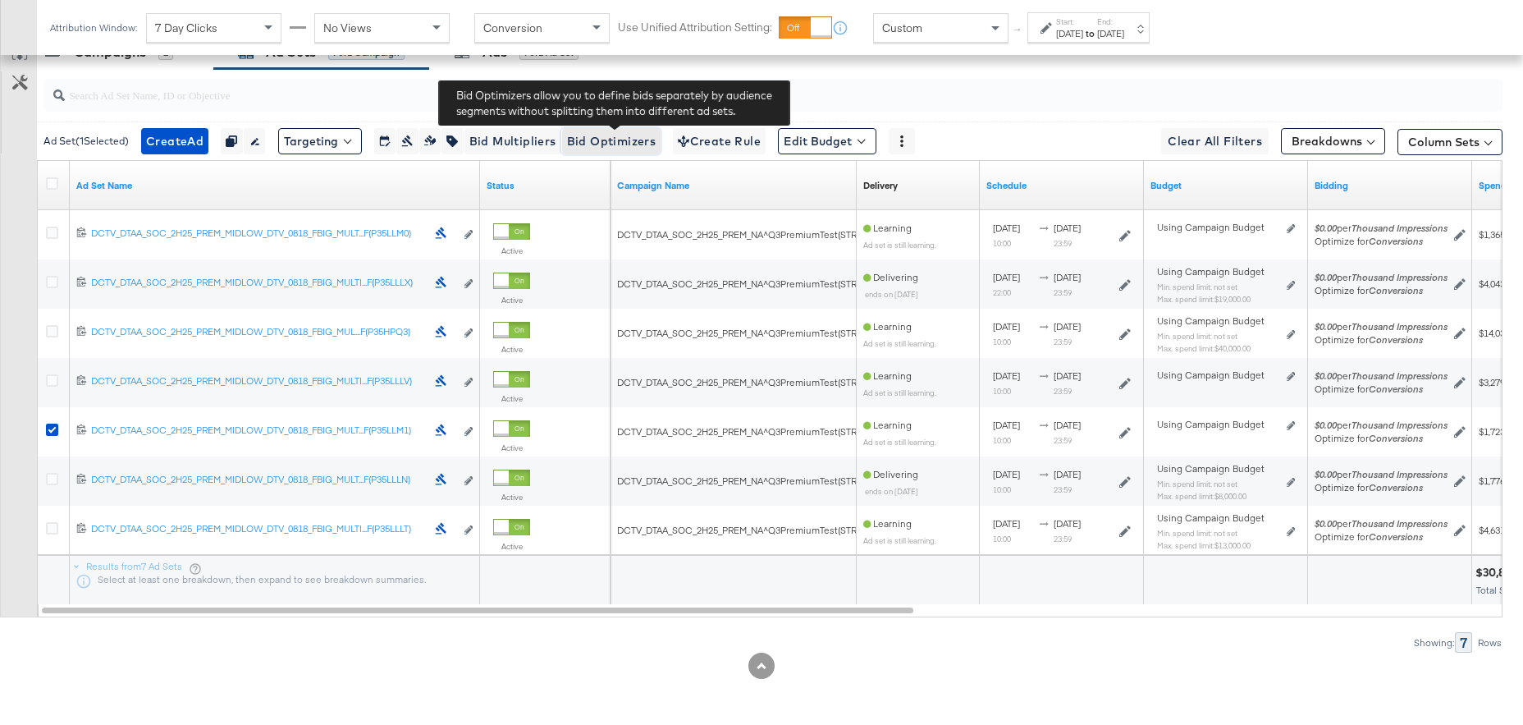
click at [635, 142] on span "Bid Optimizers" at bounding box center [611, 141] width 89 height 21
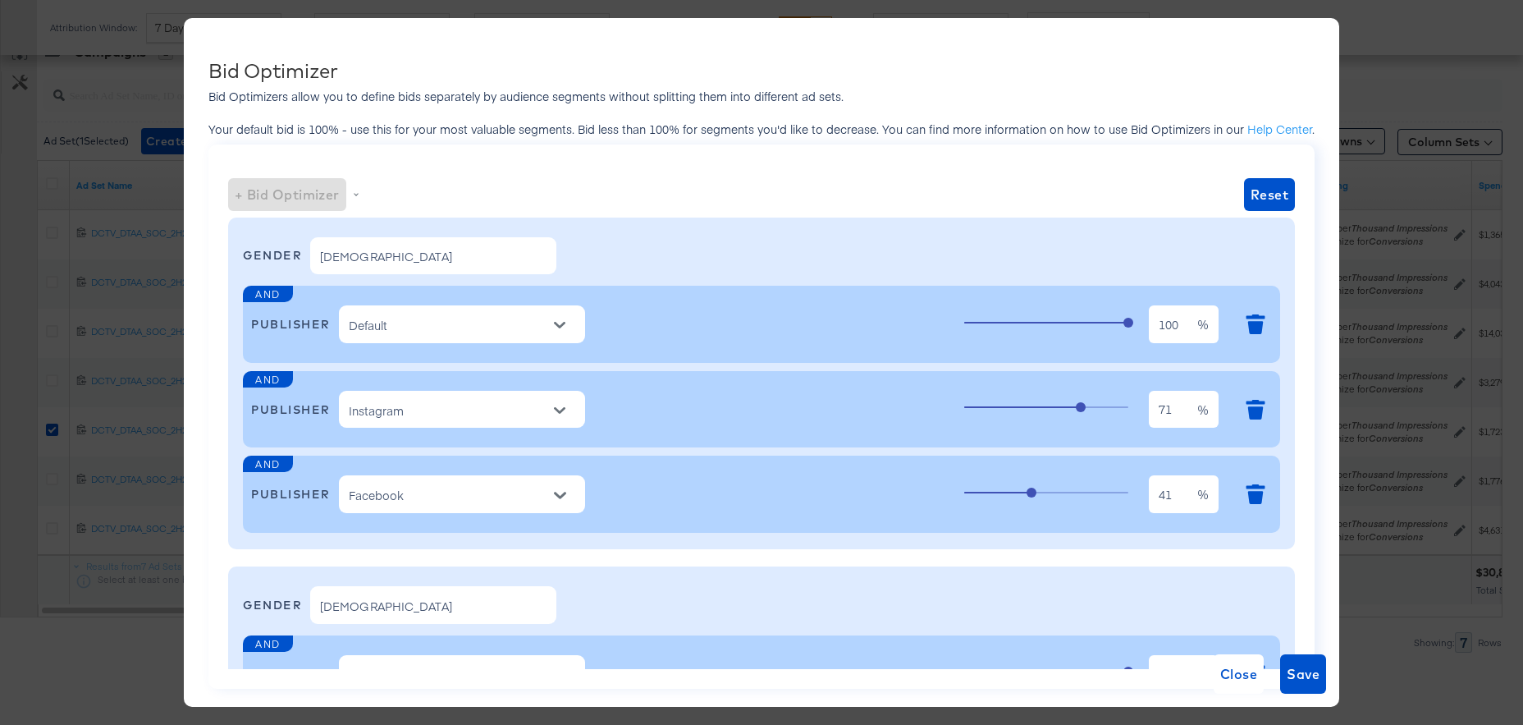
scroll to position [0, 0]
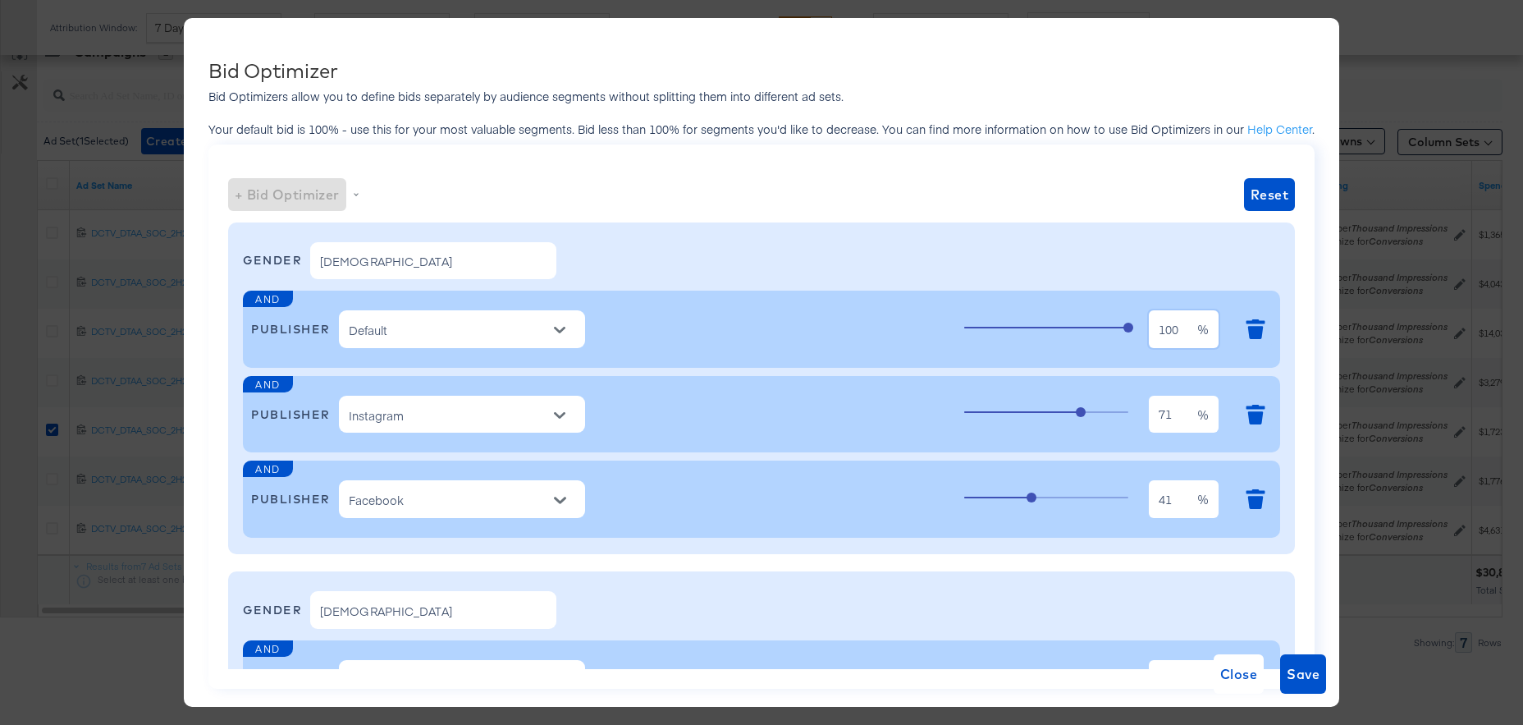
drag, startPoint x: 1178, startPoint y: 329, endPoint x: 1023, endPoint y: 327, distance: 154.3
click at [1023, 327] on div "100 100 %" at bounding box center [1118, 329] width 308 height 44
type input "85"
click at [1189, 506] on input "41" at bounding box center [1173, 493] width 48 height 38
type input "4"
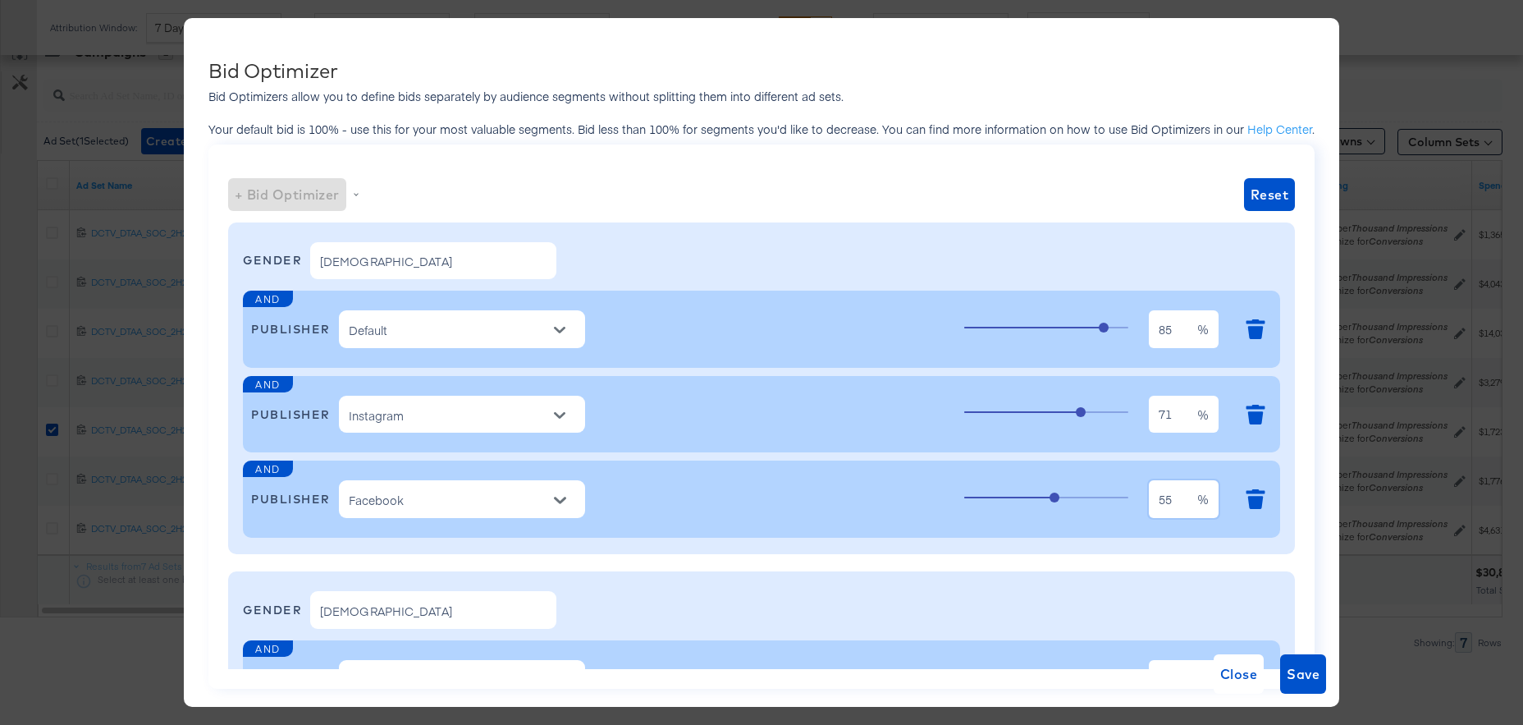
scroll to position [753, 0]
type input "55"
click at [1171, 415] on input "71" at bounding box center [1173, 408] width 48 height 38
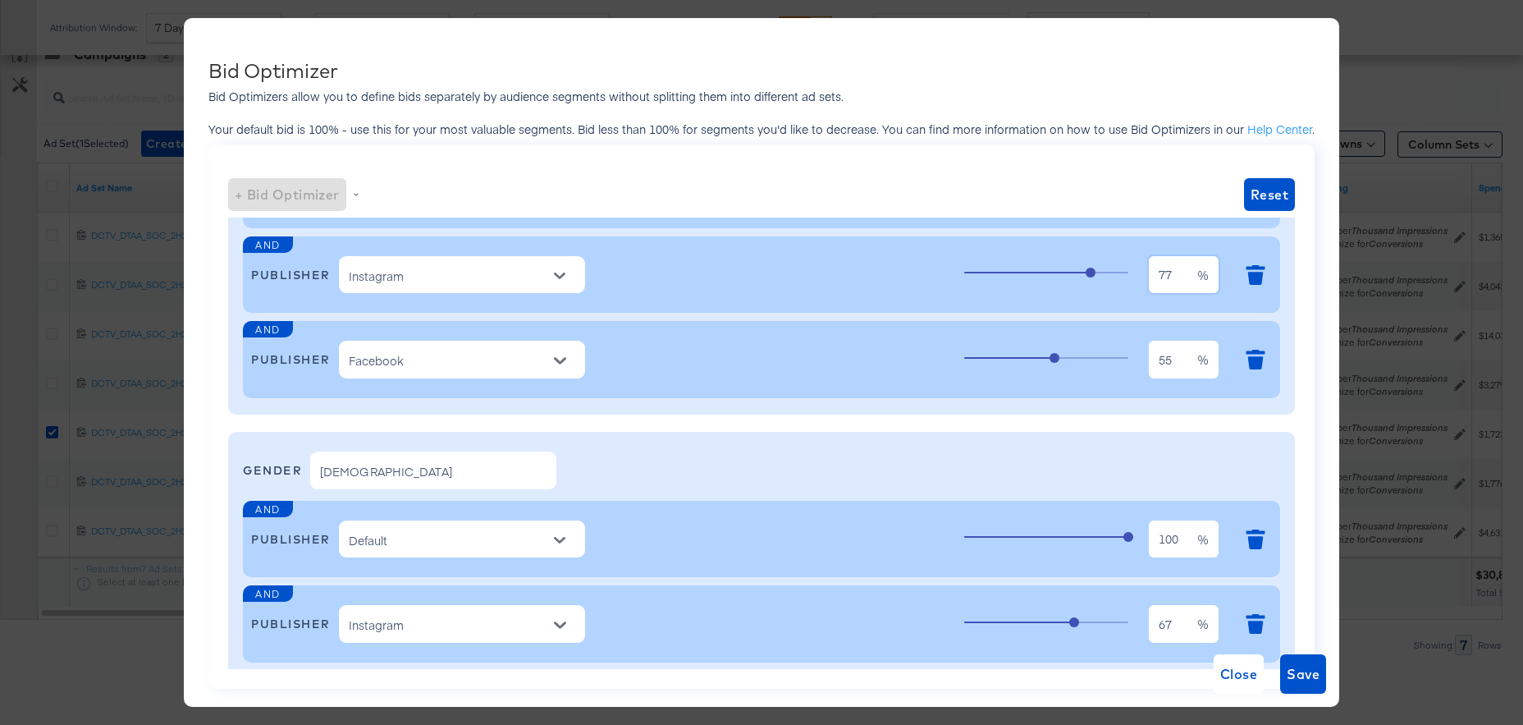
scroll to position [171, 0]
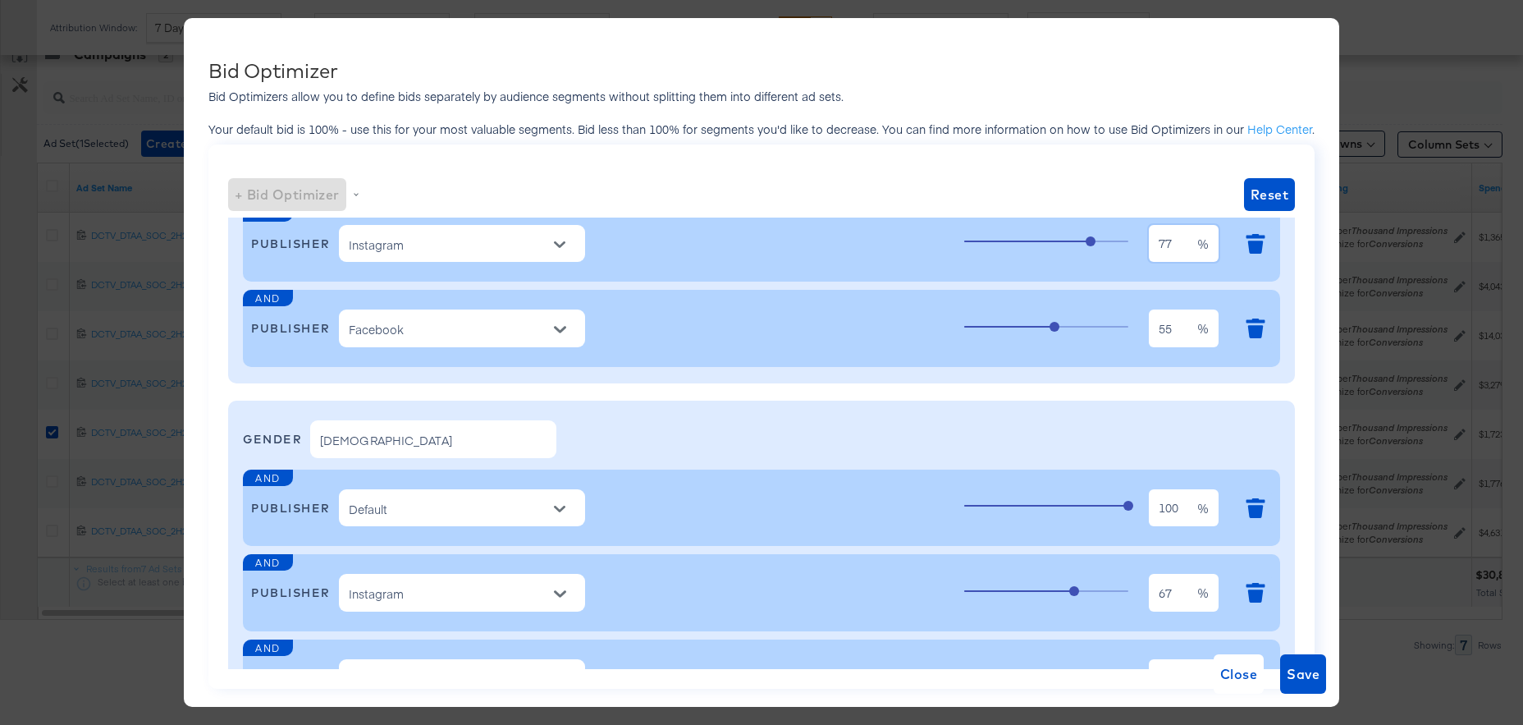
type input "77"
drag, startPoint x: 1179, startPoint y: 509, endPoint x: 1052, endPoint y: 502, distance: 127.4
click at [1052, 502] on div "100 100 %" at bounding box center [1118, 508] width 308 height 44
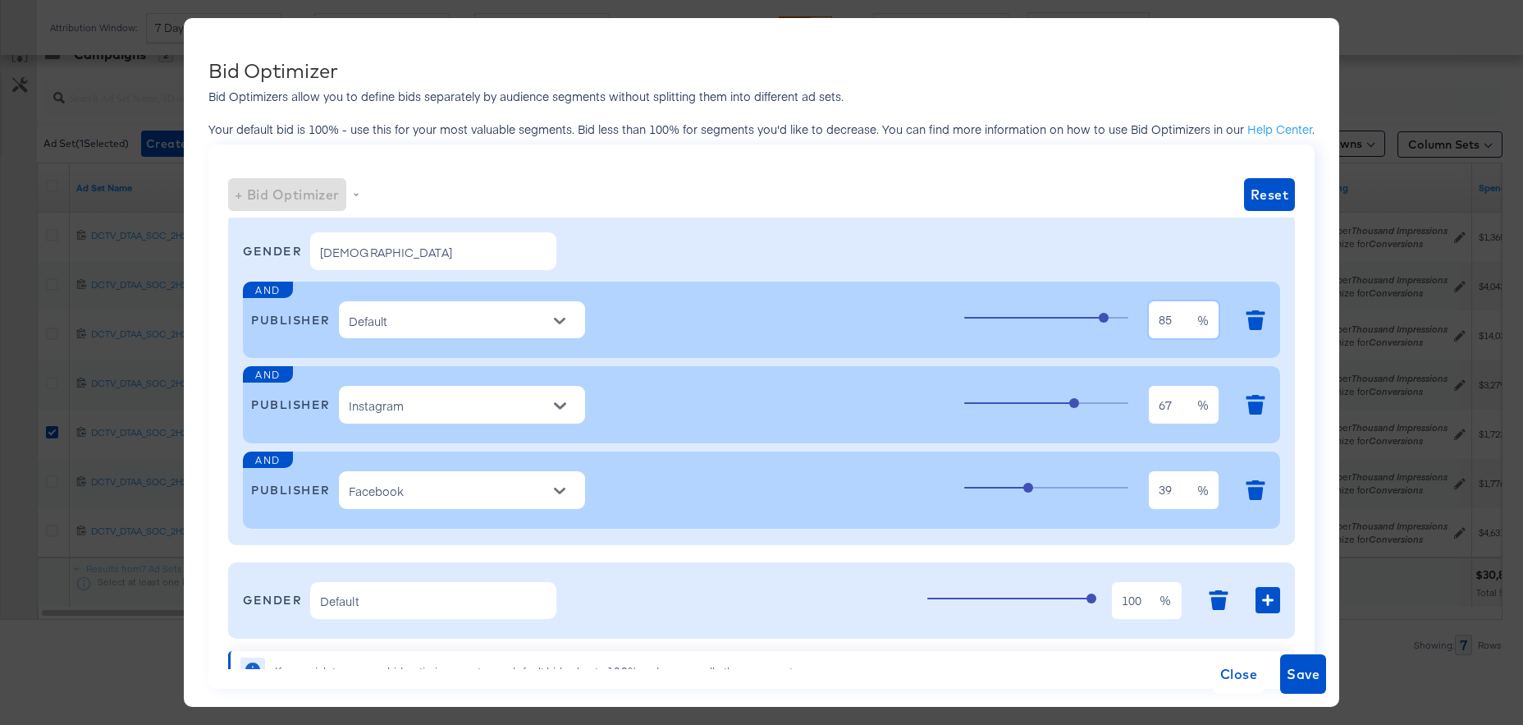
scroll to position [362, 0]
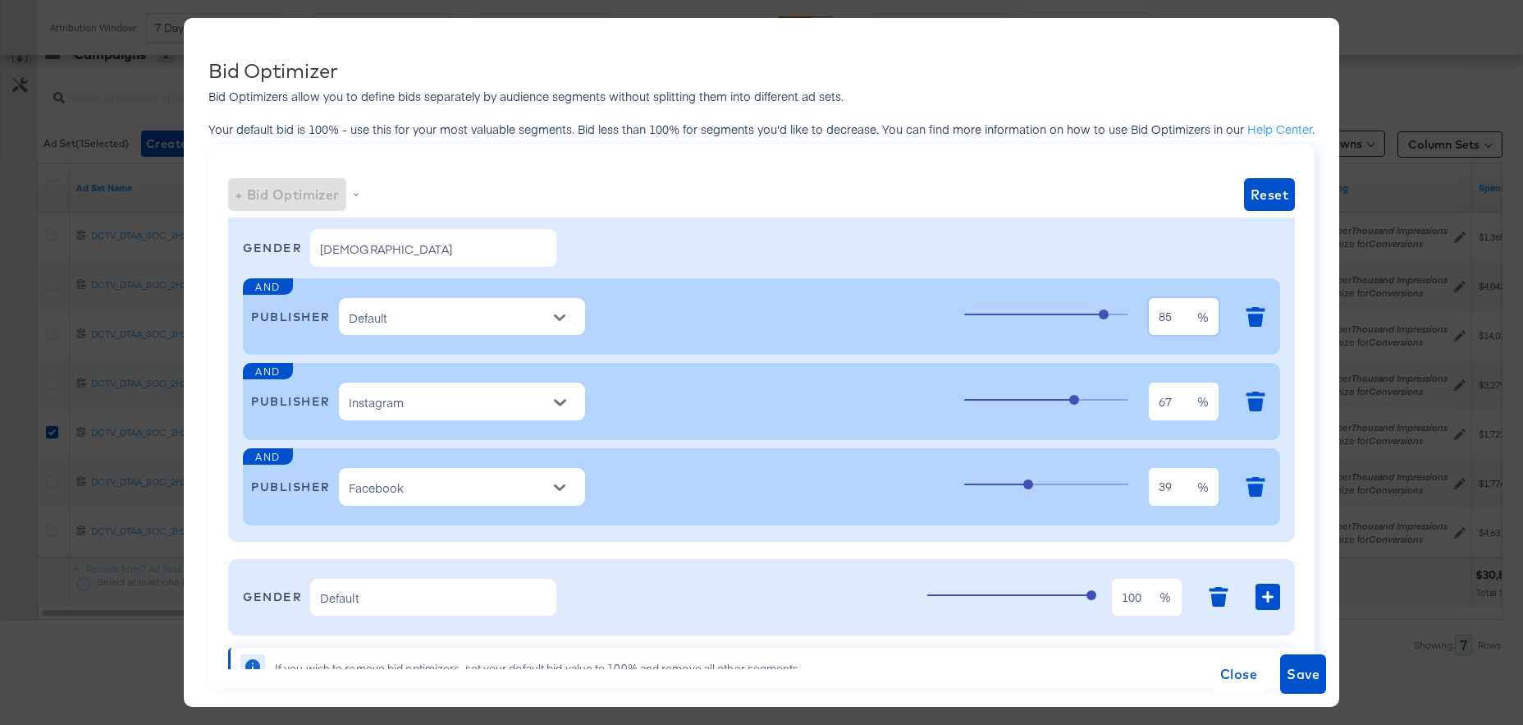
type input "85"
drag, startPoint x: 1071, startPoint y: 393, endPoint x: 1028, endPoint y: 391, distance: 42.7
click at [1028, 391] on div "67 67 %" at bounding box center [1118, 401] width 308 height 44
type input "54"
click at [1301, 685] on button "Save" at bounding box center [1303, 673] width 46 height 39
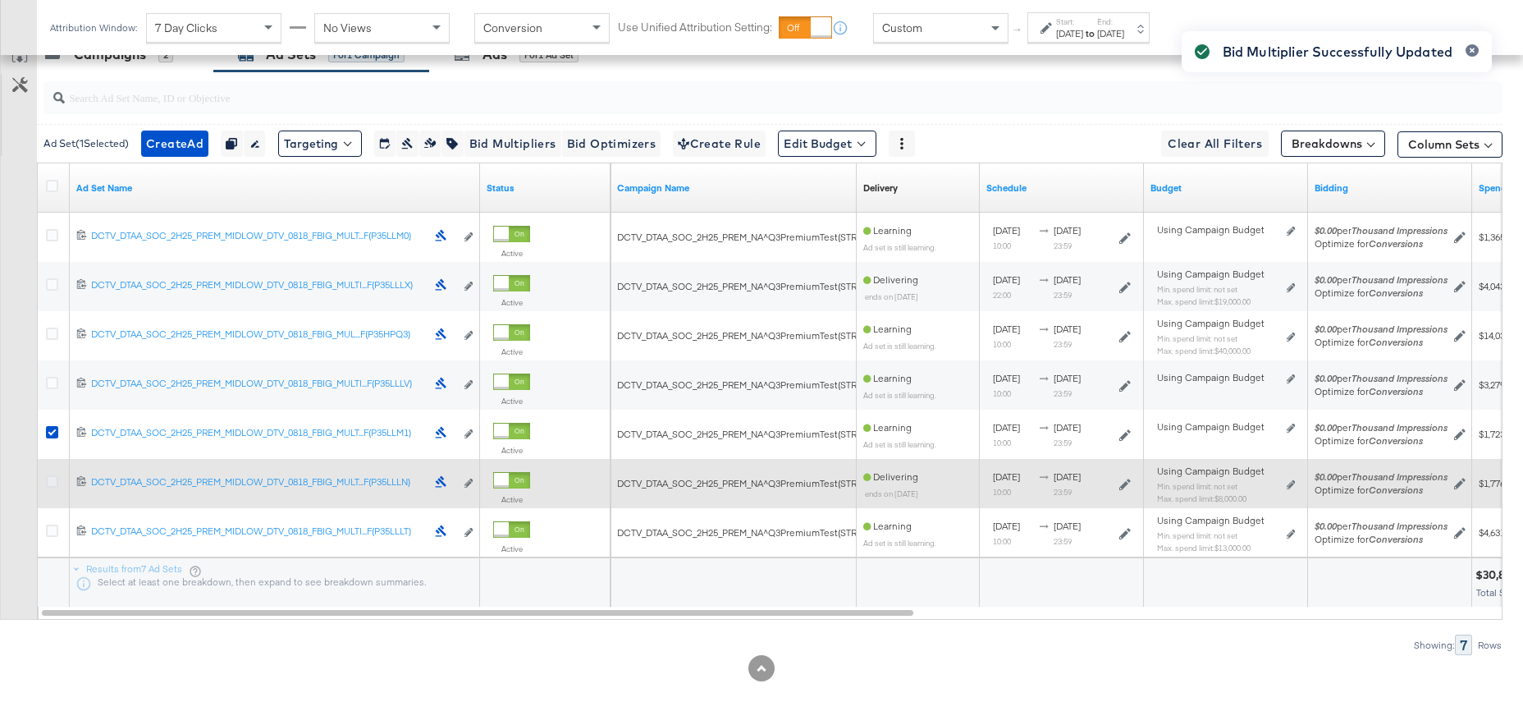
click at [50, 485] on icon at bounding box center [52, 481] width 12 height 12
click at [0, 0] on input "checkbox" at bounding box center [0, 0] width 0 height 0
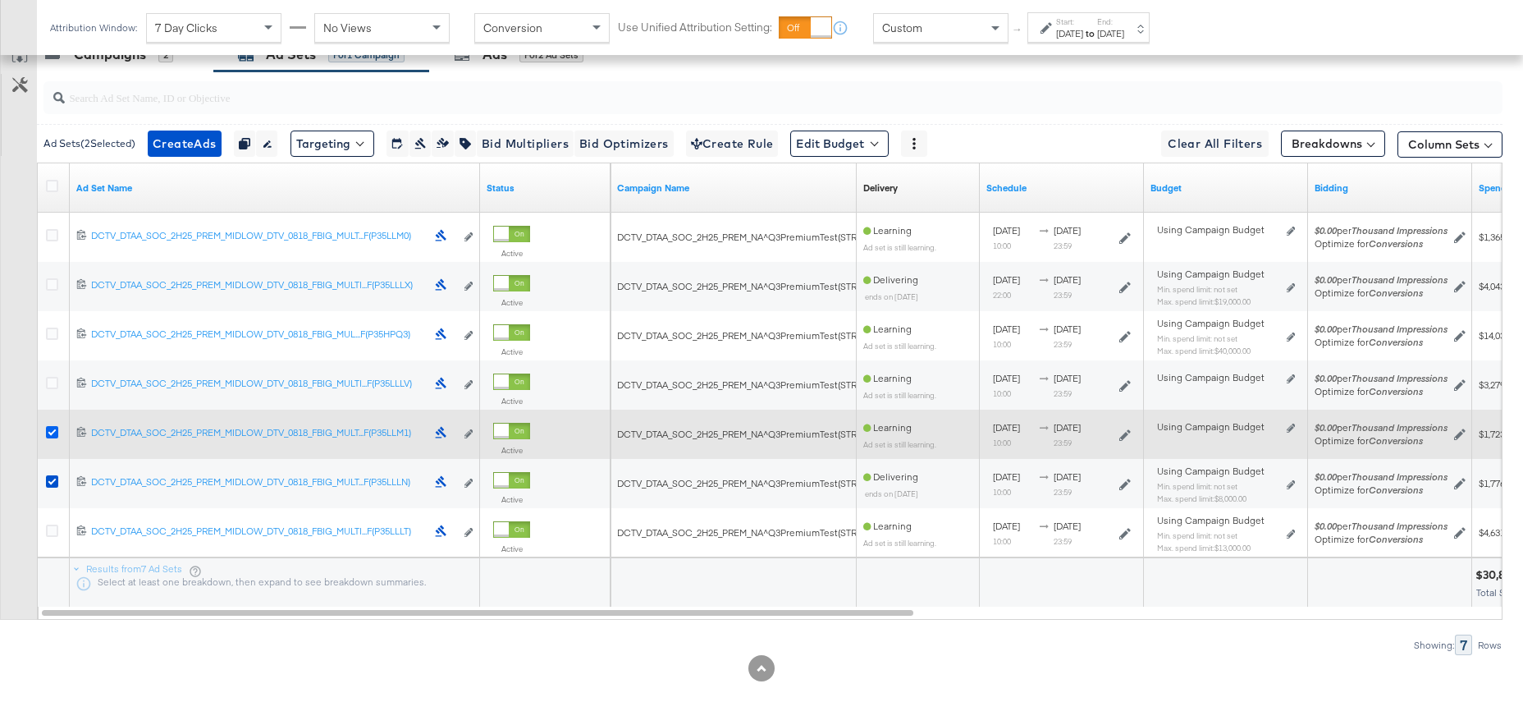
click at [54, 431] on icon at bounding box center [52, 432] width 12 height 12
click at [0, 0] on input "checkbox" at bounding box center [0, 0] width 0 height 0
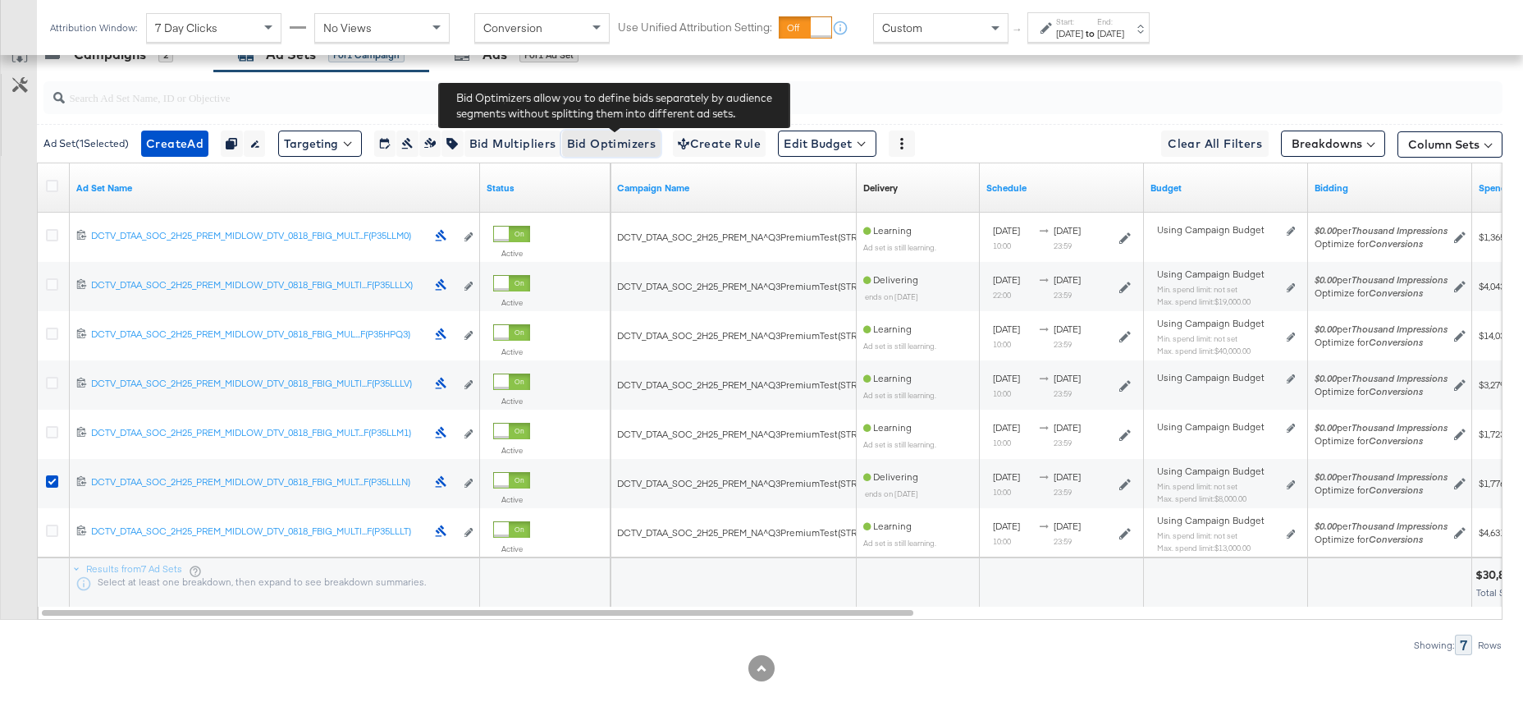
click at [626, 149] on span "Bid Optimizers" at bounding box center [611, 144] width 89 height 21
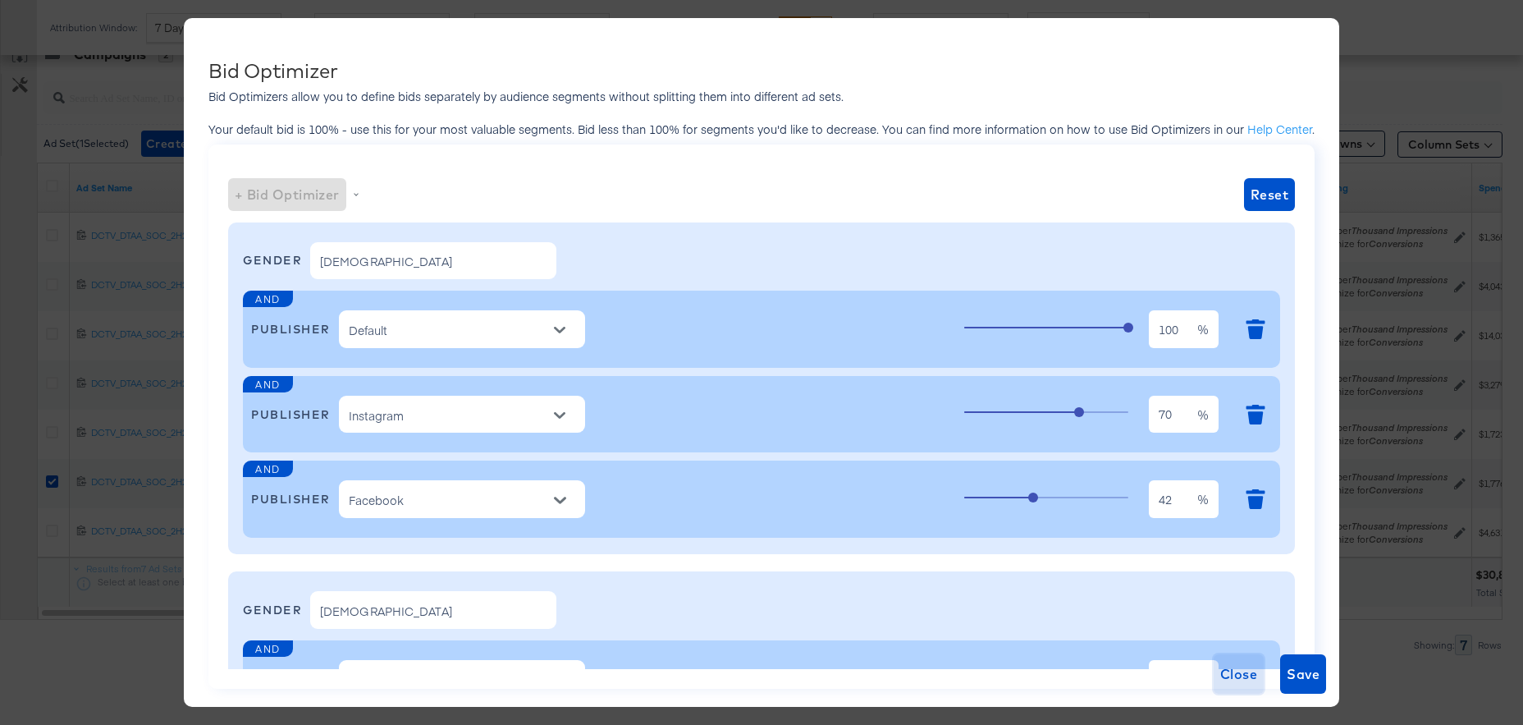
click at [1254, 680] on span "Close" at bounding box center [1238, 673] width 37 height 23
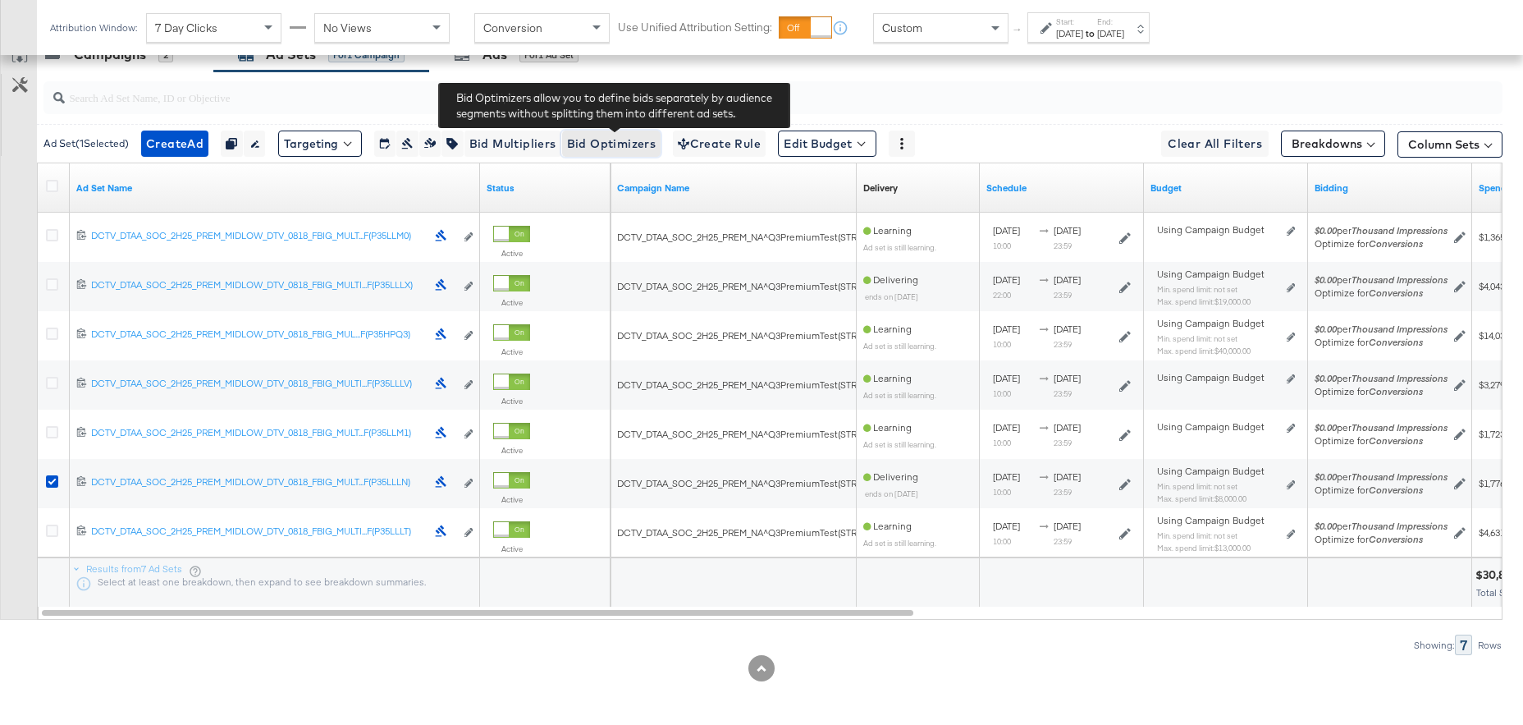
click at [643, 141] on span "Bid Optimizers" at bounding box center [611, 144] width 89 height 21
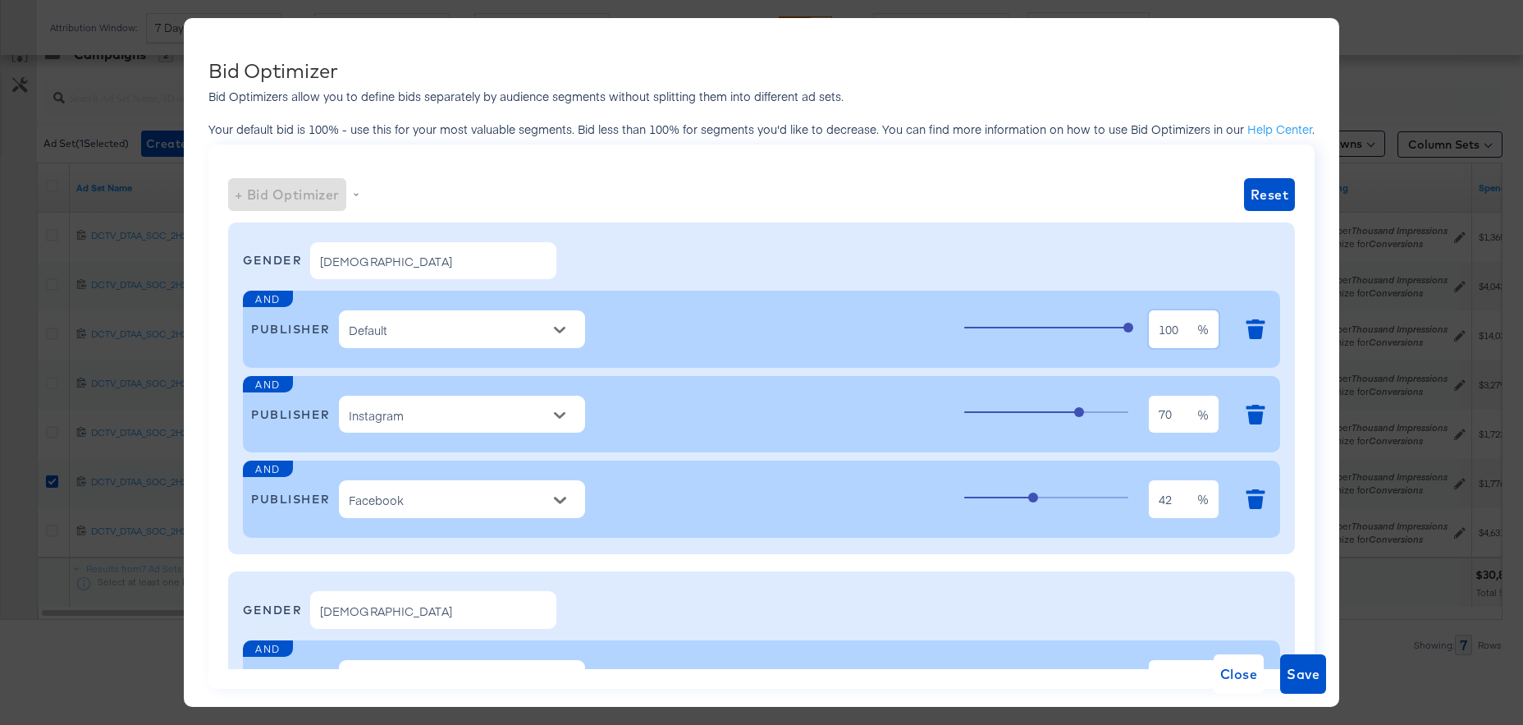
drag, startPoint x: 1067, startPoint y: 332, endPoint x: 992, endPoint y: 332, distance: 74.7
click at [994, 332] on div "100 100 %" at bounding box center [1118, 329] width 308 height 44
type input "70"
drag, startPoint x: 1174, startPoint y: 502, endPoint x: 1115, endPoint y: 499, distance: 59.2
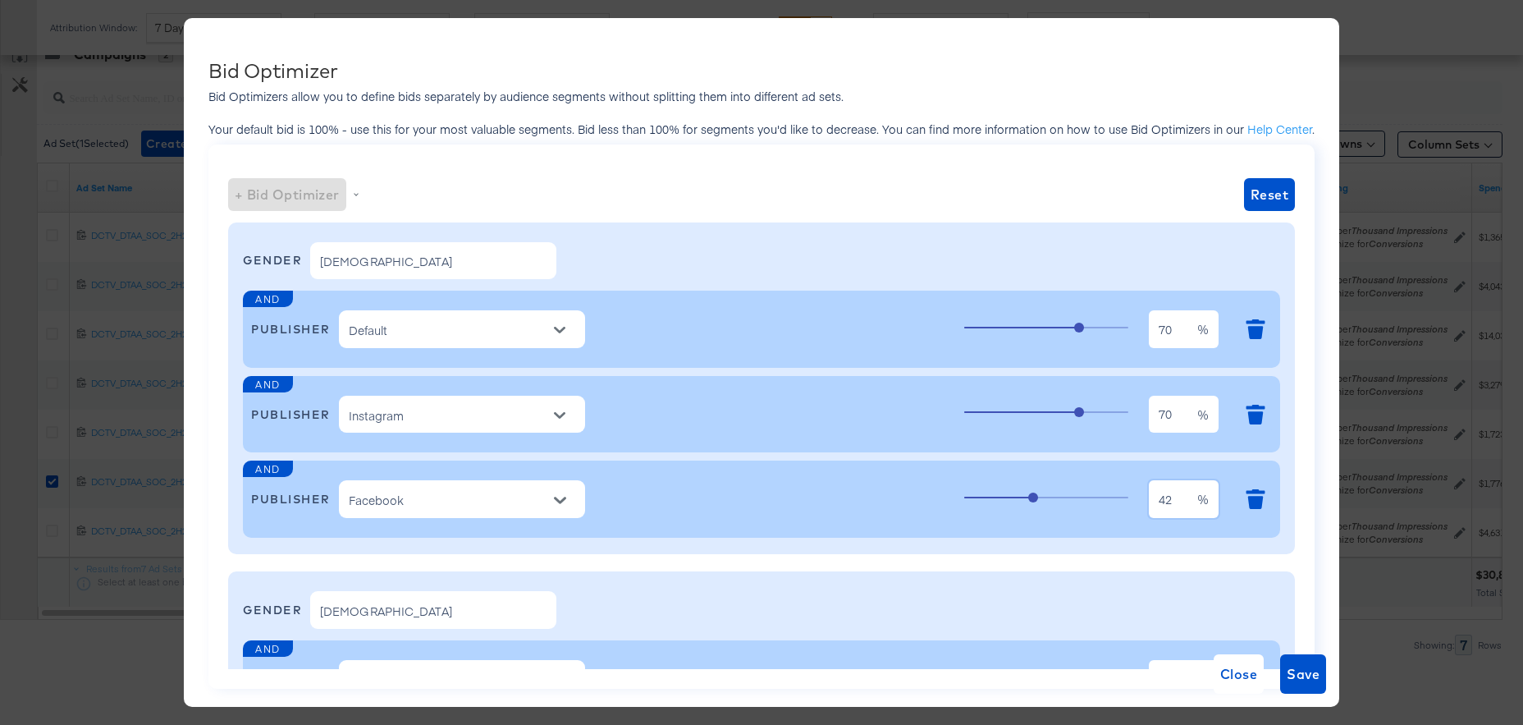
click at [1115, 499] on div "42 42 %" at bounding box center [1118, 499] width 308 height 44
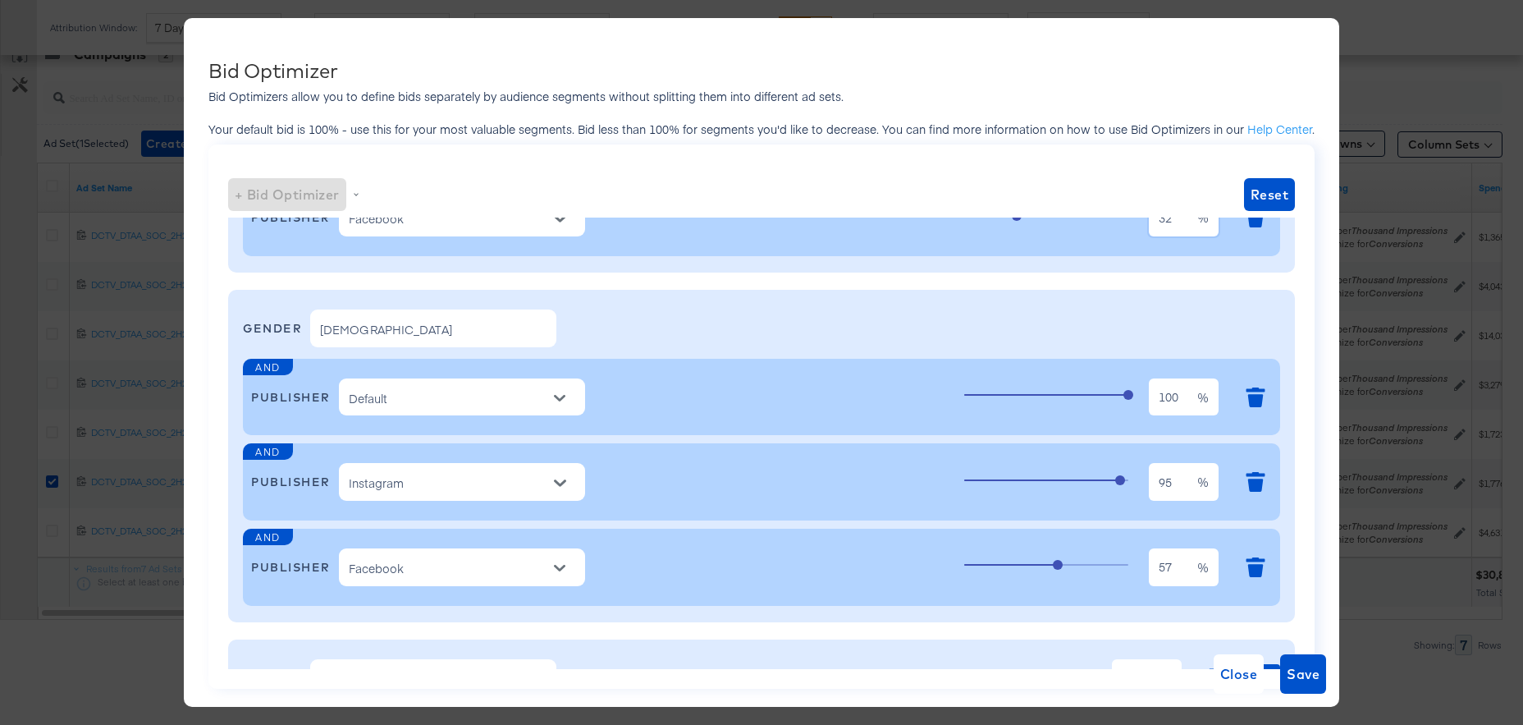
scroll to position [282, 0]
type input "32"
drag, startPoint x: 1166, startPoint y: 397, endPoint x: 1105, endPoint y: 396, distance: 61.6
click at [1105, 396] on div "100 100 %" at bounding box center [1118, 396] width 308 height 44
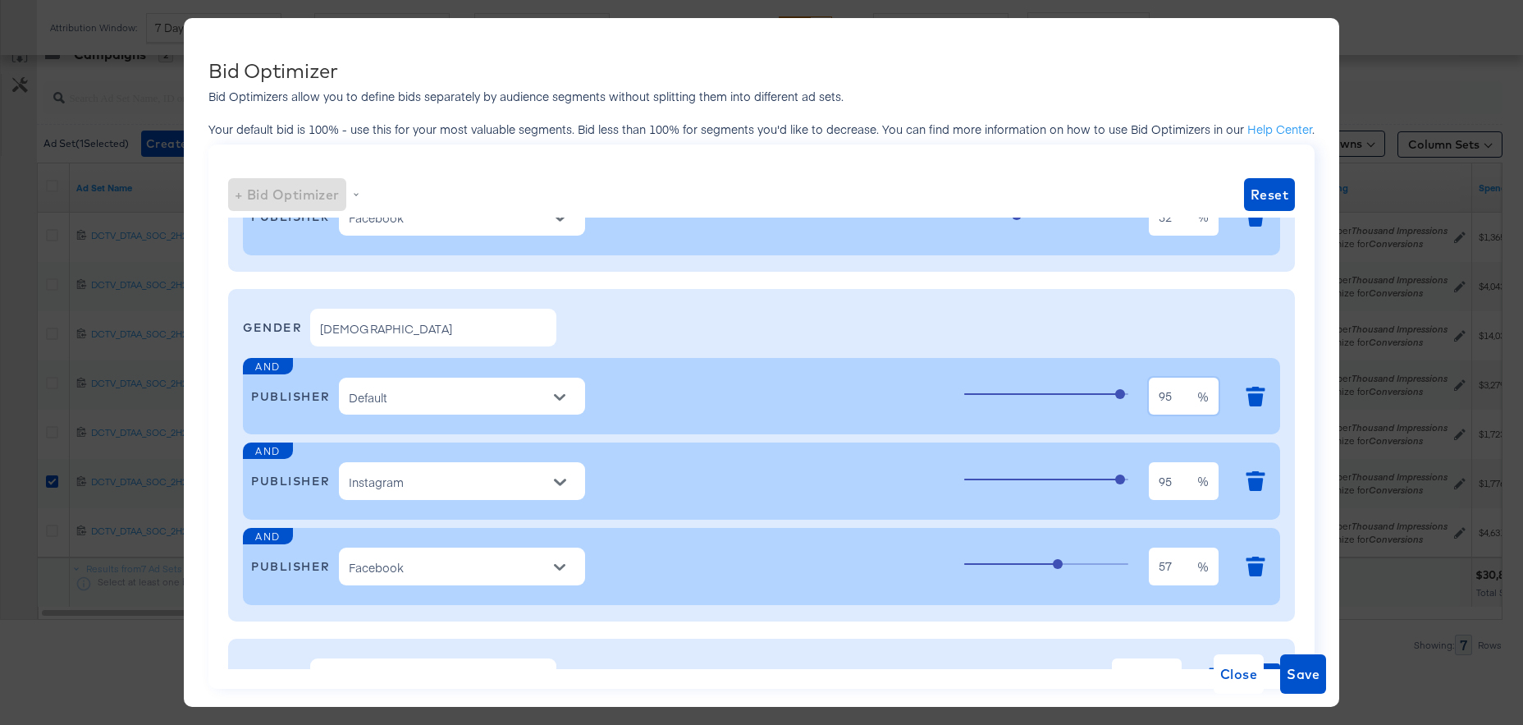
type input "95"
drag, startPoint x: 1162, startPoint y: 565, endPoint x: 1097, endPoint y: 564, distance: 65.7
click at [1097, 564] on div "57 57 %" at bounding box center [1118, 566] width 308 height 44
type input "43"
click at [1298, 676] on span "Save" at bounding box center [1303, 673] width 33 height 23
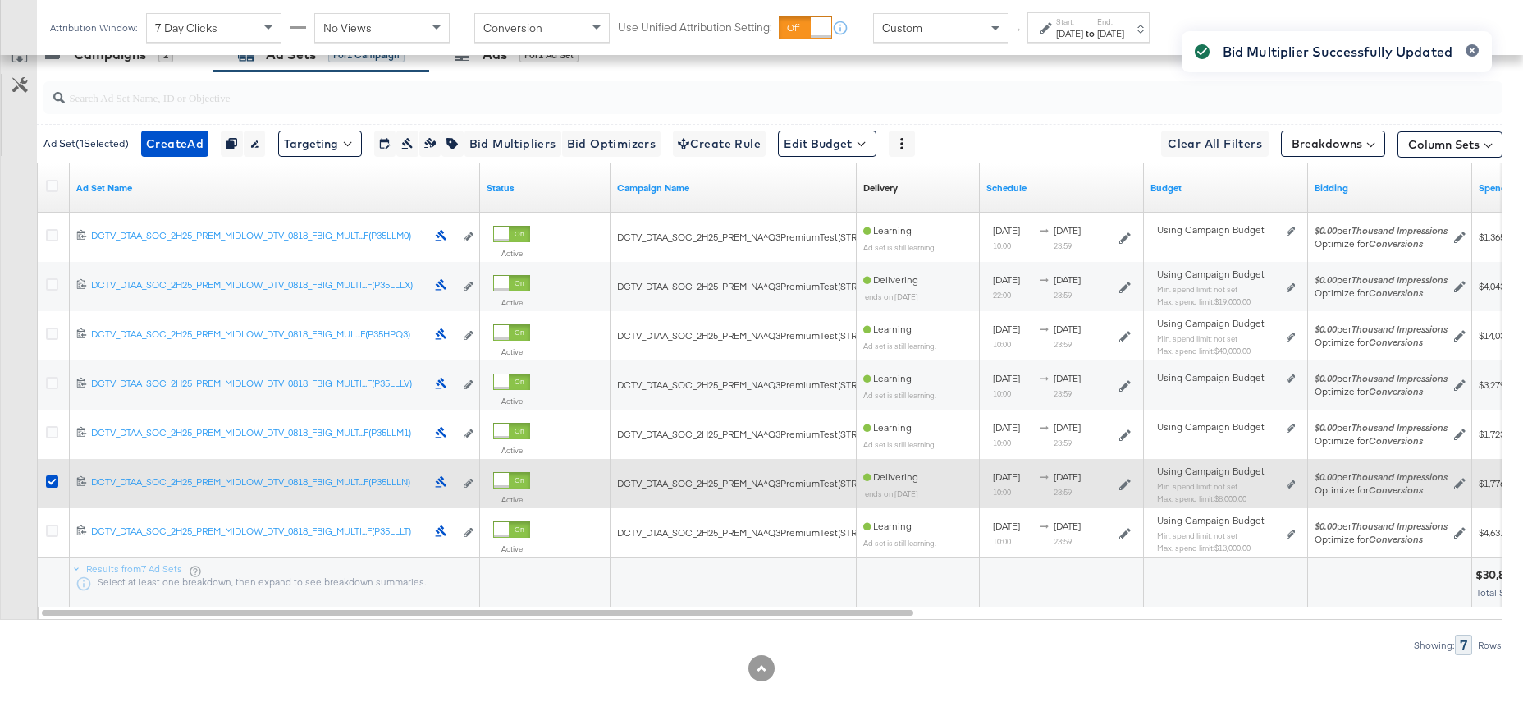
drag, startPoint x: 49, startPoint y: 482, endPoint x: 46, endPoint y: 498, distance: 16.7
click at [49, 482] on icon at bounding box center [52, 481] width 12 height 12
click at [0, 0] on input "checkbox" at bounding box center [0, 0] width 0 height 0
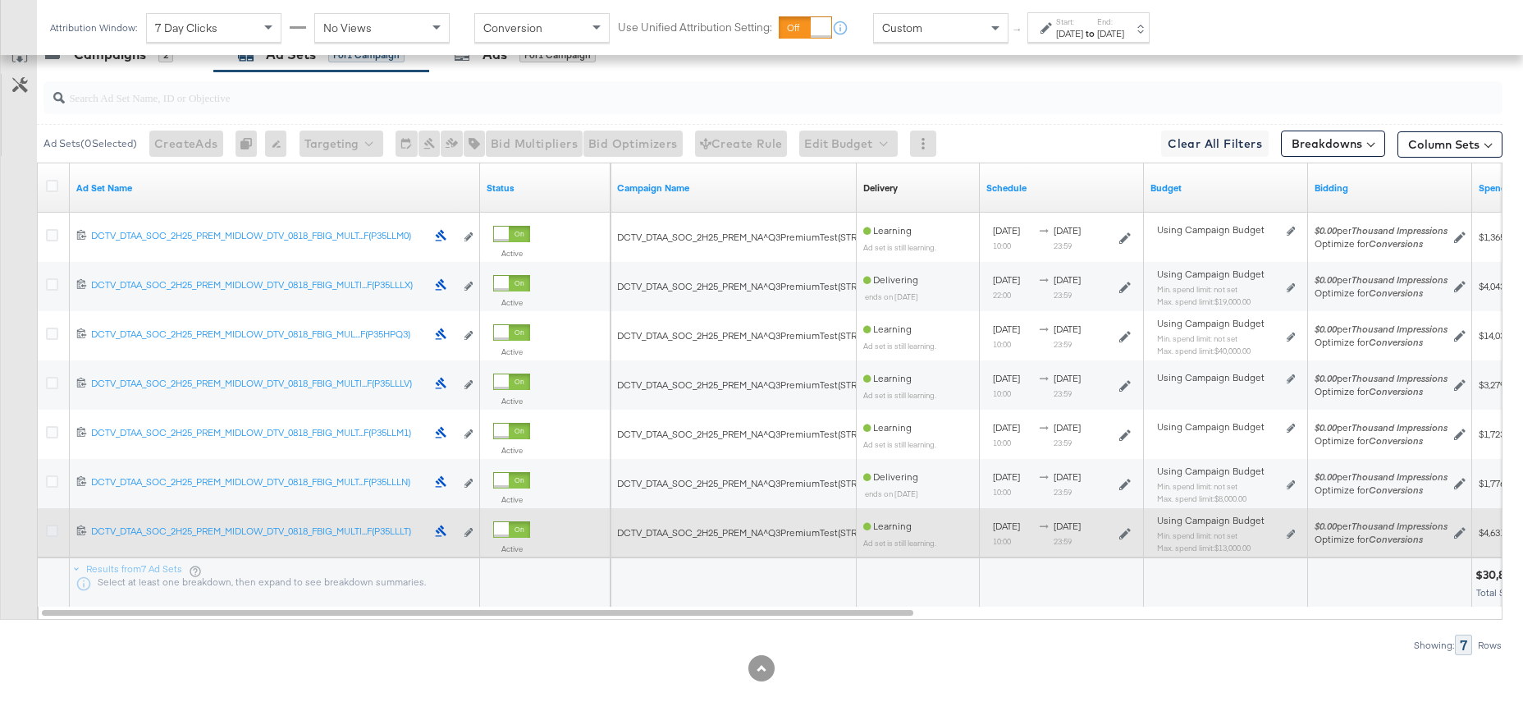
click at [51, 532] on icon at bounding box center [52, 530] width 12 height 12
click at [0, 0] on input "checkbox" at bounding box center [0, 0] width 0 height 0
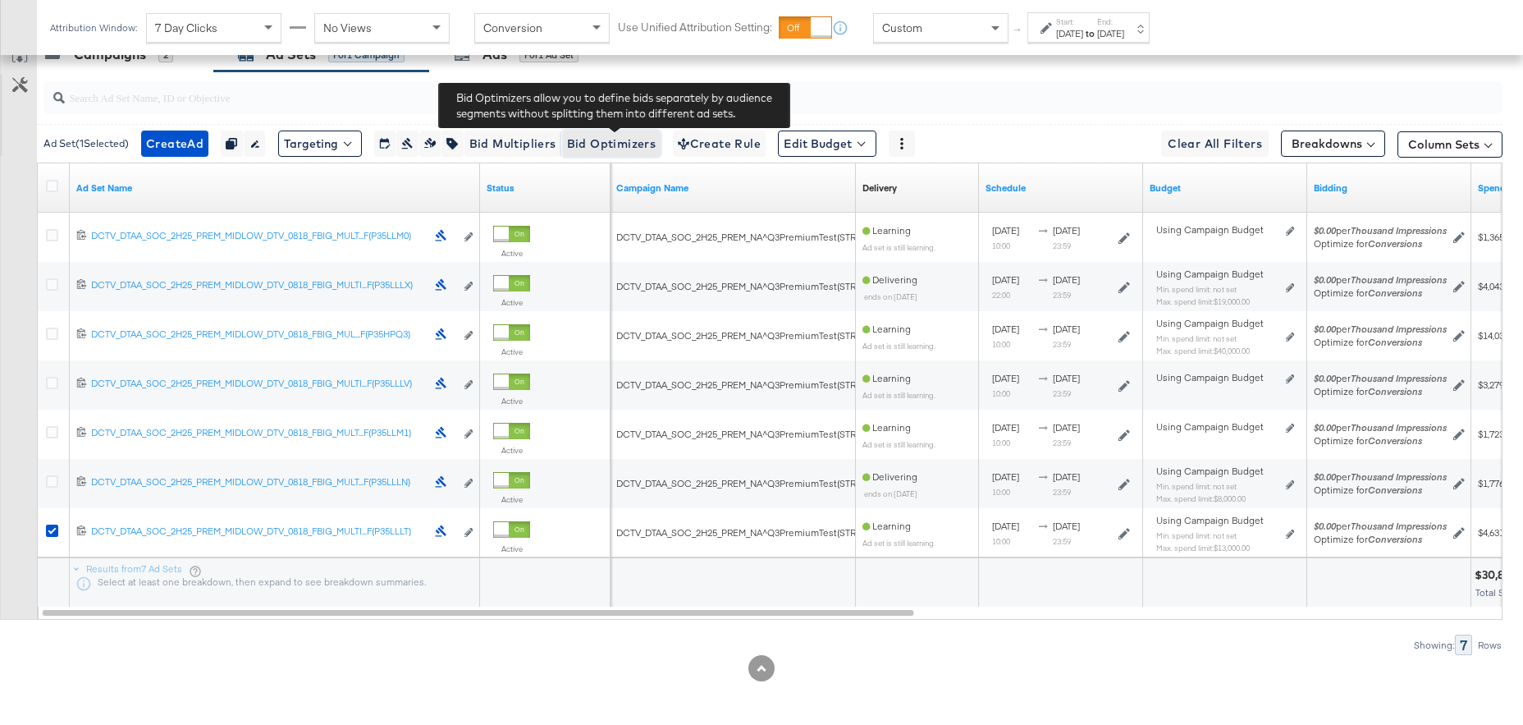
click at [631, 140] on span "Bid Optimizers" at bounding box center [611, 144] width 89 height 21
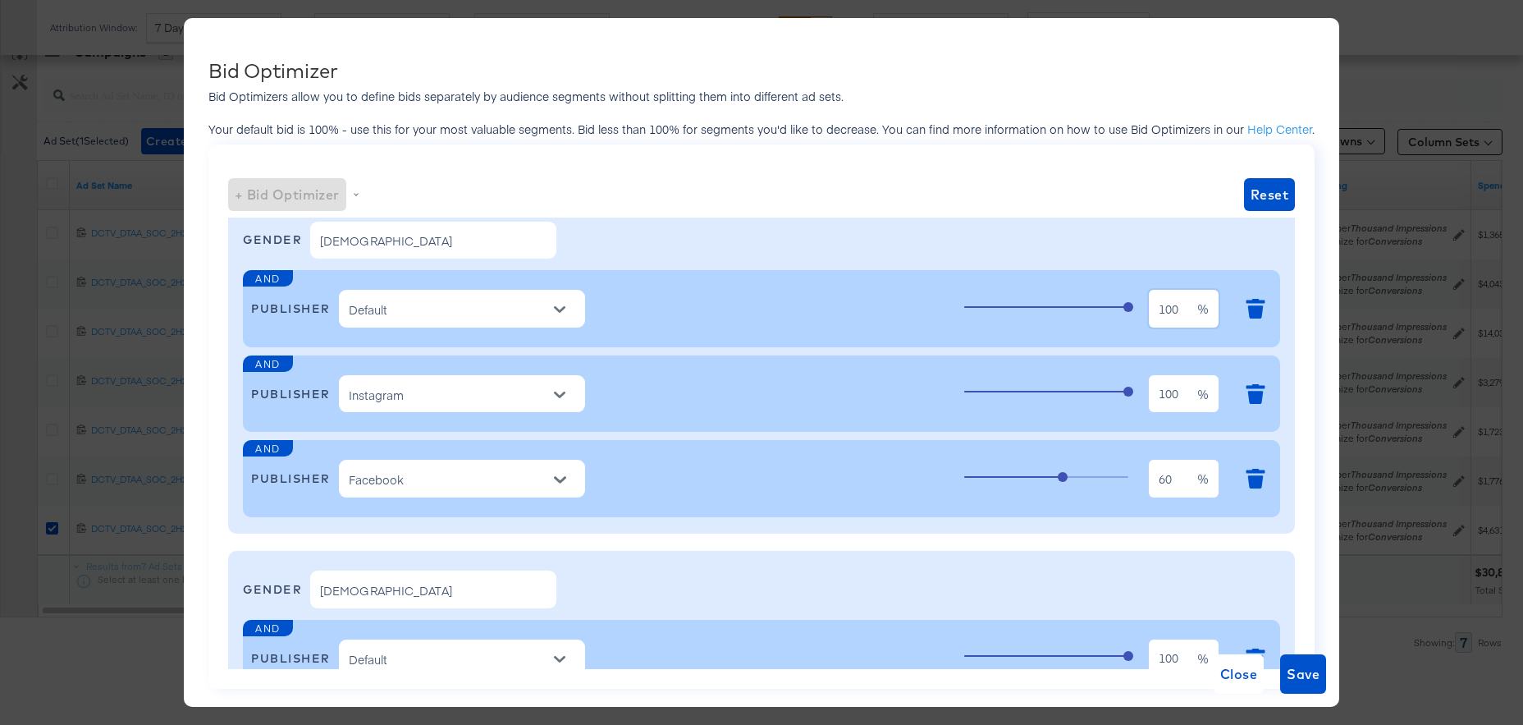
drag, startPoint x: 1181, startPoint y: 310, endPoint x: 1080, endPoint y: 310, distance: 101.0
click at [1080, 310] on div "100 100 %" at bounding box center [1118, 308] width 308 height 44
type input "90"
drag, startPoint x: 1170, startPoint y: 478, endPoint x: 1093, endPoint y: 475, distance: 77.2
click at [1093, 475] on div "60 60 %" at bounding box center [1118, 478] width 308 height 44
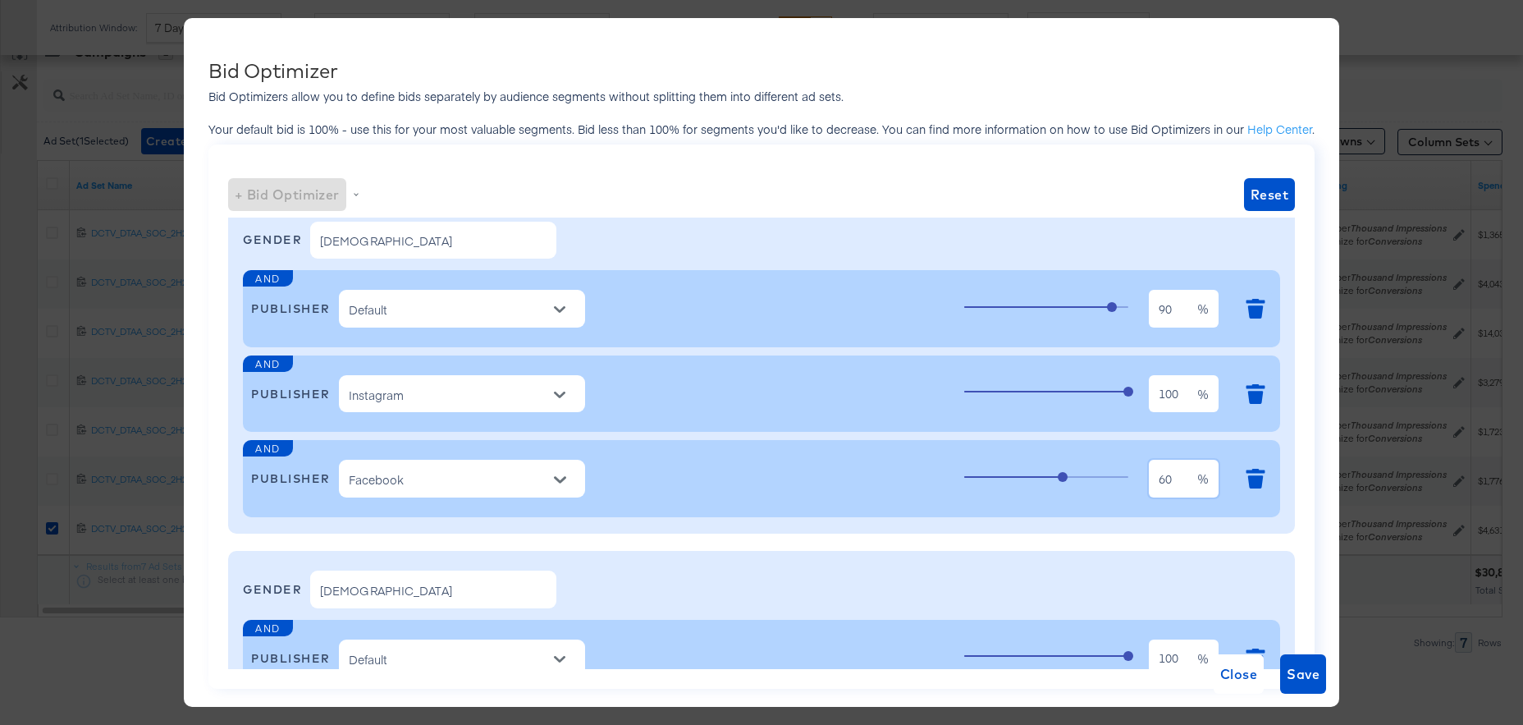
scroll to position [755, 0]
type input "56"
drag, startPoint x: 1181, startPoint y: 393, endPoint x: 1063, endPoint y: 385, distance: 118.5
click at [1064, 385] on div "100 100 %" at bounding box center [1118, 394] width 308 height 44
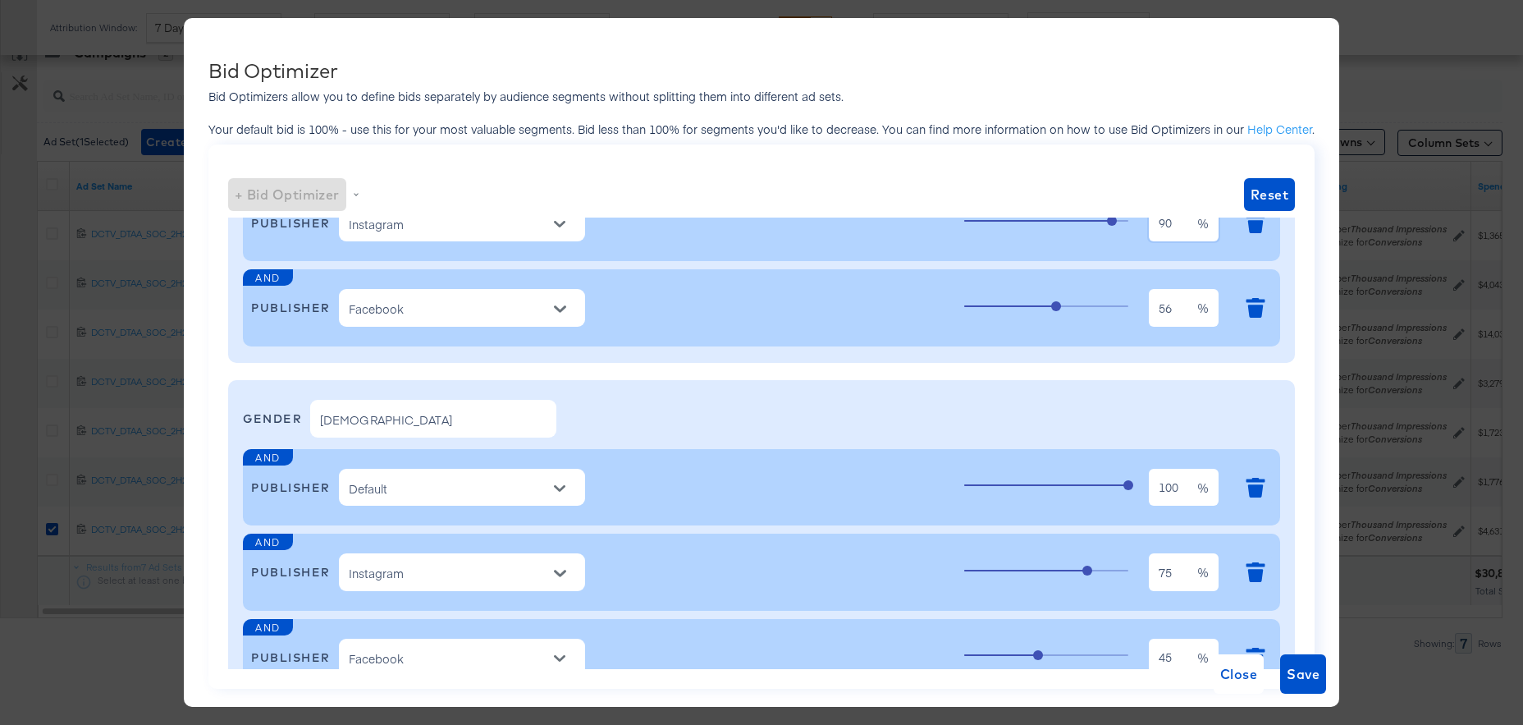
scroll to position [243, 0]
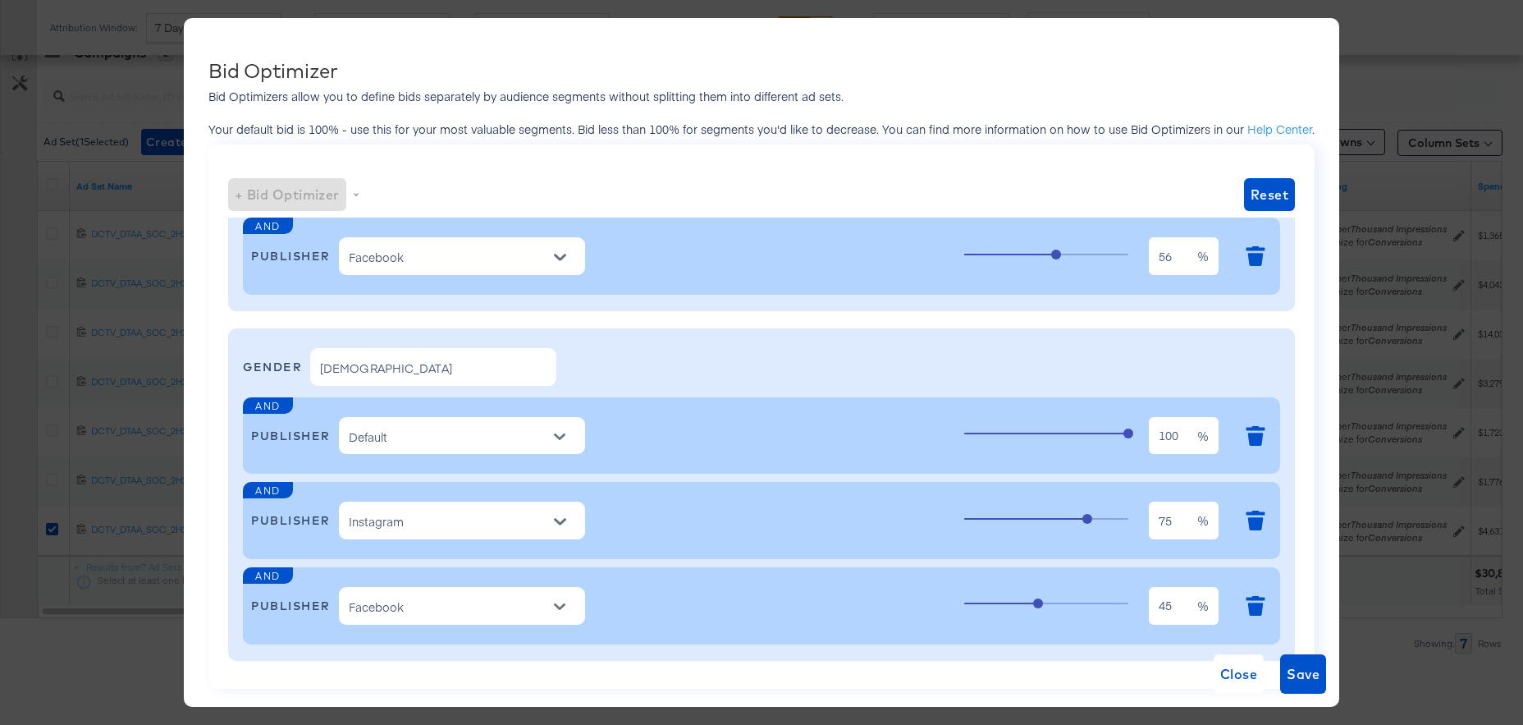
type input "90"
drag, startPoint x: 1171, startPoint y: 433, endPoint x: 1008, endPoint y: 431, distance: 163.3
click at [1008, 431] on div "100 100 %" at bounding box center [1118, 436] width 308 height 44
type input "95"
drag, startPoint x: 1145, startPoint y: 607, endPoint x: 1024, endPoint y: 602, distance: 120.7
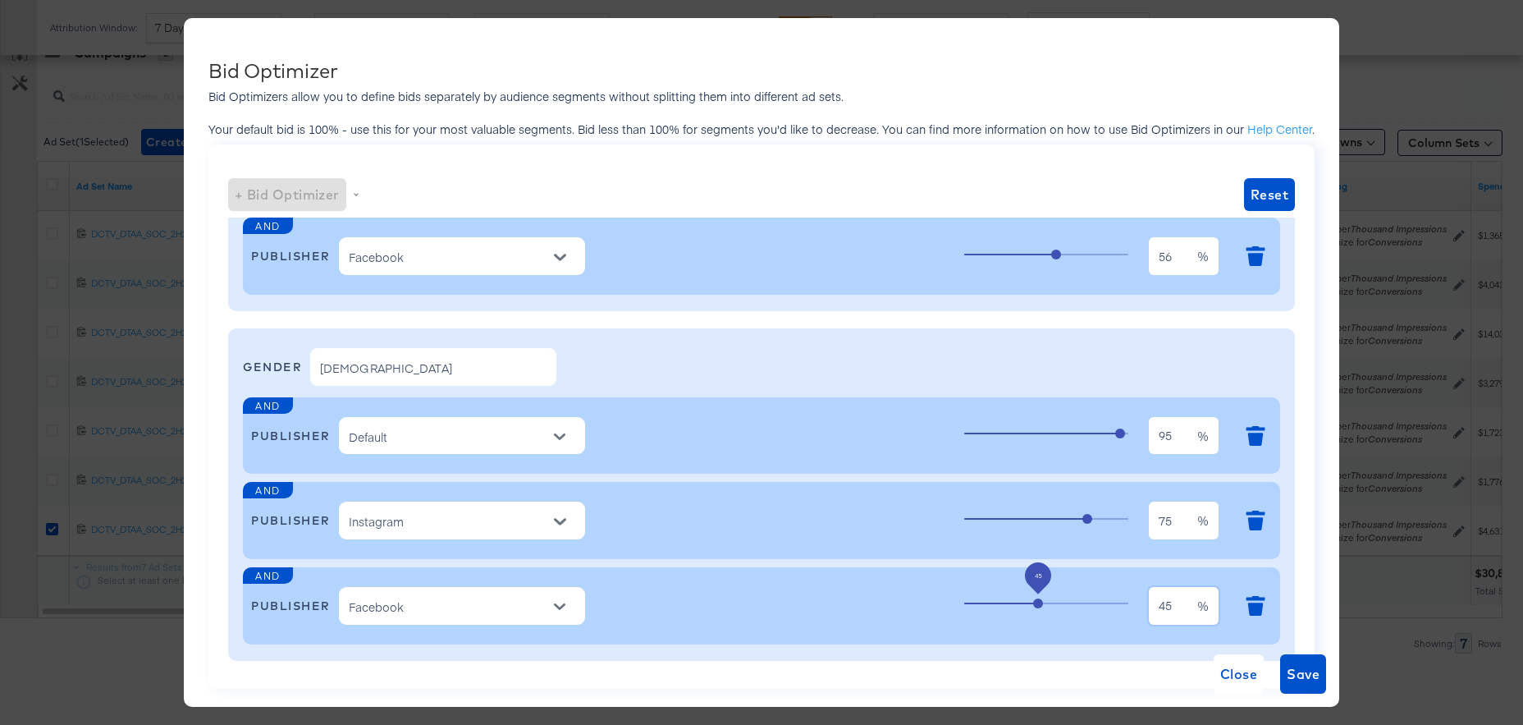
click at [1024, 602] on div "45 45 %" at bounding box center [1118, 606] width 308 height 44
type input "62"
drag, startPoint x: 1081, startPoint y: 522, endPoint x: 1028, endPoint y: 520, distance: 52.6
click at [1025, 521] on div "75 75 %" at bounding box center [1118, 520] width 308 height 44
type input "95"
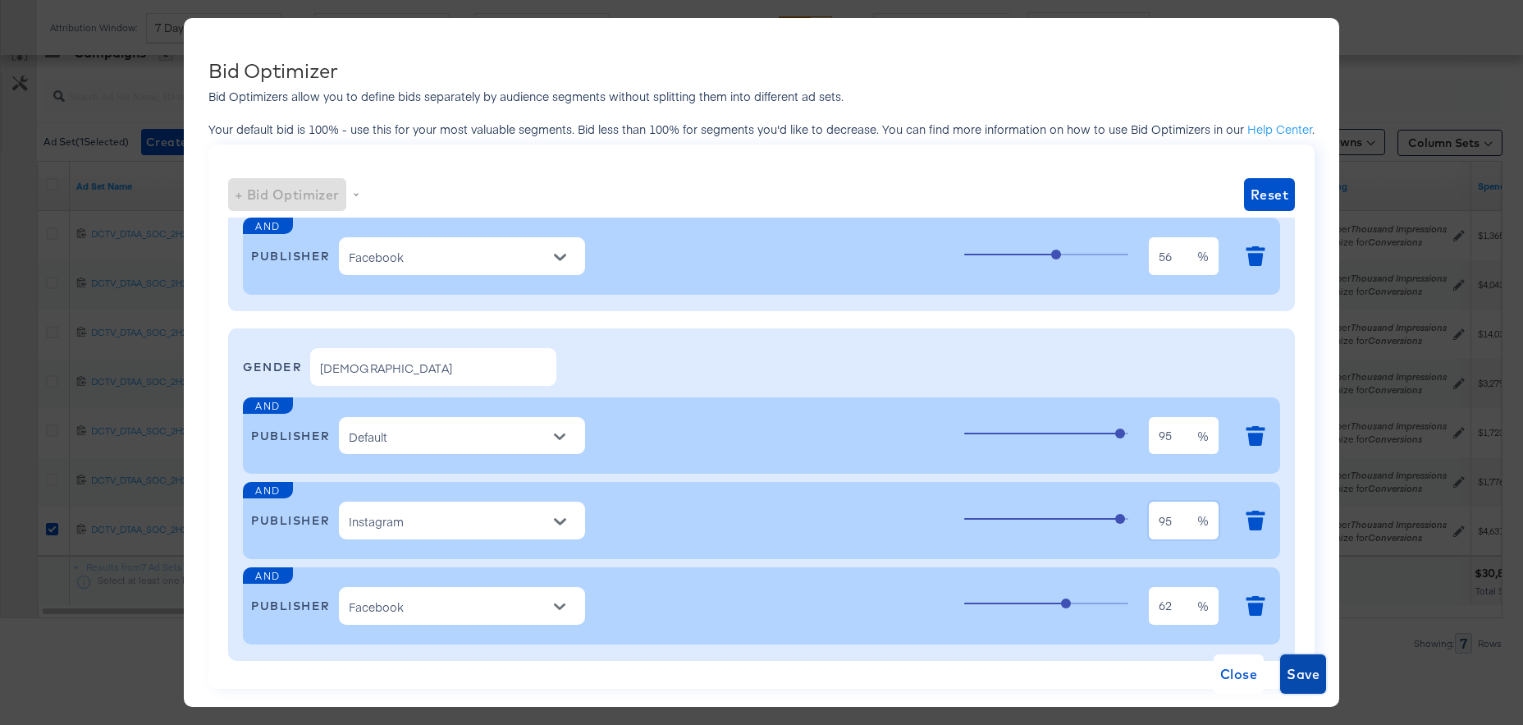
click at [1300, 680] on span "Save" at bounding box center [1303, 673] width 33 height 23
